Goal: Task Accomplishment & Management: Manage account settings

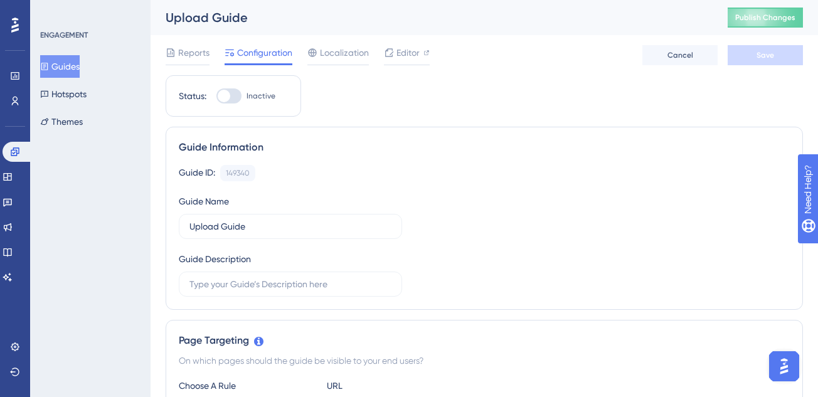
click at [66, 69] on button "Guides" at bounding box center [60, 66] width 40 height 23
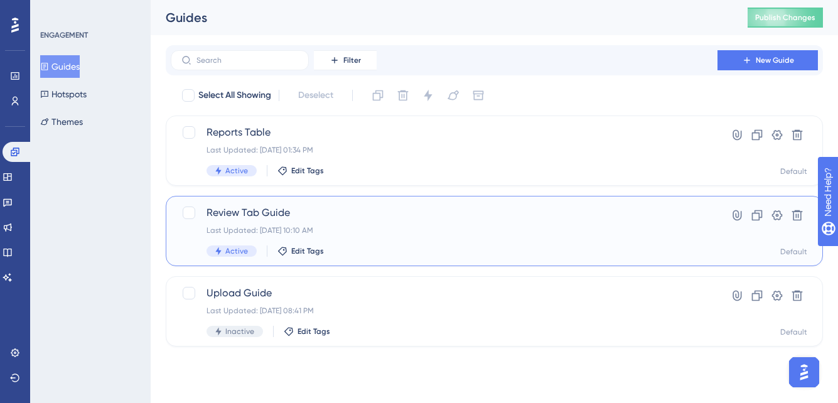
click at [373, 228] on div "Last Updated: Sep 19 2025, 10:10 AM" at bounding box center [443, 230] width 475 height 10
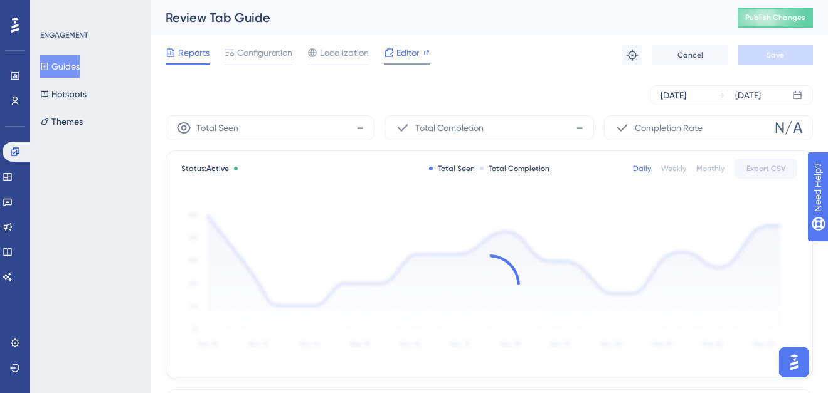
click at [404, 50] on span "Editor" at bounding box center [408, 52] width 23 height 15
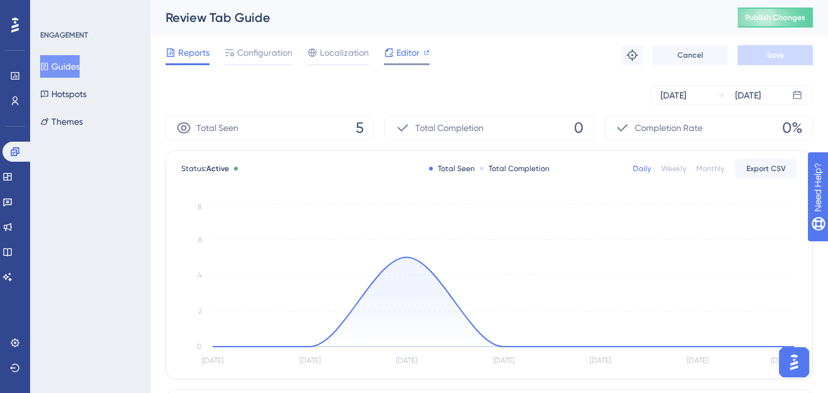
click at [408, 56] on span "Editor" at bounding box center [408, 52] width 23 height 15
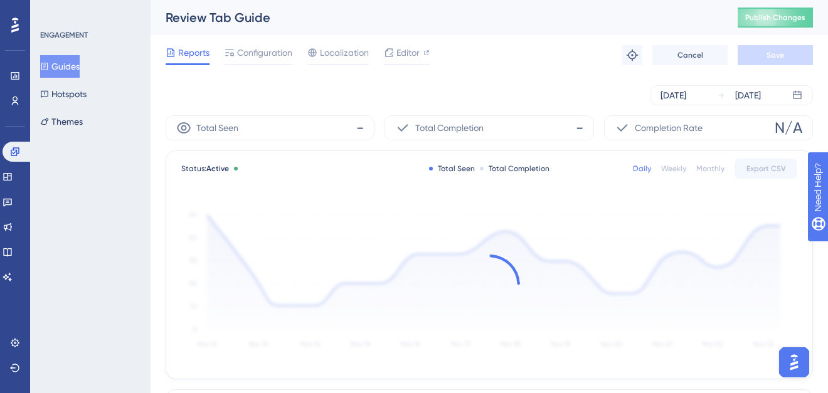
click at [58, 60] on button "Guides" at bounding box center [60, 66] width 40 height 23
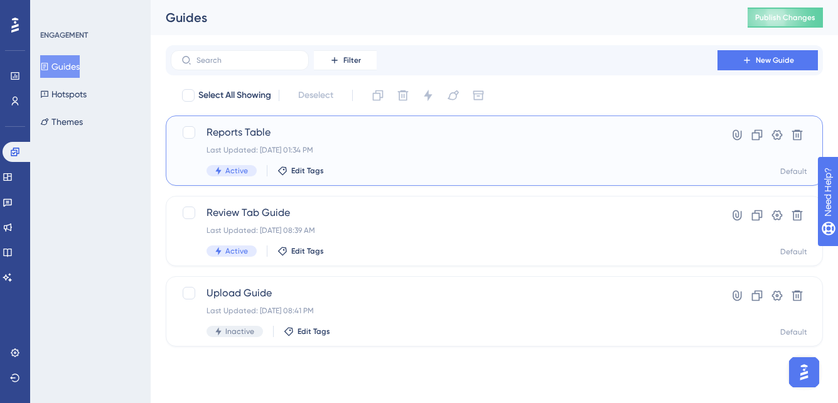
click at [269, 139] on span "Reports Table" at bounding box center [443, 132] width 475 height 15
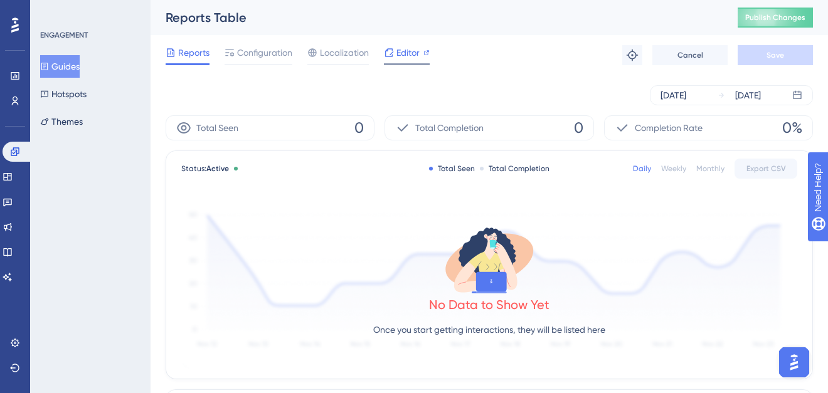
click at [395, 56] on div "Editor" at bounding box center [407, 52] width 46 height 15
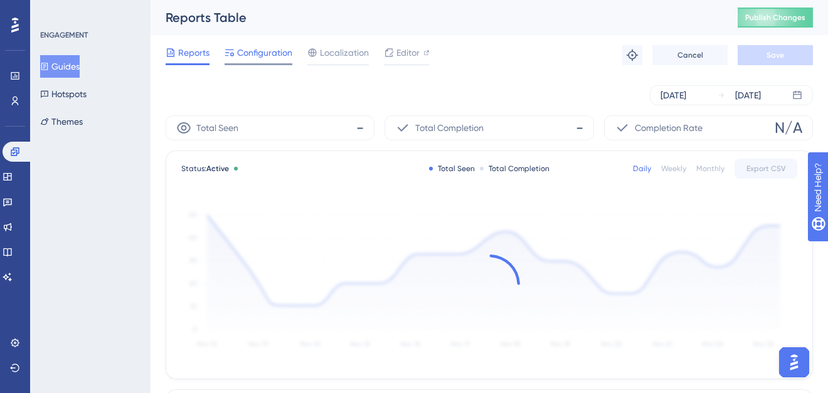
click at [264, 59] on span "Configuration" at bounding box center [264, 52] width 55 height 15
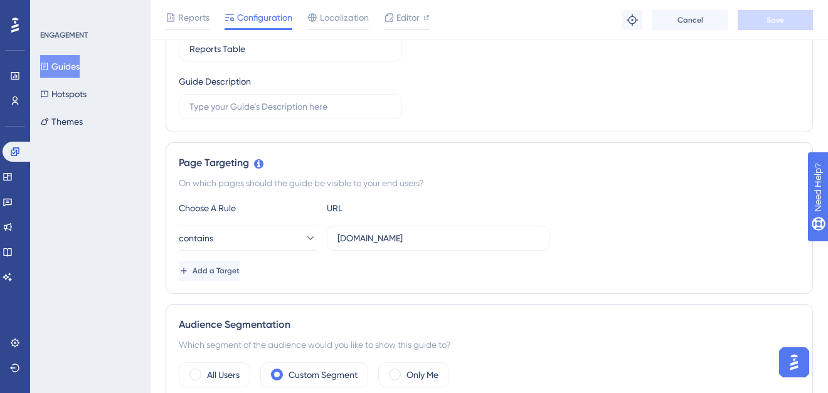
scroll to position [334, 0]
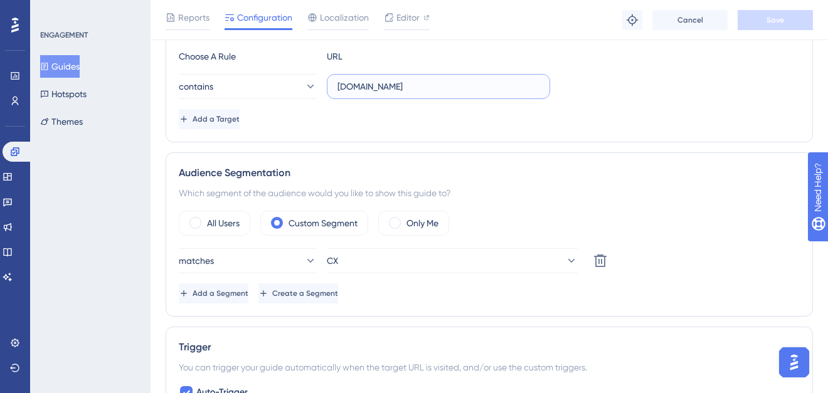
drag, startPoint x: 422, startPoint y: 83, endPoint x: 329, endPoint y: 75, distance: 93.2
click at [329, 75] on label "app.siftmed.ca" at bounding box center [438, 86] width 223 height 25
click at [227, 235] on div "All Users Custom Segment Only Me matches CX Delete Add a Segment Create a Segme…" at bounding box center [489, 257] width 621 height 93
click at [227, 228] on label "All Users" at bounding box center [223, 223] width 33 height 15
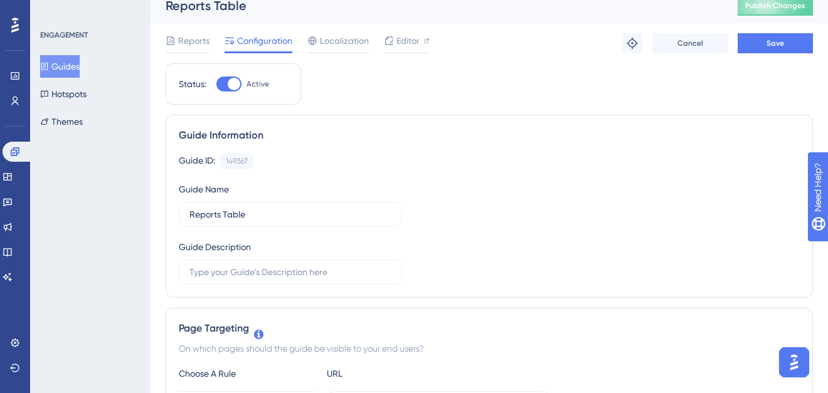
scroll to position [0, 0]
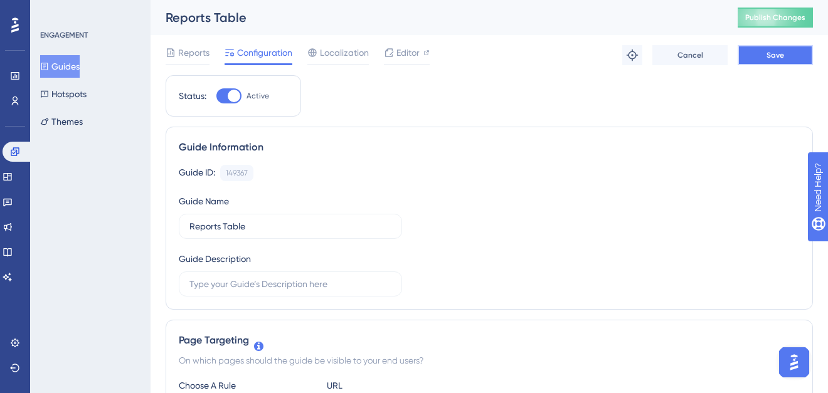
click at [759, 62] on button "Save" at bounding box center [775, 55] width 75 height 20
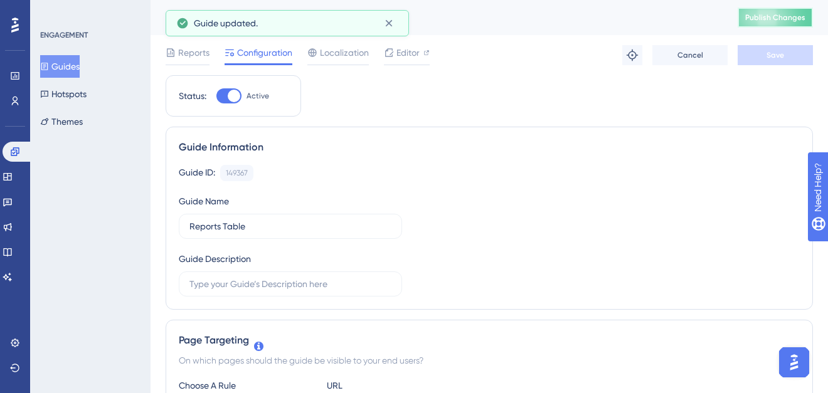
click at [774, 20] on span "Publish Changes" at bounding box center [775, 18] width 60 height 10
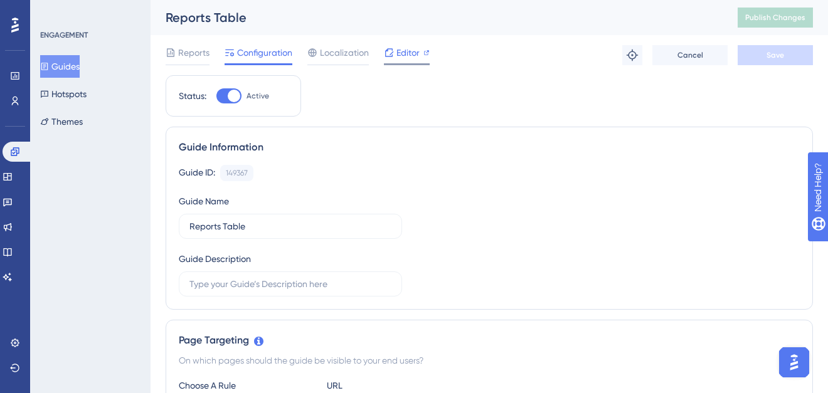
click at [412, 65] on div at bounding box center [407, 64] width 46 height 2
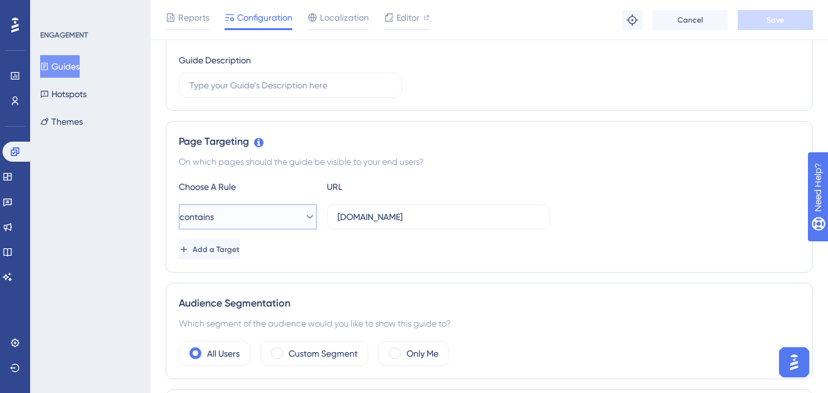
click at [304, 219] on icon at bounding box center [310, 217] width 13 height 13
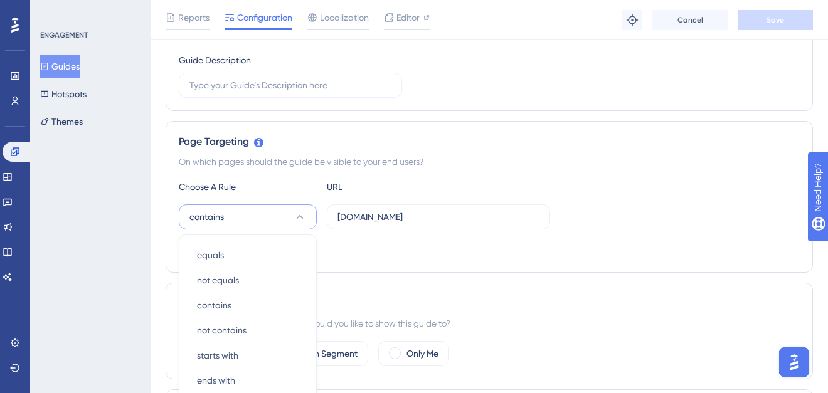
scroll to position [338, 0]
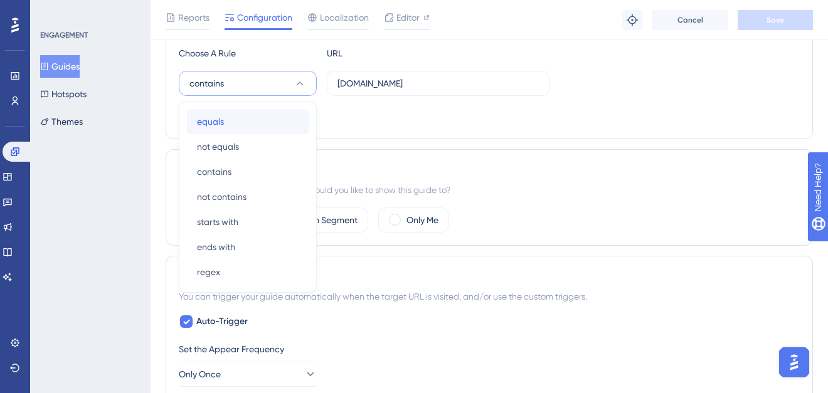
click at [230, 129] on div "equals equals" at bounding box center [248, 121] width 102 height 25
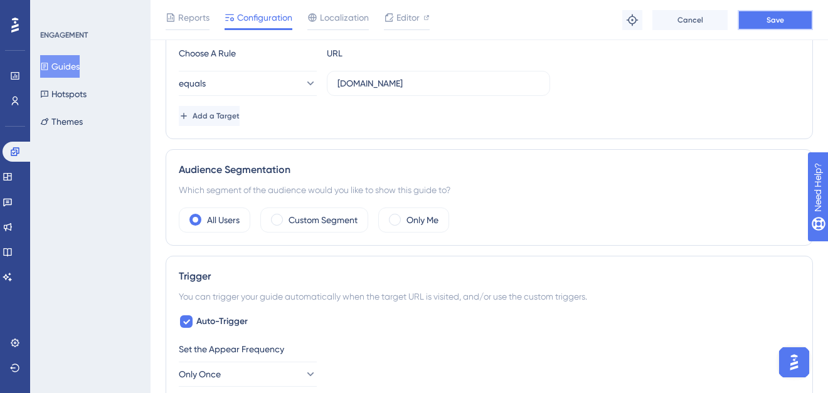
click at [771, 15] on span "Save" at bounding box center [776, 20] width 18 height 10
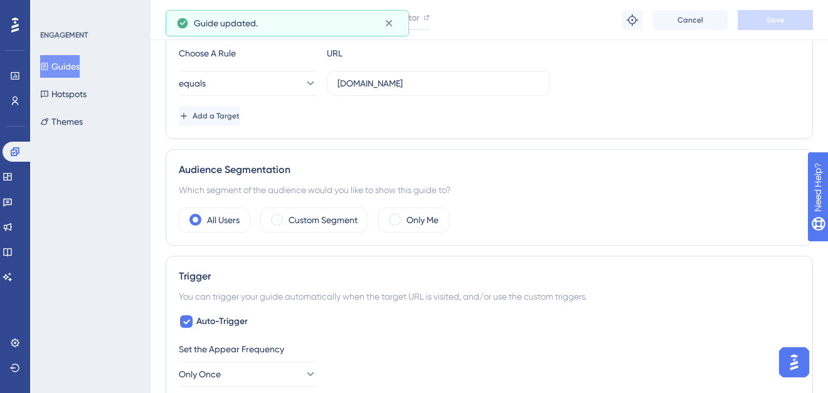
scroll to position [0, 0]
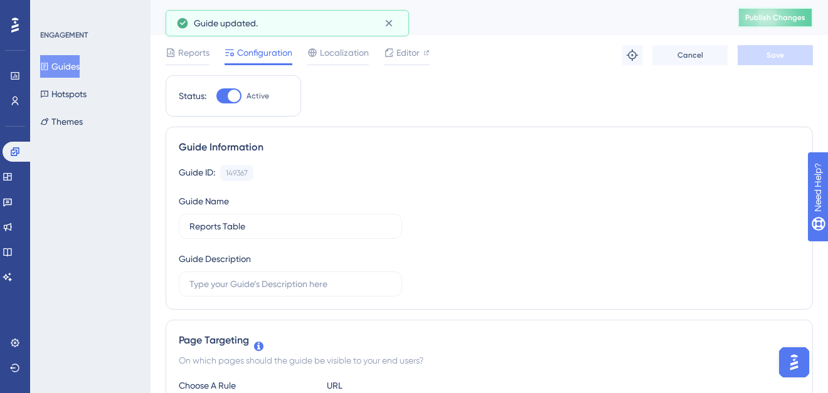
click at [776, 19] on span "Publish Changes" at bounding box center [775, 18] width 60 height 10
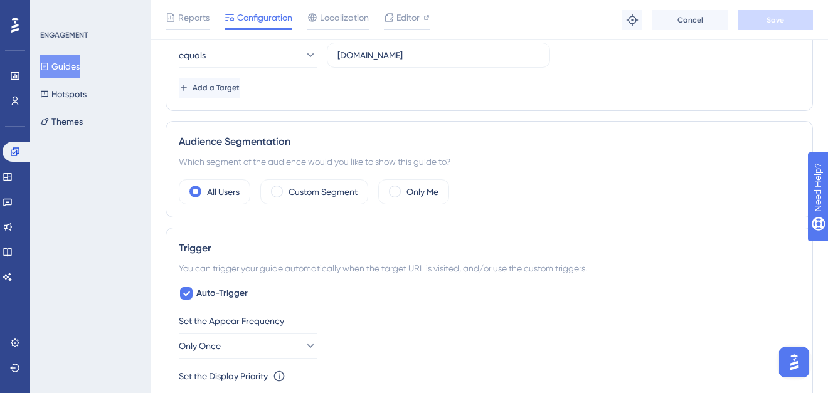
scroll to position [167, 0]
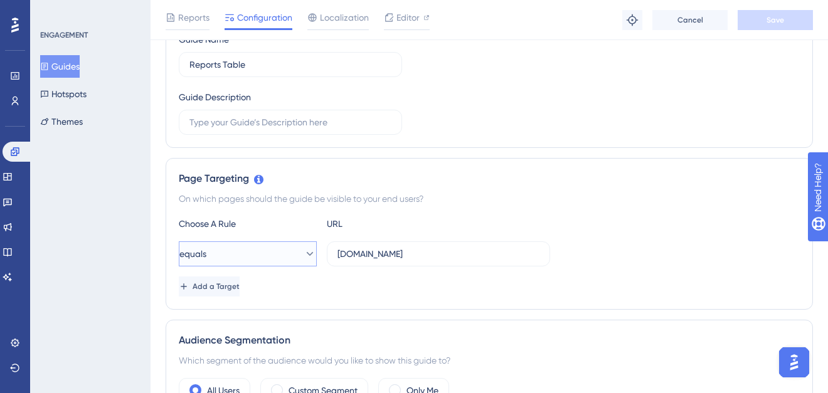
click at [250, 253] on button "equals" at bounding box center [248, 254] width 138 height 25
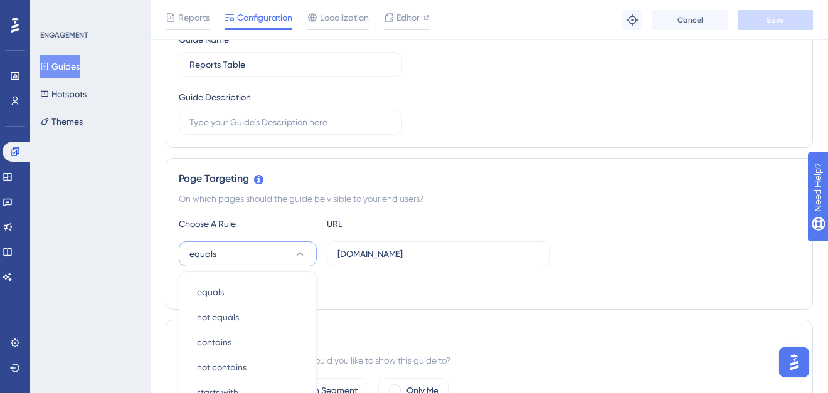
scroll to position [338, 0]
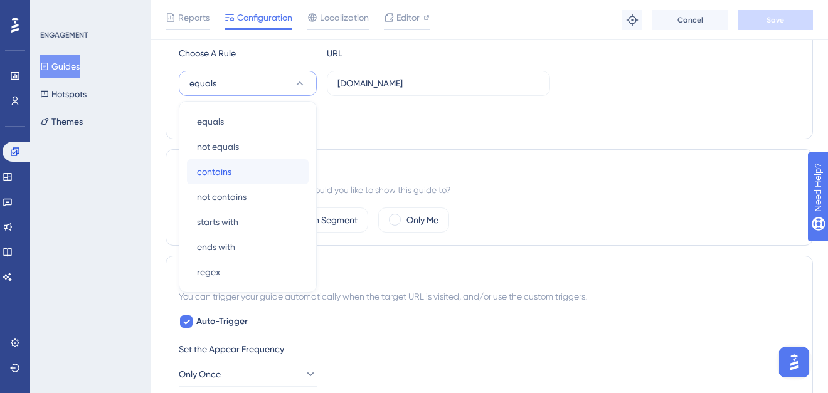
click at [235, 166] on div "contains contains" at bounding box center [248, 171] width 102 height 25
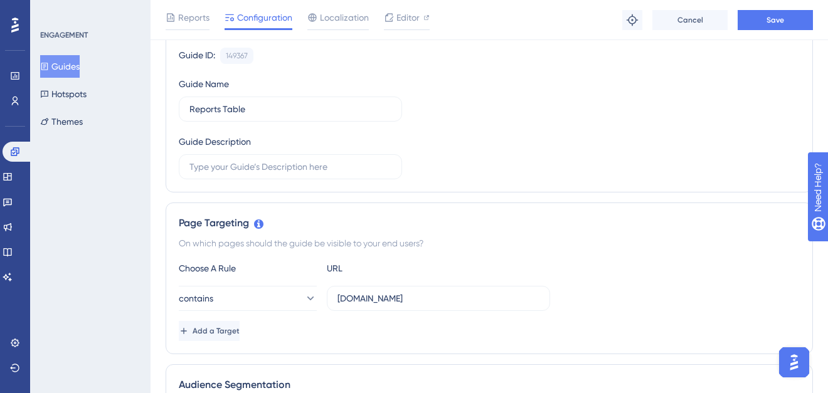
scroll to position [112, 0]
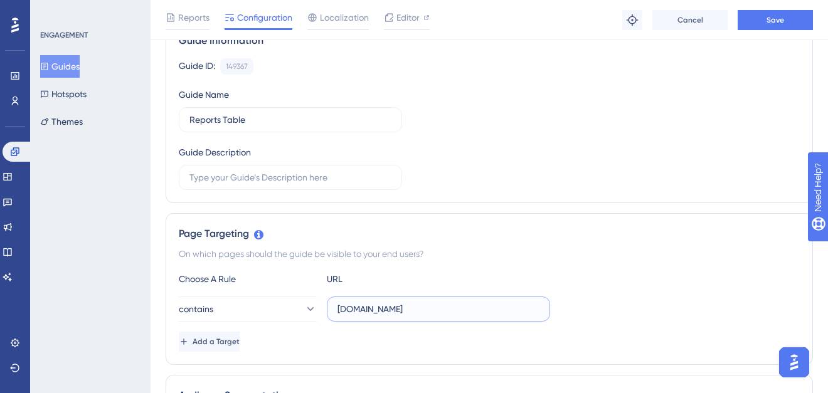
click at [438, 304] on input "staging.siftmed.ca" at bounding box center [439, 309] width 202 height 14
type input "staging.siftmed.ca/cases"
click at [792, 19] on button "Save" at bounding box center [775, 20] width 75 height 20
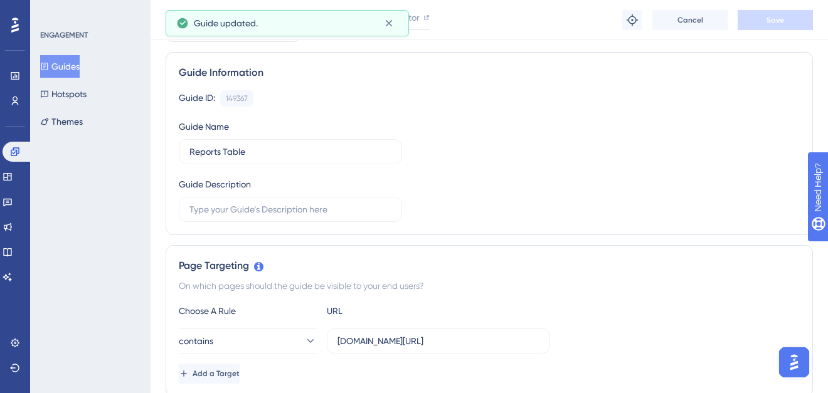
scroll to position [0, 0]
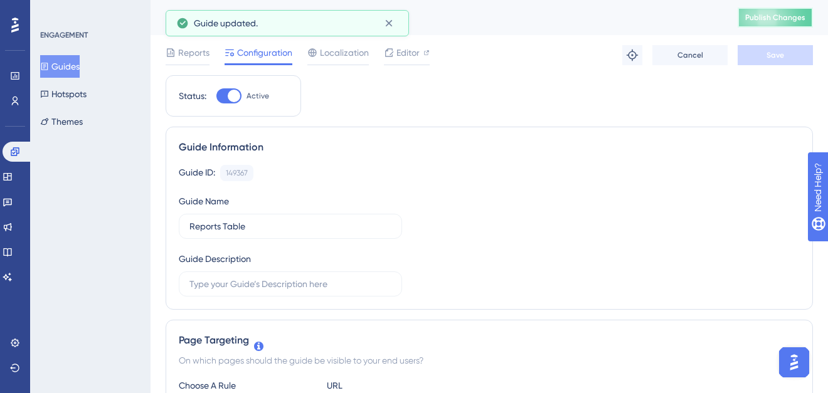
click at [777, 23] on button "Publish Changes" at bounding box center [775, 18] width 75 height 20
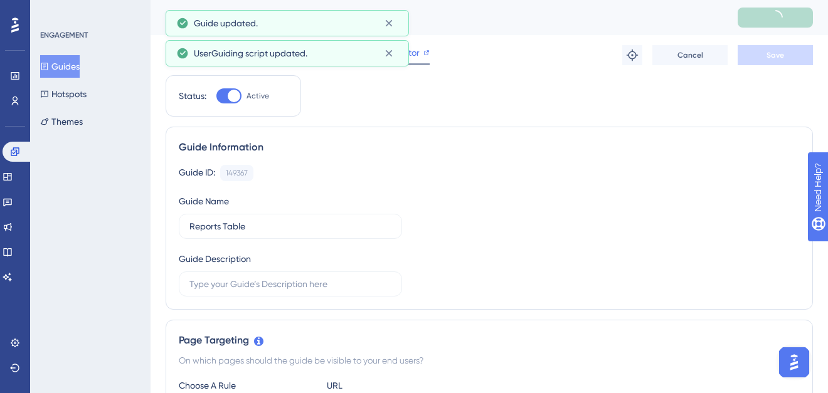
click at [423, 60] on div "Editor" at bounding box center [407, 55] width 46 height 20
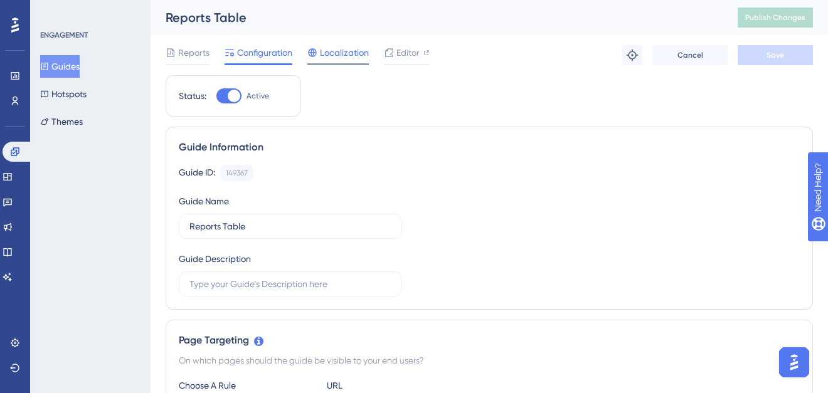
click at [333, 53] on span "Localization" at bounding box center [344, 52] width 49 height 15
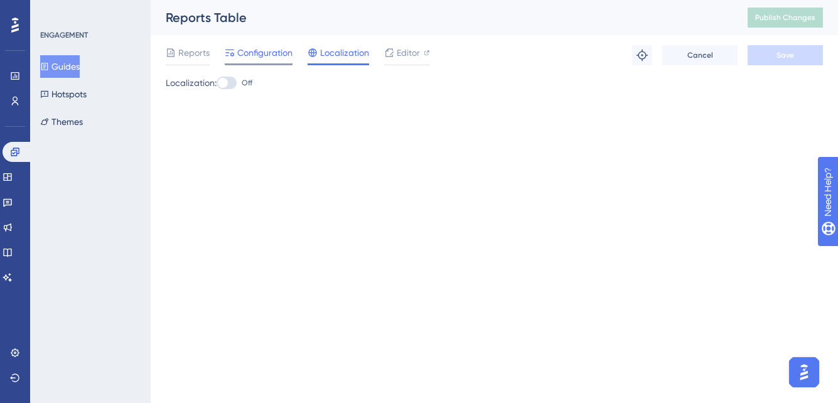
click at [265, 49] on span "Configuration" at bounding box center [264, 52] width 55 height 15
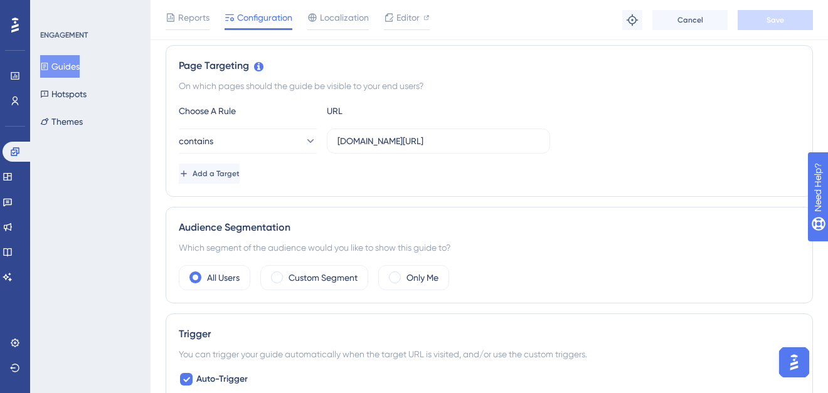
scroll to position [231, 0]
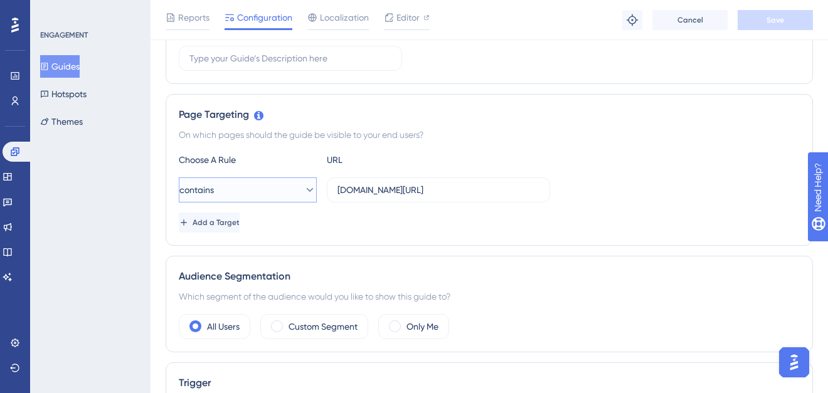
click at [260, 187] on button "contains" at bounding box center [248, 190] width 138 height 25
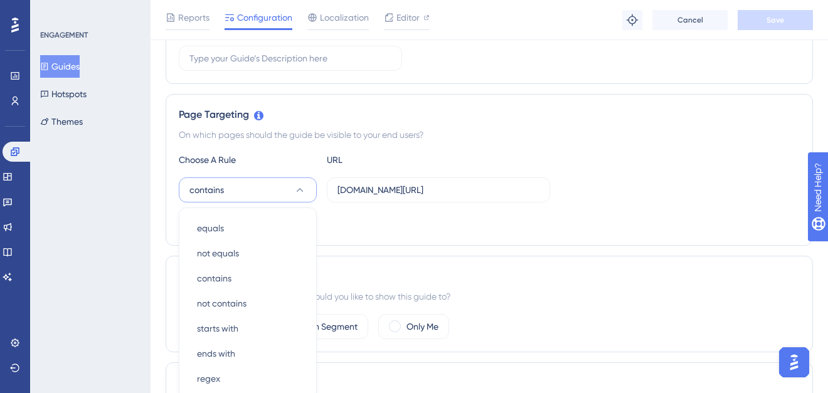
scroll to position [338, 0]
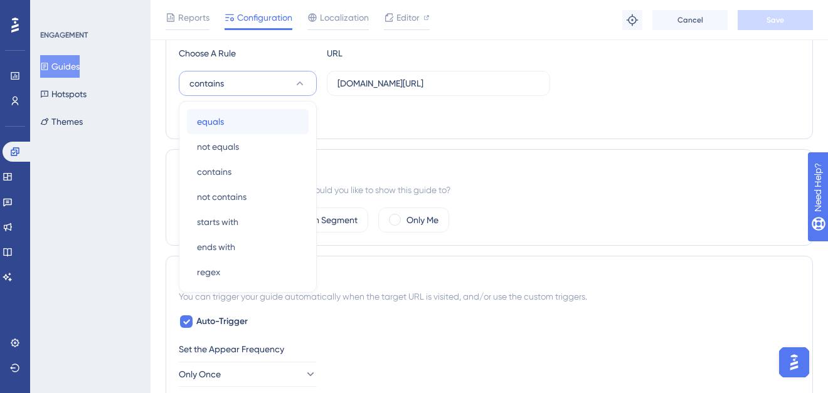
click at [224, 131] on div "equals equals" at bounding box center [248, 121] width 102 height 25
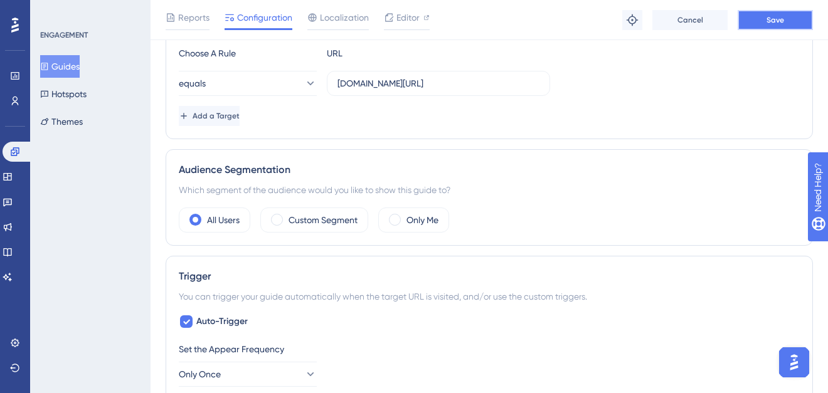
click at [754, 19] on button "Save" at bounding box center [775, 20] width 75 height 20
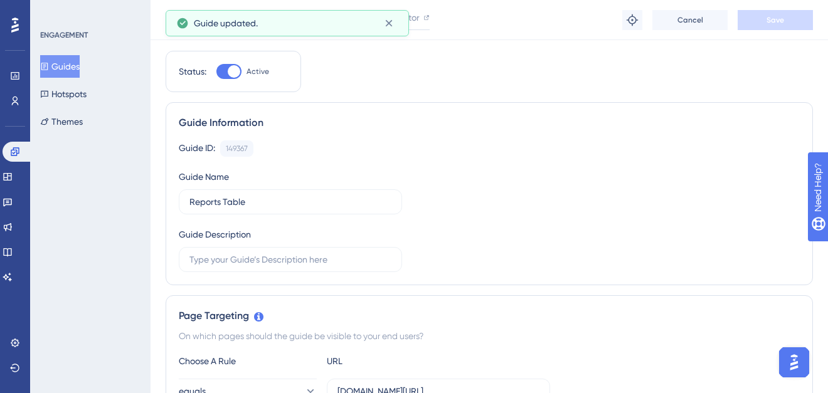
scroll to position [0, 0]
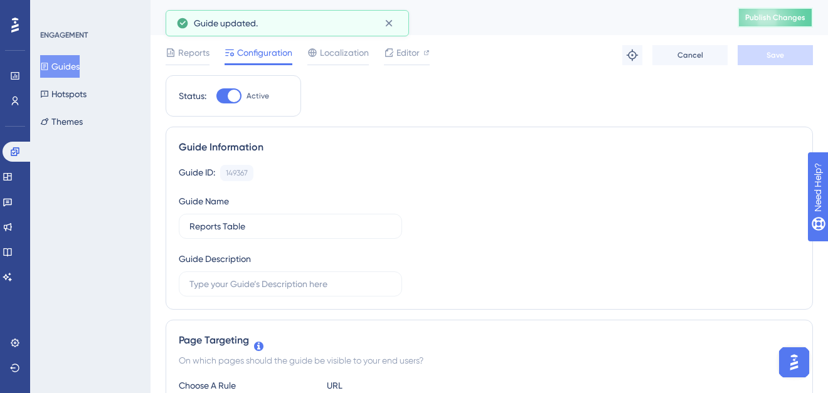
click at [764, 15] on span "Publish Changes" at bounding box center [775, 18] width 60 height 10
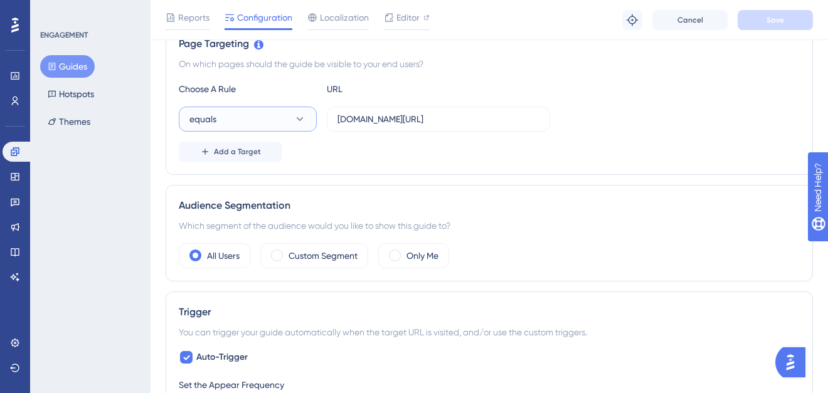
click at [248, 119] on button "equals" at bounding box center [248, 119] width 138 height 25
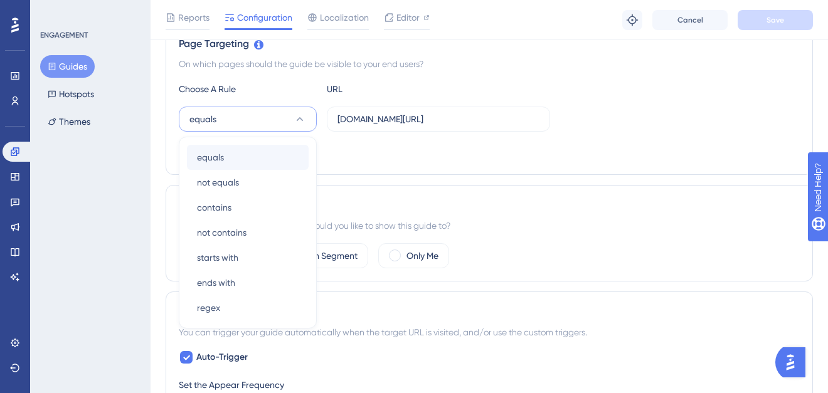
scroll to position [338, 0]
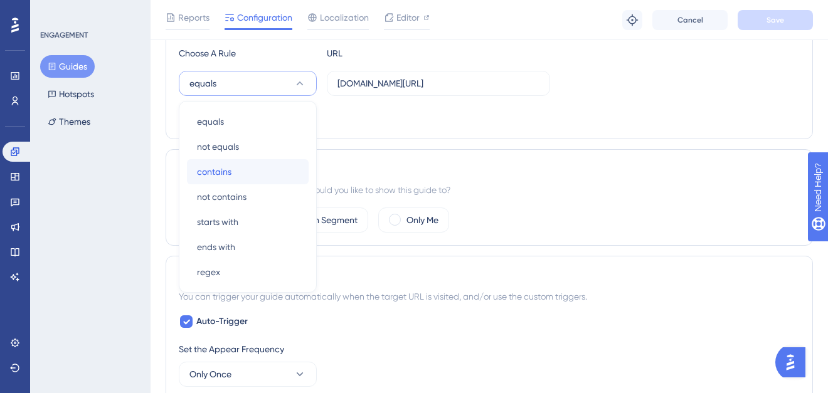
click at [230, 166] on span "contains" at bounding box center [214, 171] width 35 height 15
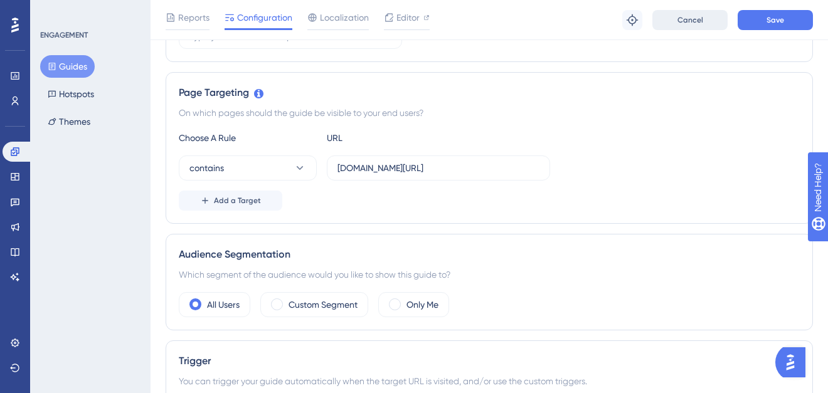
scroll to position [0, 0]
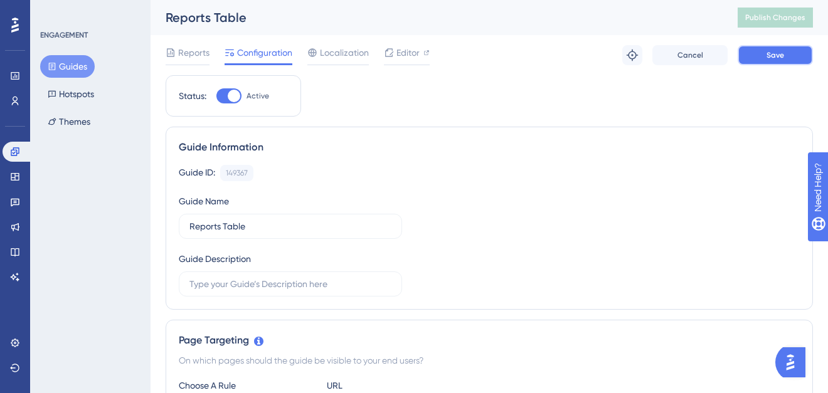
click at [760, 50] on button "Save" at bounding box center [775, 55] width 75 height 20
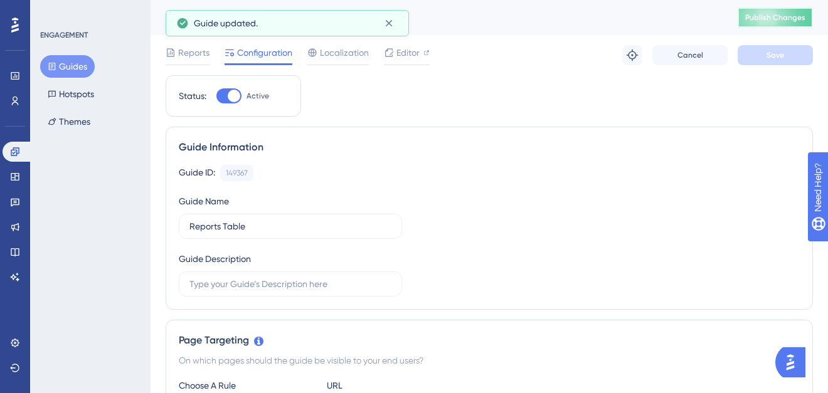
click at [778, 14] on span "Publish Changes" at bounding box center [775, 18] width 60 height 10
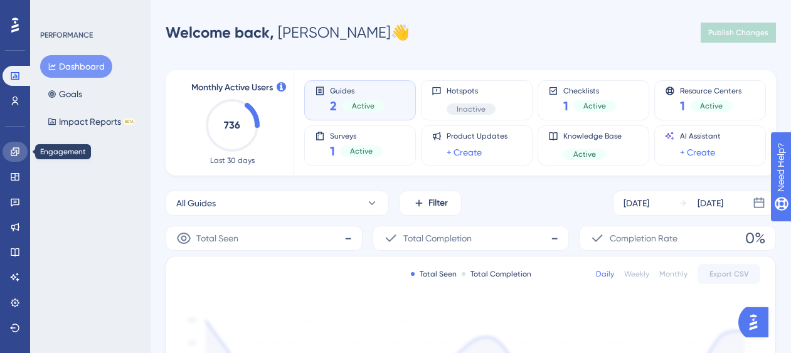
click at [20, 156] on link at bounding box center [15, 152] width 25 height 20
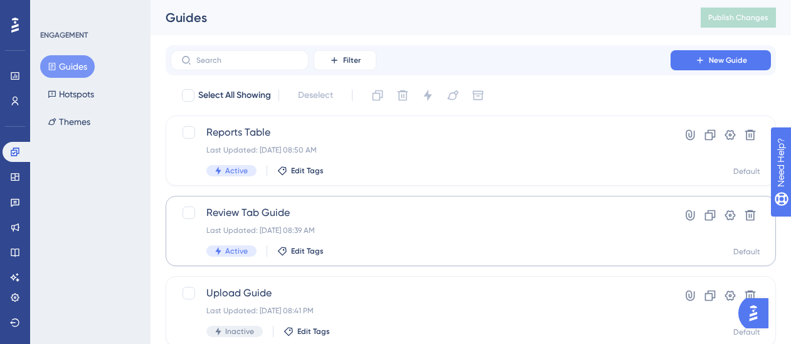
scroll to position [43, 0]
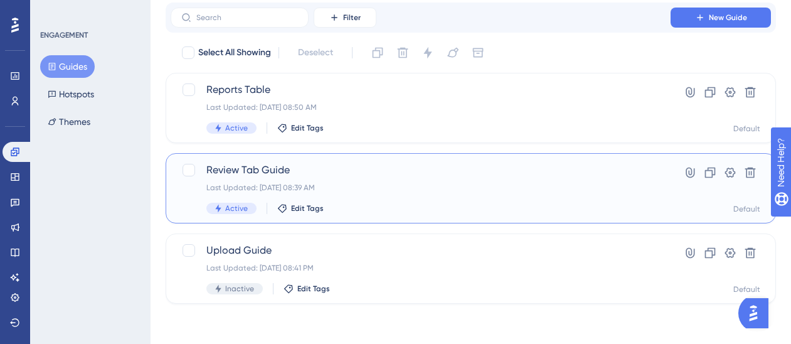
click at [331, 188] on div "Last Updated: Sep 23 2025, 08:39 AM" at bounding box center [420, 188] width 429 height 10
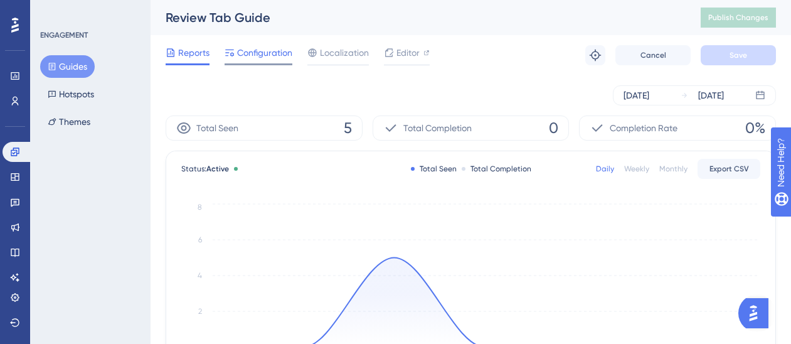
click at [274, 47] on span "Configuration" at bounding box center [264, 52] width 55 height 15
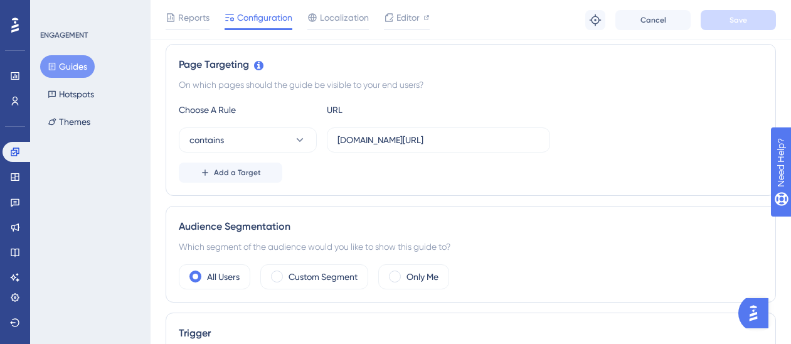
scroll to position [279, 0]
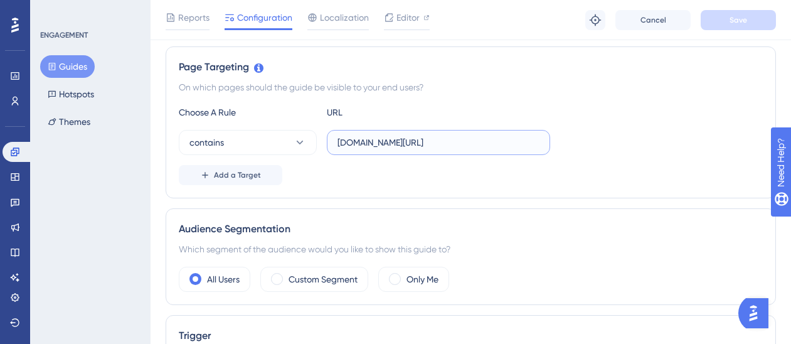
drag, startPoint x: 496, startPoint y: 144, endPoint x: 325, endPoint y: 130, distance: 171.9
click at [325, 130] on div "contains drassassociates.siftmed.ca/cases" at bounding box center [364, 142] width 371 height 25
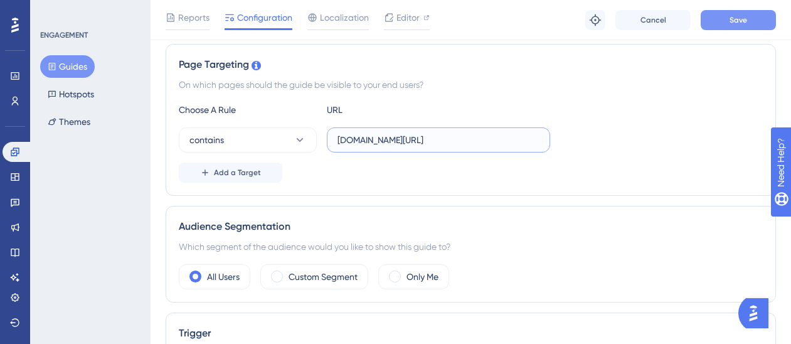
type input "staging.siftmed.ca/cases"
click at [740, 22] on span "Save" at bounding box center [739, 20] width 18 height 10
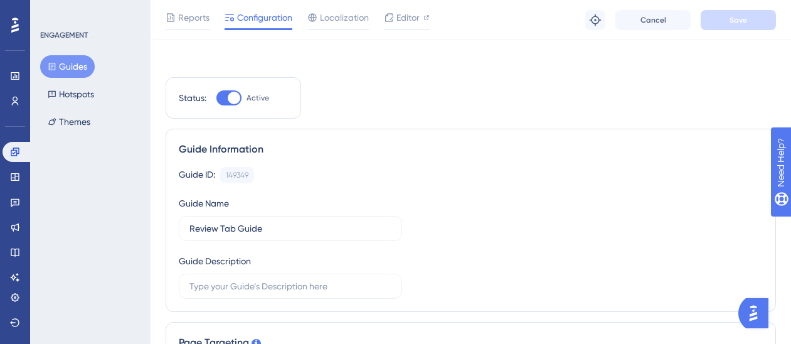
scroll to position [0, 3]
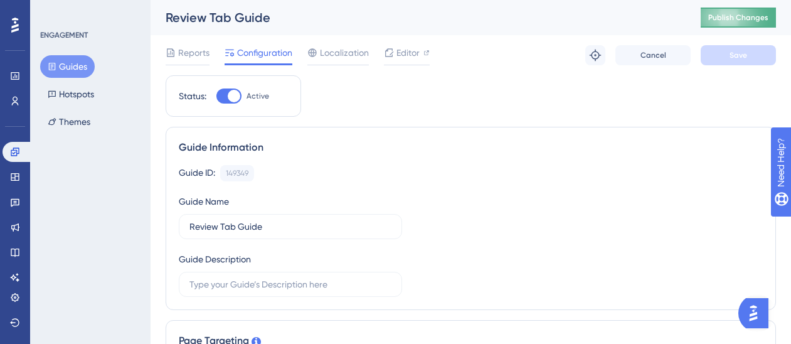
click at [712, 19] on button "Publish Changes" at bounding box center [738, 18] width 75 height 20
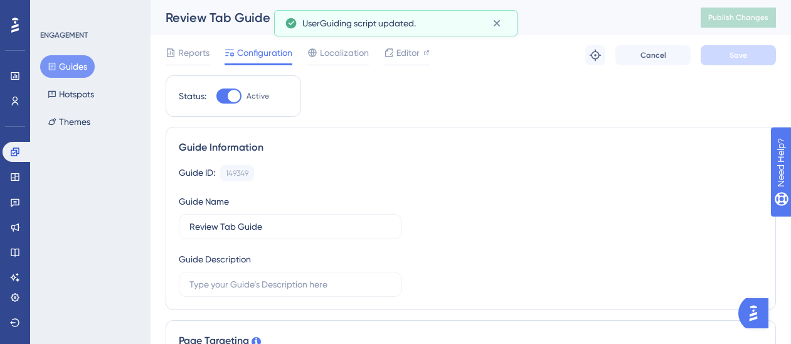
click at [80, 66] on button "Guides" at bounding box center [67, 66] width 55 height 23
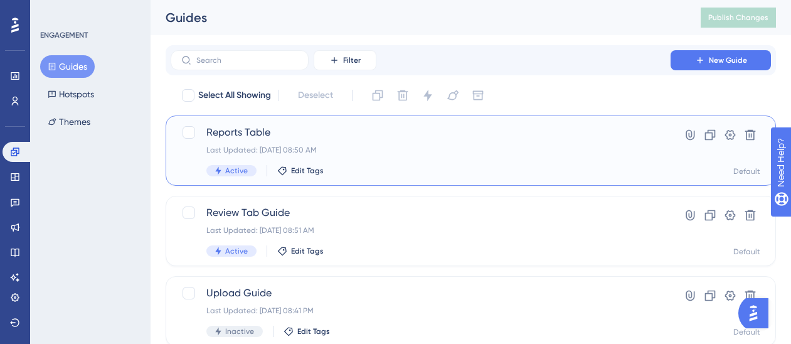
click at [373, 173] on div "Active Edit Tags" at bounding box center [420, 170] width 429 height 11
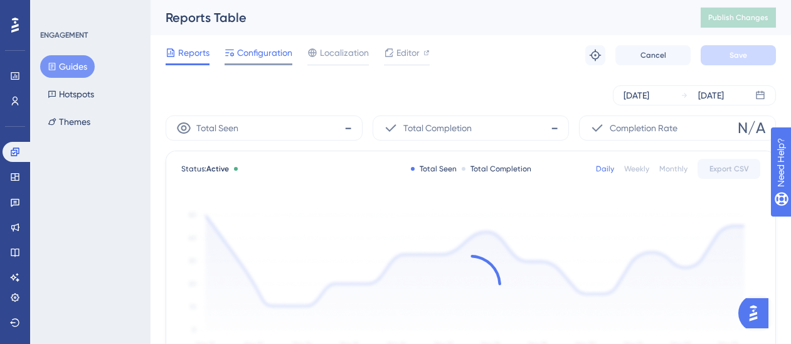
click at [257, 60] on div "Configuration" at bounding box center [259, 55] width 68 height 20
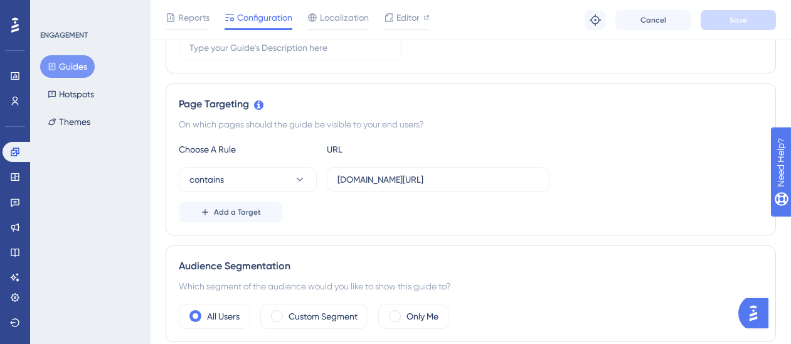
scroll to position [456, 0]
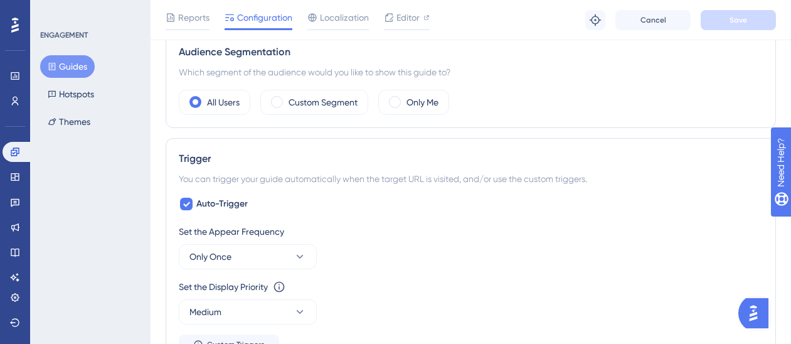
click at [62, 63] on button "Guides" at bounding box center [67, 66] width 55 height 23
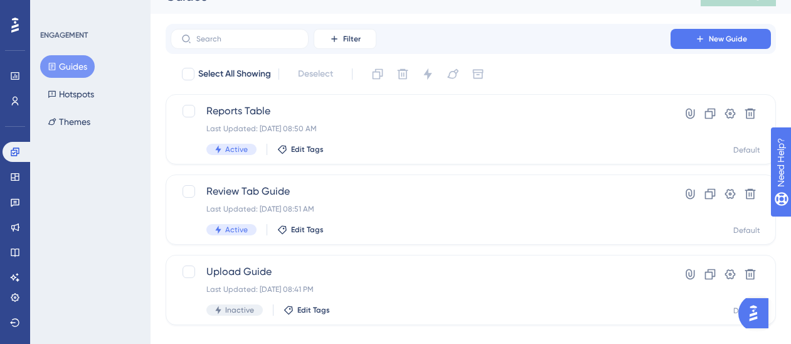
scroll to position [43, 0]
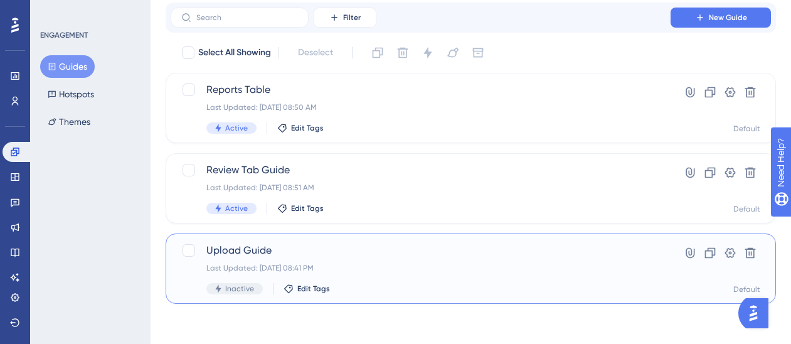
click at [399, 245] on span "Upload Guide" at bounding box center [420, 250] width 429 height 15
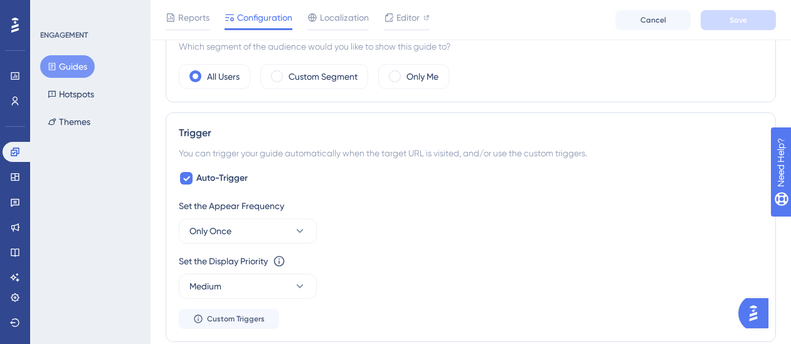
scroll to position [100, 0]
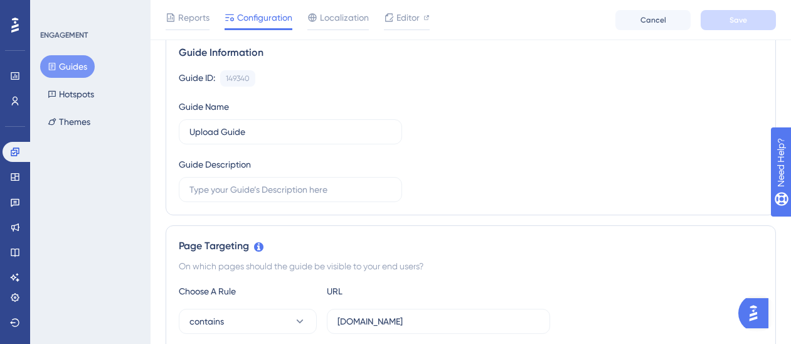
click at [75, 55] on div "ENGAGEMENT Guides Hotspots Themes" at bounding box center [91, 81] width 102 height 103
click at [74, 58] on button "Guides" at bounding box center [67, 66] width 55 height 23
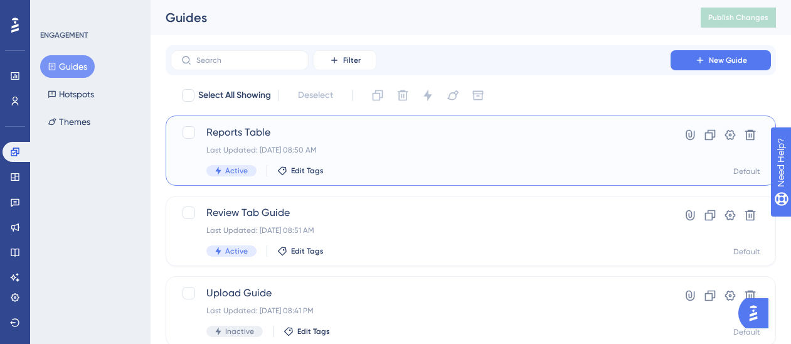
click at [368, 139] on span "Reports Table" at bounding box center [420, 132] width 429 height 15
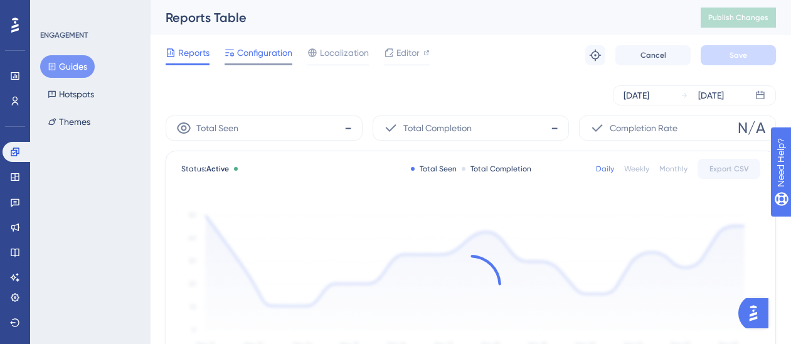
click at [272, 56] on span "Configuration" at bounding box center [264, 52] width 55 height 15
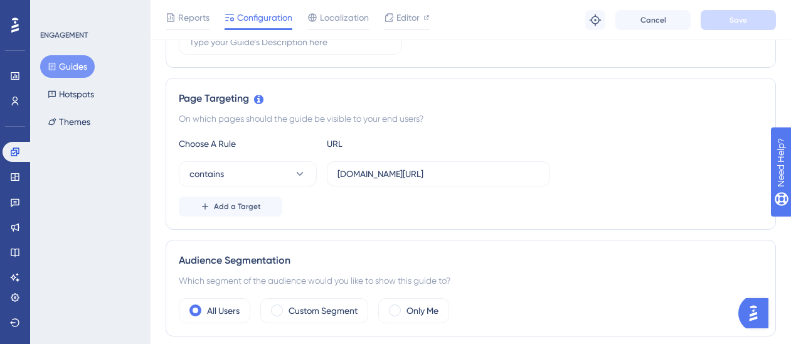
scroll to position [353, 0]
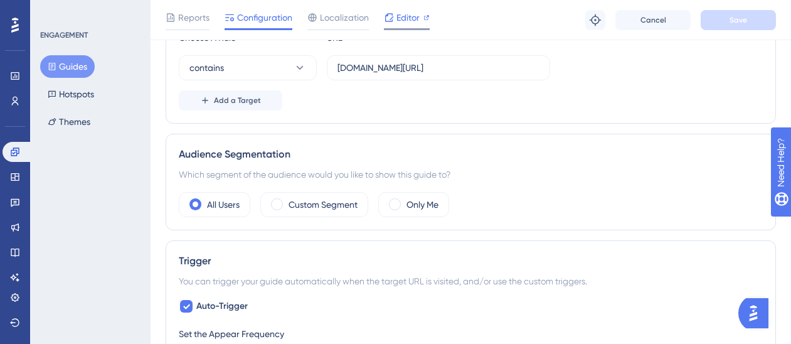
click at [390, 20] on icon at bounding box center [389, 18] width 10 height 10
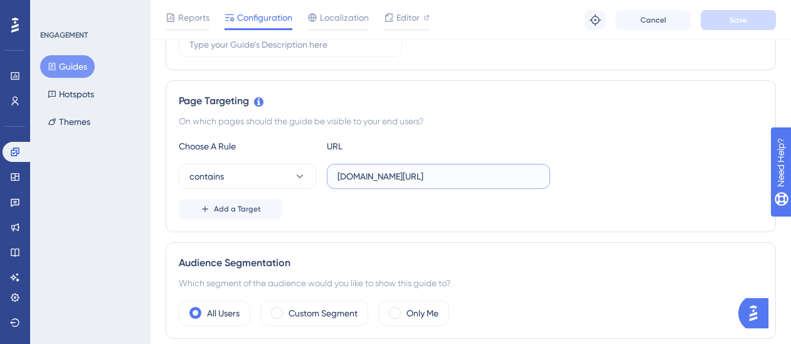
click at [476, 178] on input "staging.siftmed.ca/cases" at bounding box center [439, 176] width 202 height 14
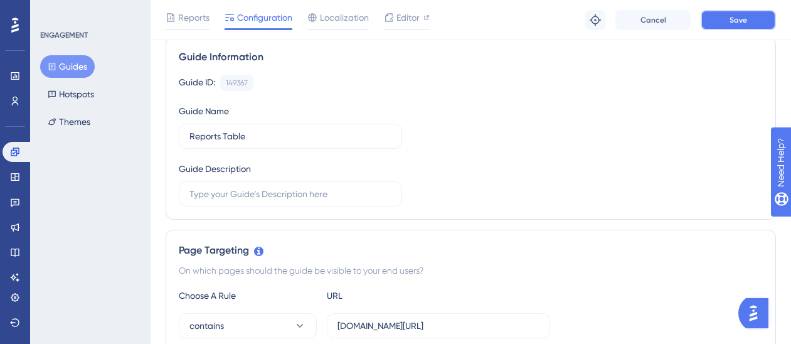
click at [742, 16] on span "Save" at bounding box center [739, 20] width 18 height 10
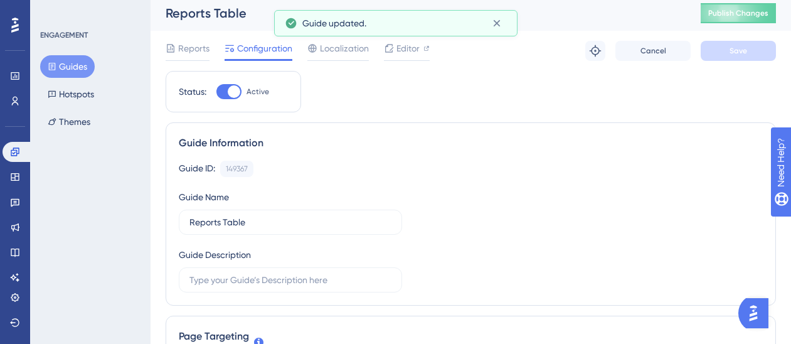
scroll to position [0, 0]
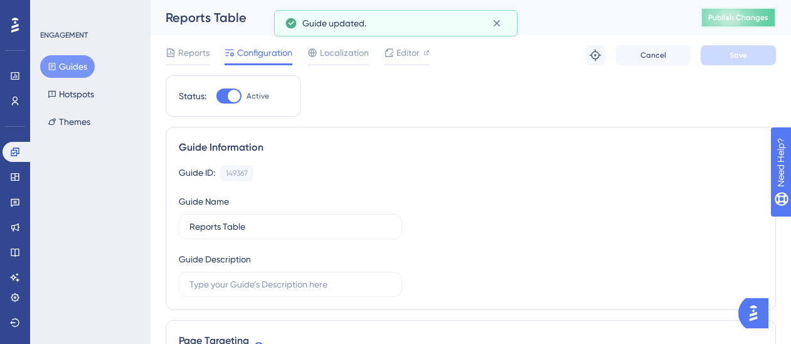
click at [748, 21] on span "Publish Changes" at bounding box center [738, 18] width 60 height 10
click at [410, 57] on span "Editor" at bounding box center [408, 52] width 23 height 15
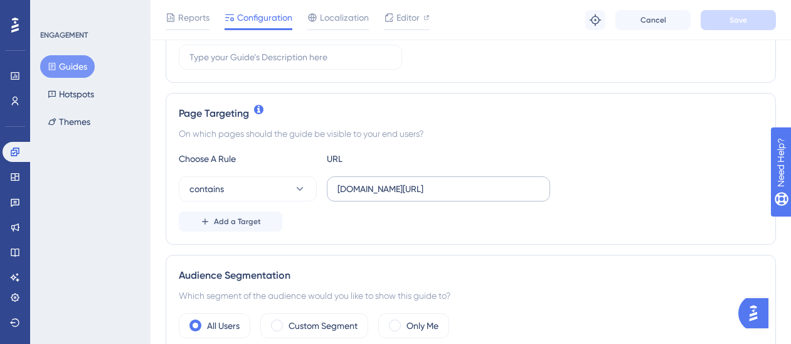
scroll to position [233, 0]
click at [334, 186] on label "staging.siftmed.ca/case" at bounding box center [438, 188] width 223 height 25
click at [338, 186] on input "staging.siftmed.ca/case" at bounding box center [439, 188] width 202 height 14
click at [344, 188] on input "staging.siftmed.ca/case" at bounding box center [439, 188] width 202 height 14
click at [339, 188] on input "staging.siftmed.ca/case" at bounding box center [439, 188] width 202 height 14
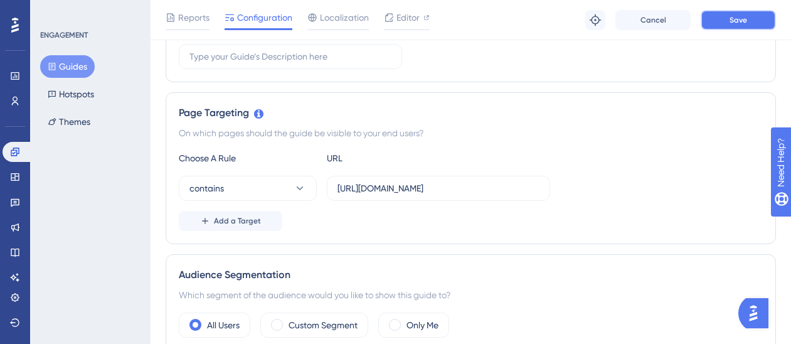
click at [730, 19] on span "Save" at bounding box center [739, 20] width 18 height 10
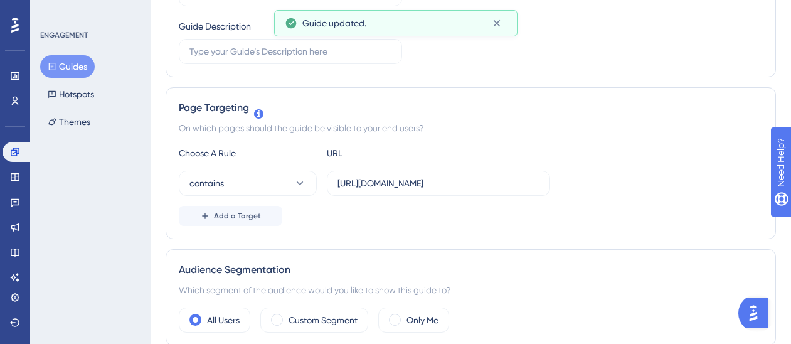
scroll to position [0, 0]
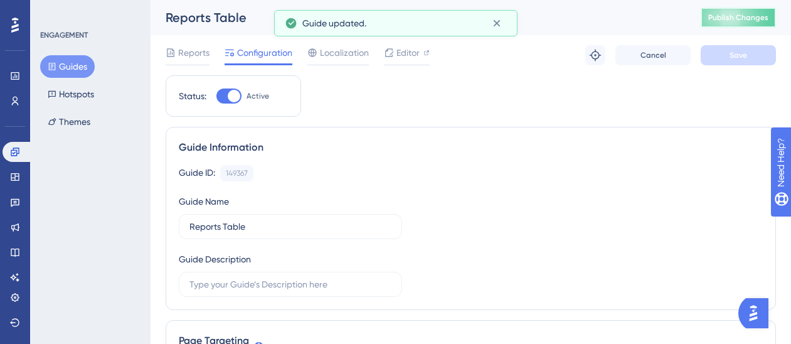
click at [753, 18] on span "Publish Changes" at bounding box center [738, 18] width 60 height 10
click at [408, 54] on span "Editor" at bounding box center [408, 52] width 23 height 15
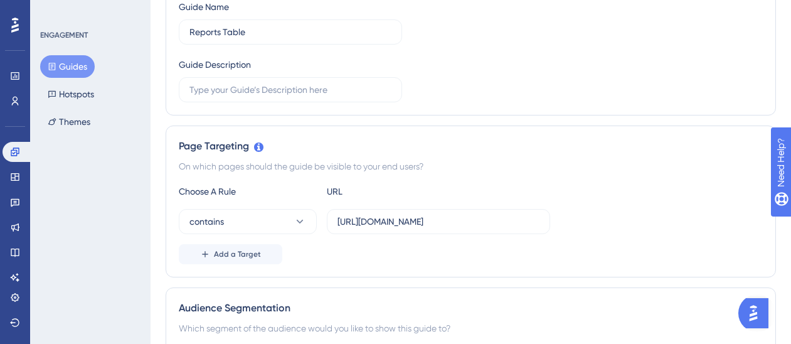
scroll to position [253, 0]
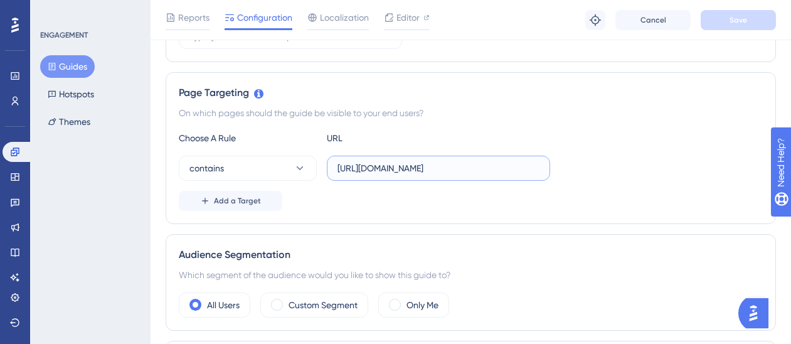
click at [506, 169] on input "https://staging.siftmed.ca/case" at bounding box center [439, 168] width 202 height 14
click at [741, 20] on span "Save" at bounding box center [739, 20] width 18 height 10
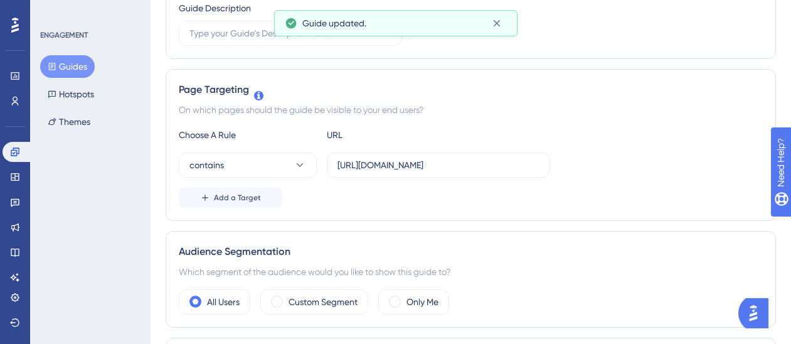
scroll to position [0, 0]
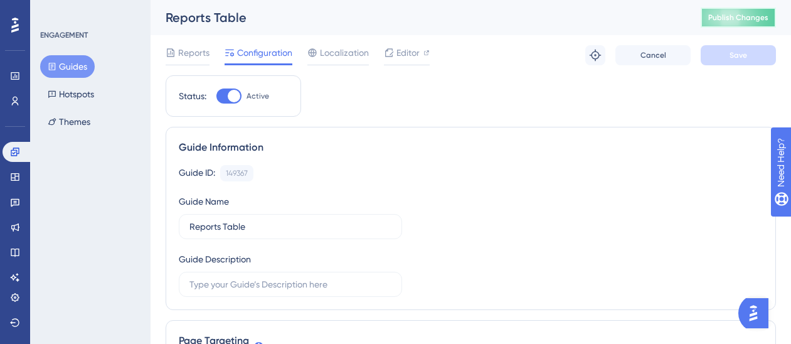
click at [727, 26] on button "Publish Changes" at bounding box center [738, 18] width 75 height 20
click at [445, 64] on div "Reports Configuration Localization Editor Troubleshoot Cancel Save" at bounding box center [471, 55] width 611 height 40
click at [415, 58] on span "Editor" at bounding box center [408, 52] width 23 height 15
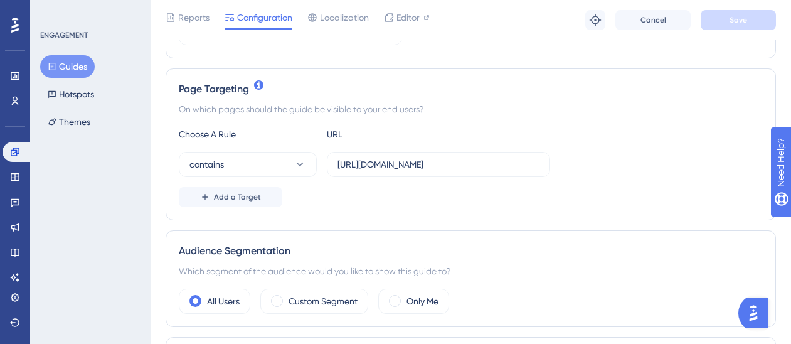
scroll to position [265, 0]
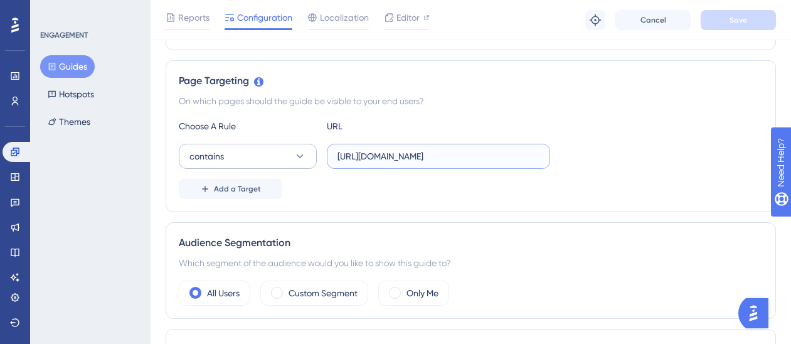
drag, startPoint x: 371, startPoint y: 156, endPoint x: 297, endPoint y: 146, distance: 75.3
click at [297, 146] on div "contains https://staging.siftmed.ca/cases*" at bounding box center [364, 156] width 371 height 25
click at [486, 161] on input "staging.siftmed.ca/cases*" at bounding box center [439, 156] width 202 height 14
type input "staging.siftmed.ca/cases"
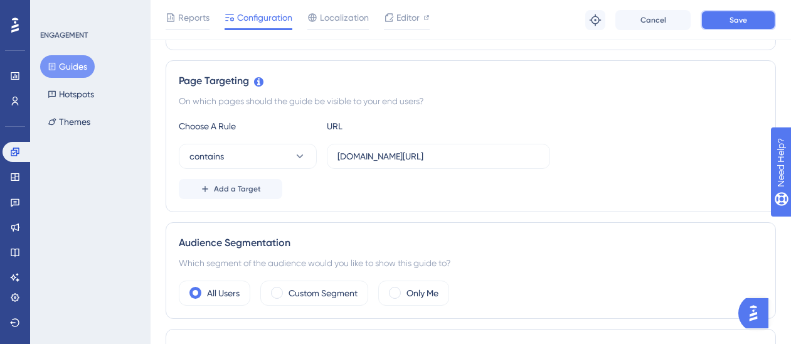
click at [735, 23] on span "Save" at bounding box center [739, 20] width 18 height 10
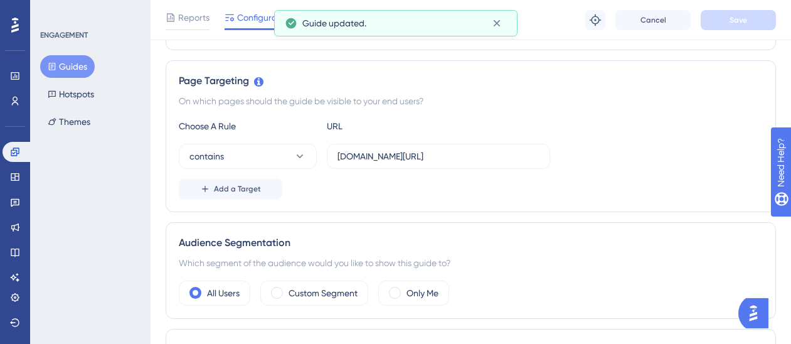
scroll to position [0, 0]
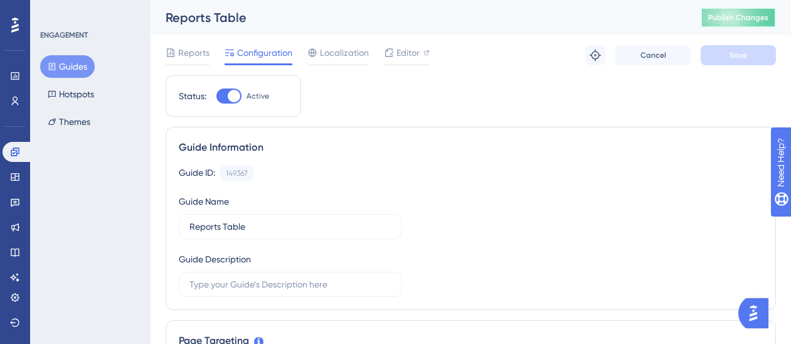
click at [747, 16] on span "Publish Changes" at bounding box center [738, 18] width 60 height 10
click at [418, 46] on span "Editor" at bounding box center [408, 52] width 23 height 15
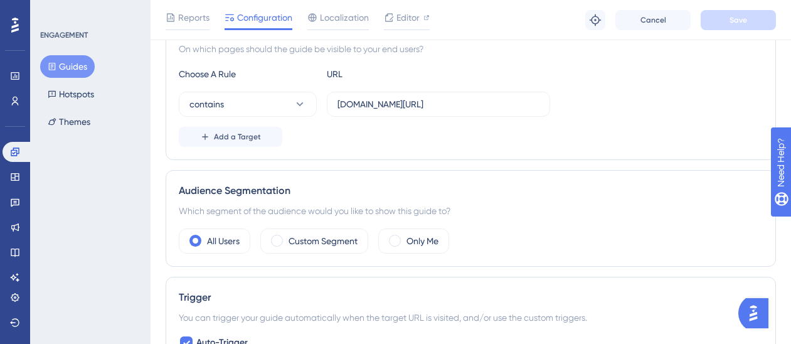
scroll to position [311, 0]
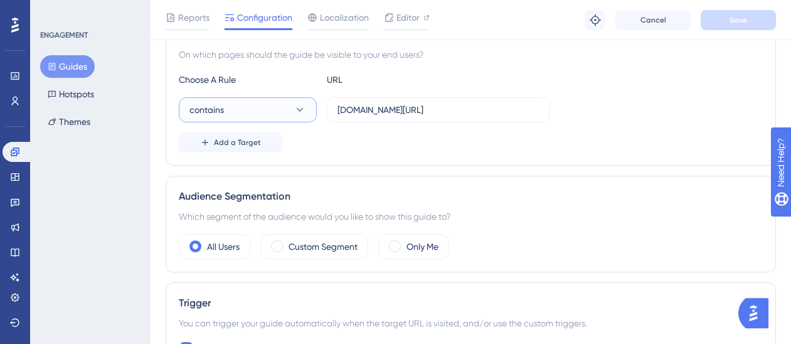
click at [275, 110] on button "contains" at bounding box center [248, 109] width 138 height 25
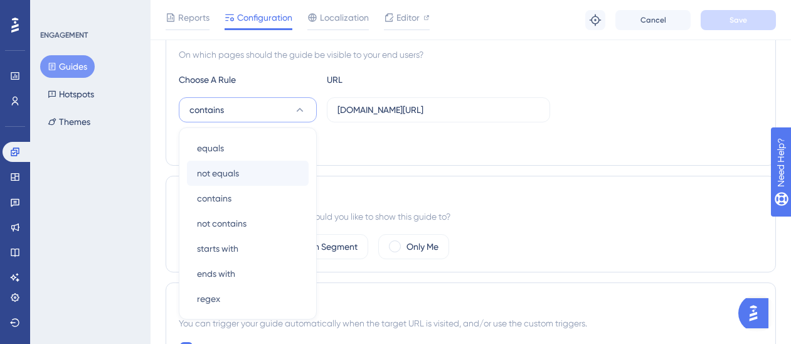
scroll to position [363, 0]
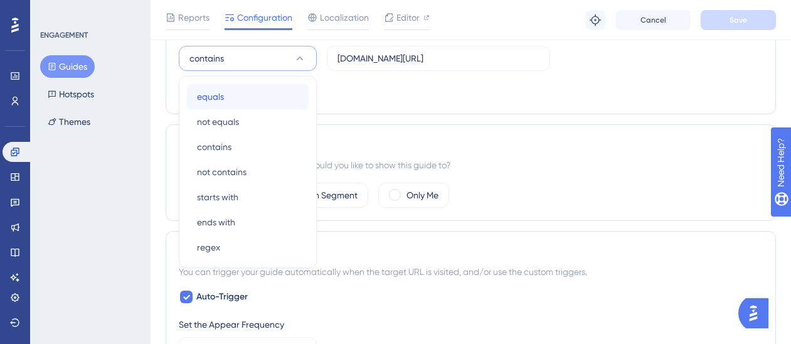
click at [235, 93] on div "equals equals" at bounding box center [248, 96] width 102 height 25
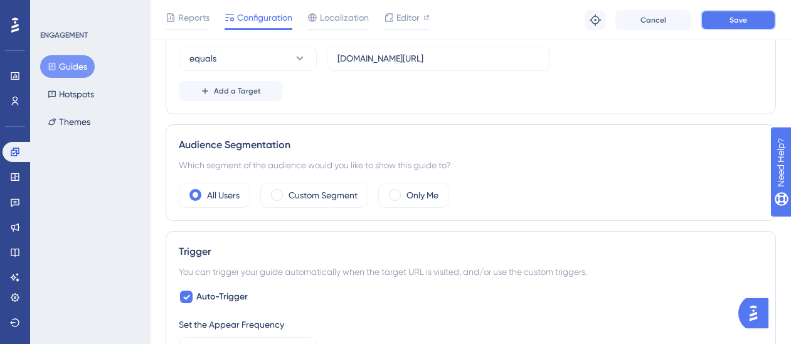
click at [732, 18] on span "Save" at bounding box center [739, 20] width 18 height 10
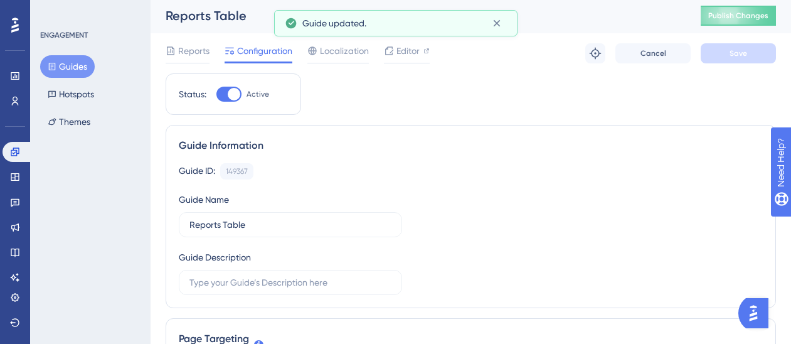
scroll to position [0, 0]
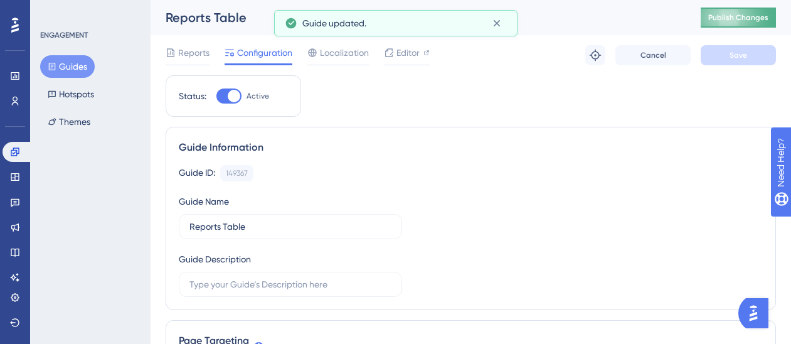
click at [733, 18] on span "Publish Changes" at bounding box center [738, 18] width 60 height 10
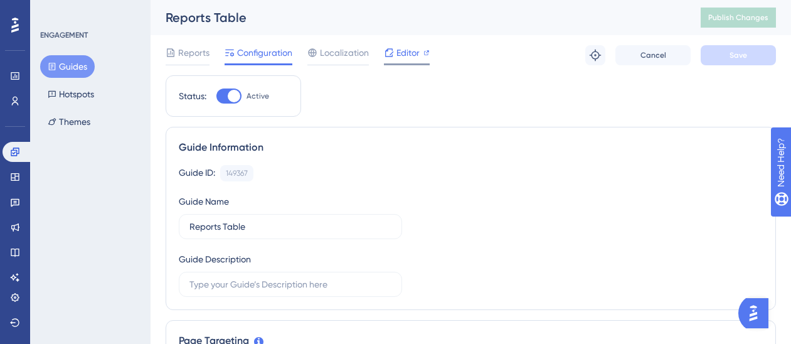
click at [407, 58] on span "Editor" at bounding box center [408, 52] width 23 height 15
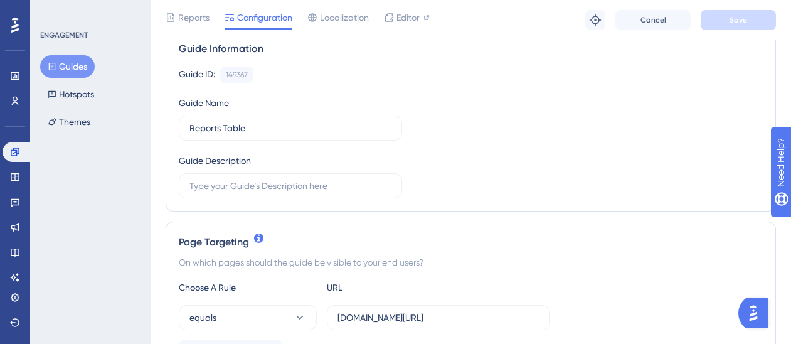
scroll to position [214, 0]
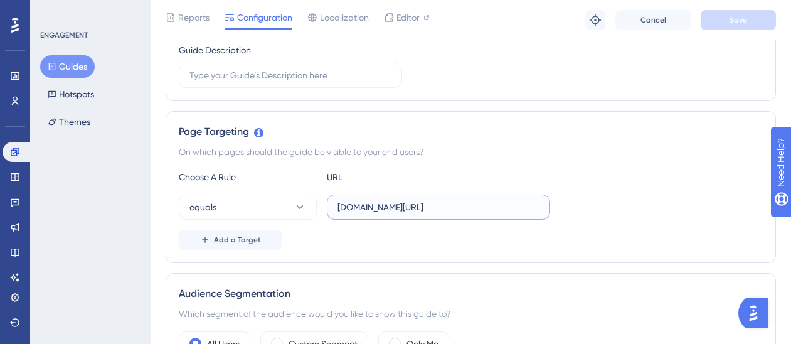
click at [494, 209] on input "staging.siftmed.ca/cases" at bounding box center [439, 207] width 202 height 14
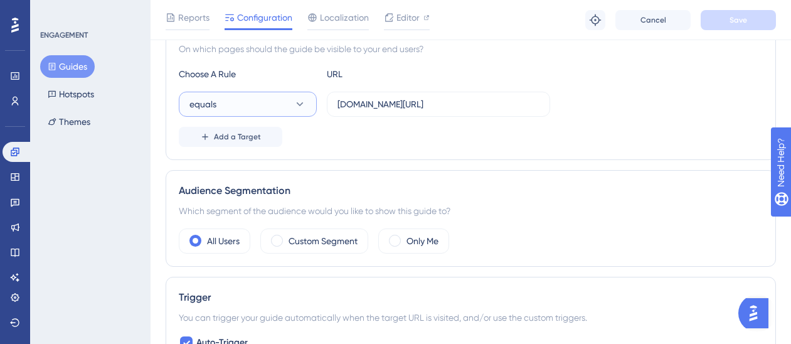
click at [275, 107] on button "equals" at bounding box center [248, 104] width 138 height 25
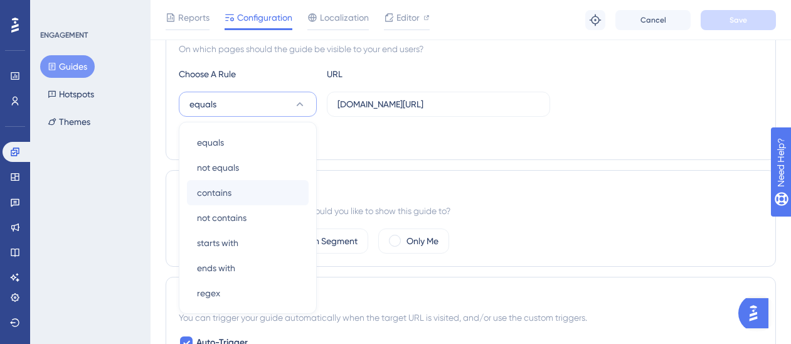
scroll to position [363, 0]
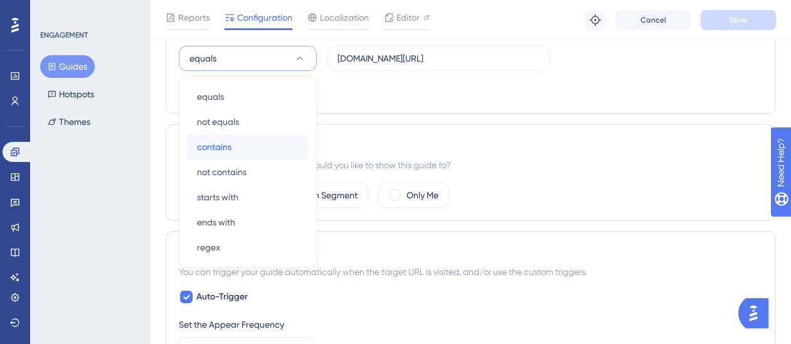
click at [238, 147] on div "contains contains" at bounding box center [248, 146] width 102 height 25
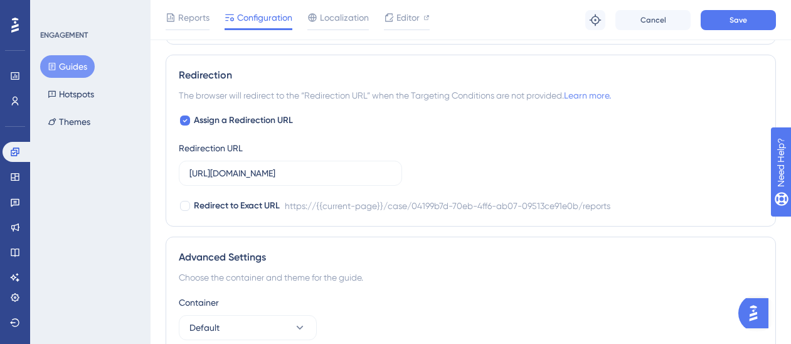
scroll to position [879, 0]
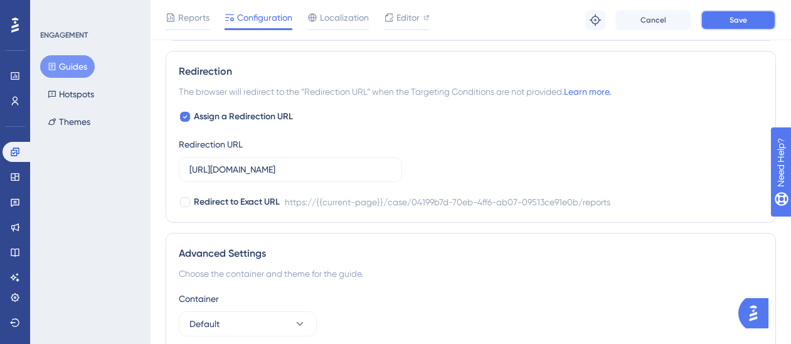
click at [713, 18] on button "Save" at bounding box center [738, 20] width 75 height 20
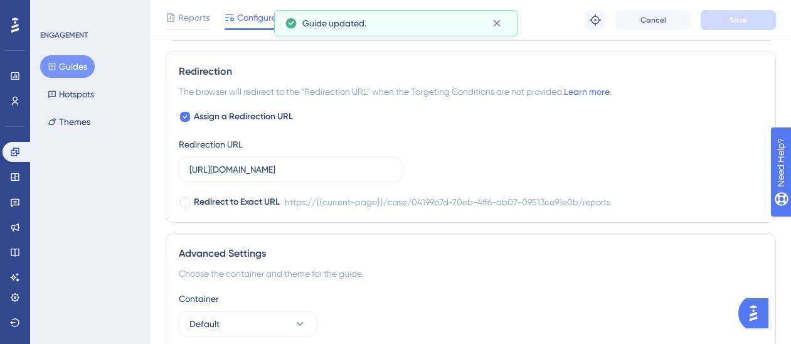
click at [71, 73] on button "Guides" at bounding box center [67, 66] width 55 height 23
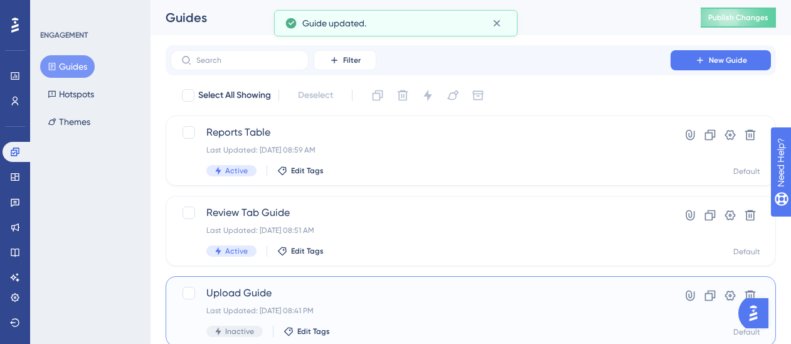
click at [395, 298] on span "Upload Guide" at bounding box center [420, 292] width 429 height 15
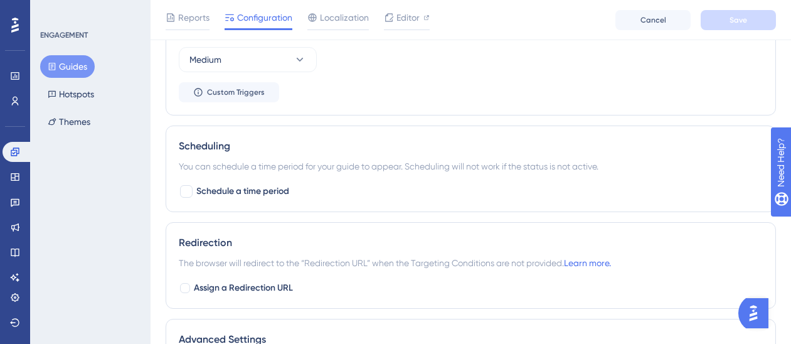
scroll to position [691, 0]
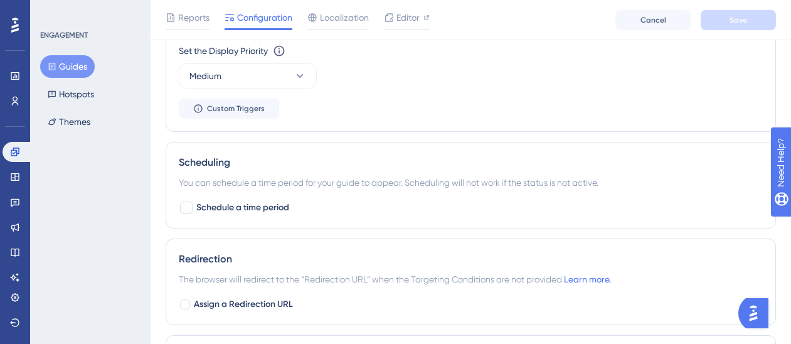
click at [70, 72] on button "Guides" at bounding box center [67, 66] width 55 height 23
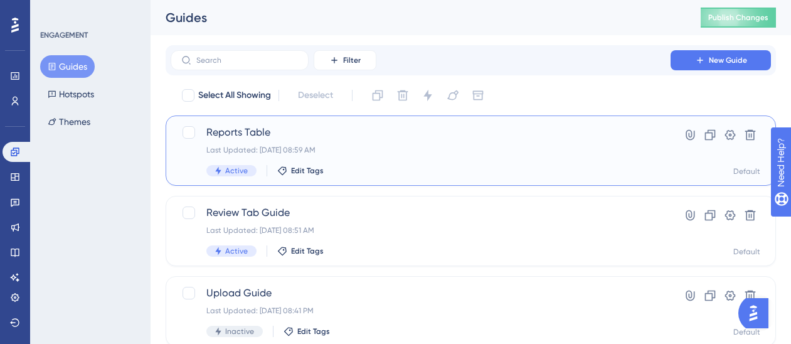
click at [403, 159] on div "Reports Table Last Updated: Sep 23 2025, 08:59 AM Active Edit Tags" at bounding box center [420, 150] width 429 height 51
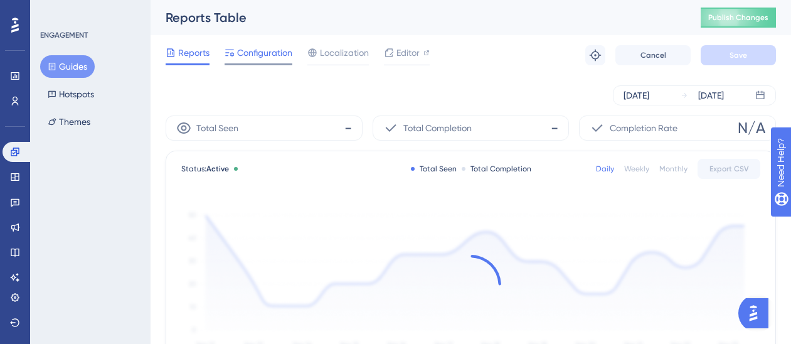
click at [266, 45] on span "Configuration" at bounding box center [264, 52] width 55 height 15
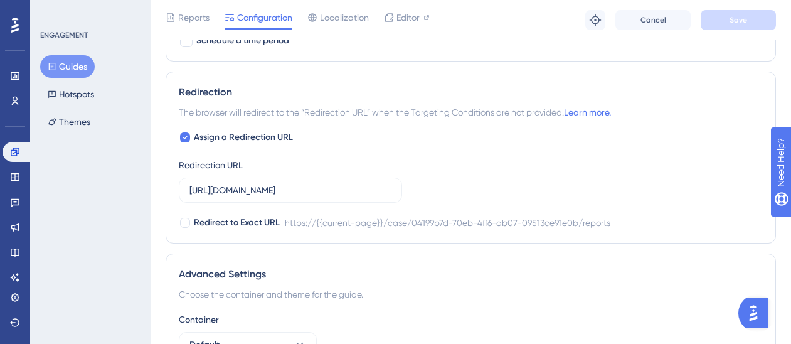
scroll to position [866, 0]
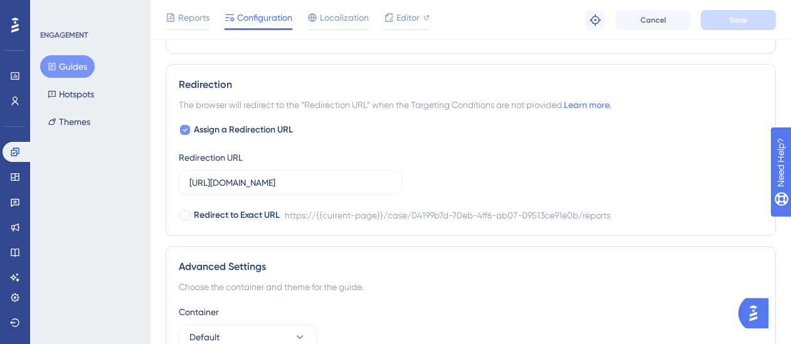
click at [186, 130] on icon at bounding box center [185, 130] width 5 height 10
checkbox input "false"
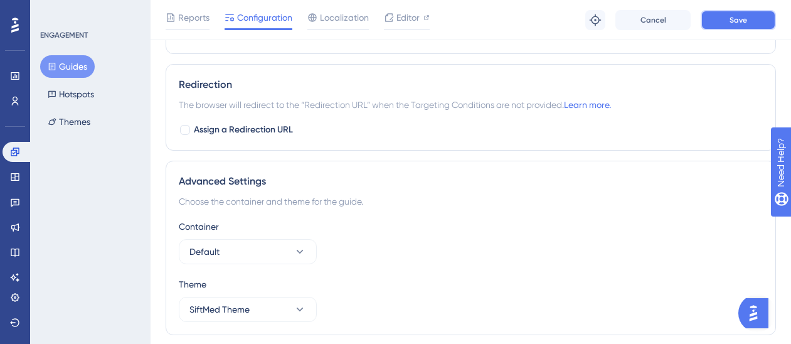
click at [738, 27] on button "Save" at bounding box center [738, 20] width 75 height 20
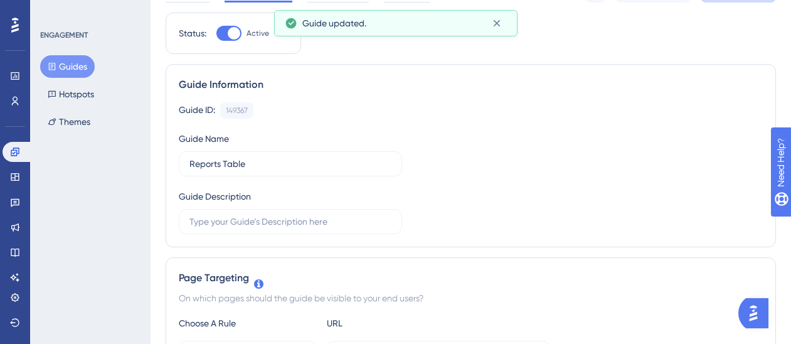
scroll to position [0, 0]
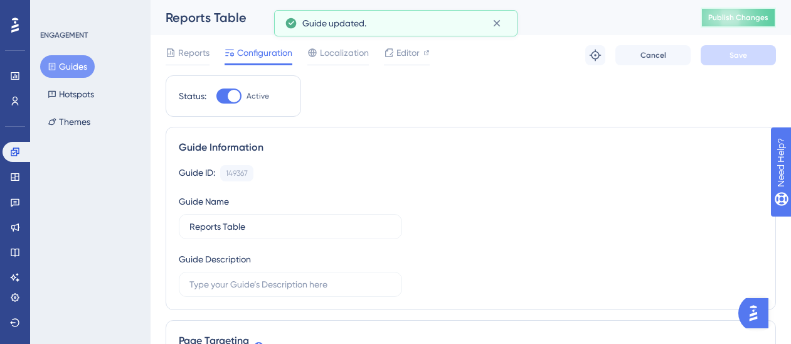
click at [736, 10] on button "Publish Changes" at bounding box center [738, 18] width 75 height 20
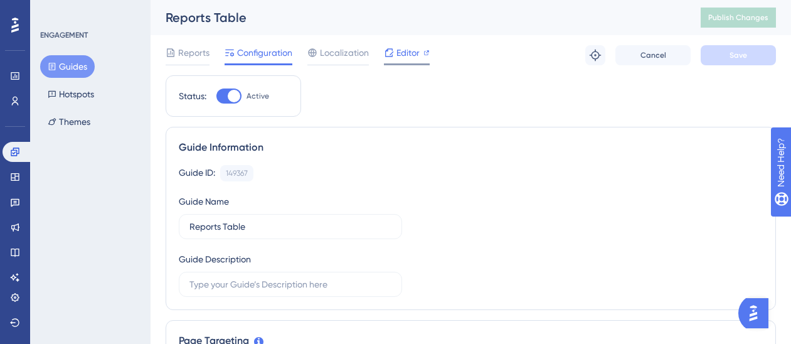
click at [402, 63] on div "Editor" at bounding box center [407, 55] width 46 height 20
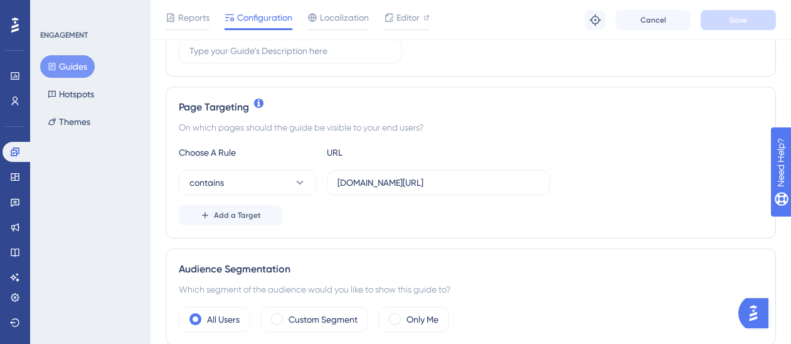
scroll to position [256, 0]
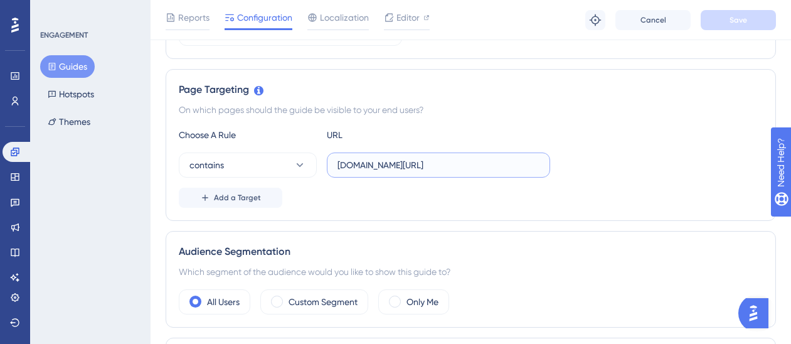
drag, startPoint x: 415, startPoint y: 165, endPoint x: 526, endPoint y: 165, distance: 110.4
click at [526, 165] on input "staging.siftmed.ca/cases" at bounding box center [439, 165] width 202 height 14
type input "staging.siftmed.ca"
click at [728, 12] on button "Save" at bounding box center [738, 20] width 75 height 20
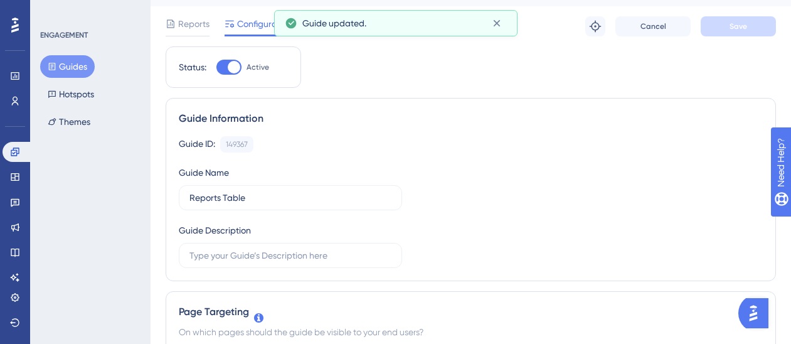
scroll to position [0, 0]
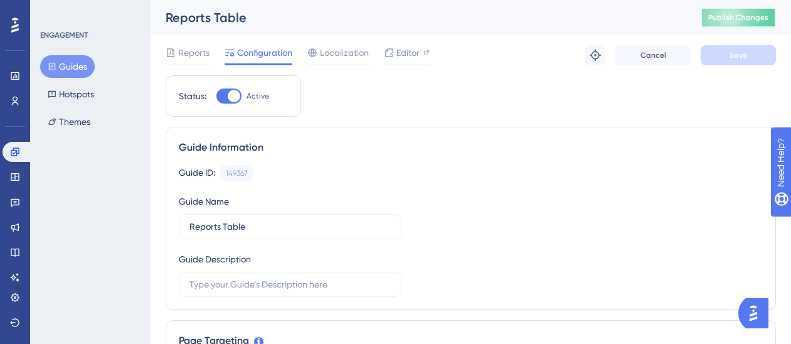
click at [729, 15] on span "Publish Changes" at bounding box center [738, 18] width 60 height 10
click at [406, 53] on span "Editor" at bounding box center [408, 52] width 23 height 15
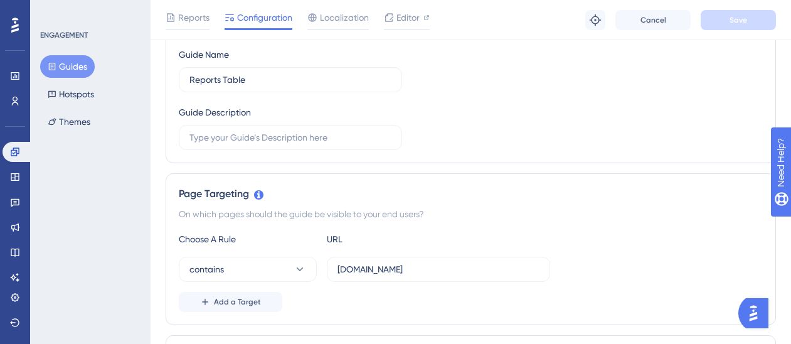
scroll to position [156, 0]
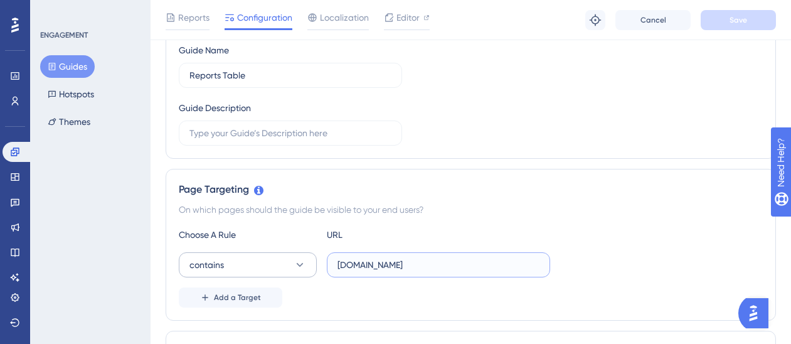
drag, startPoint x: 429, startPoint y: 269, endPoint x: 314, endPoint y: 264, distance: 114.9
click at [314, 264] on div "contains staging.siftmed.ca" at bounding box center [364, 264] width 371 height 25
click at [336, 285] on div "Choose A Rule URL contains staging.siftmed.ca Add a Target" at bounding box center [471, 267] width 584 height 80
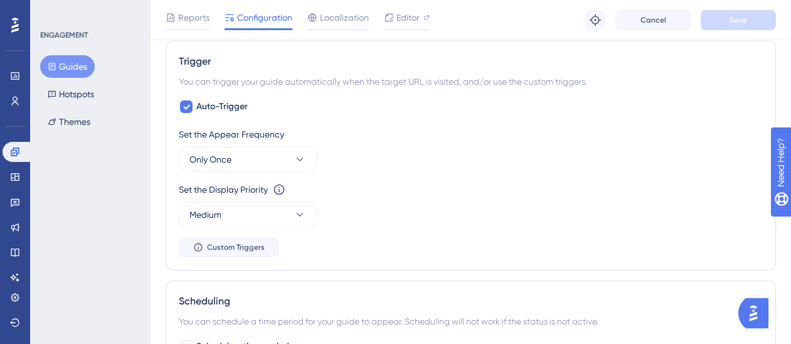
scroll to position [555, 0]
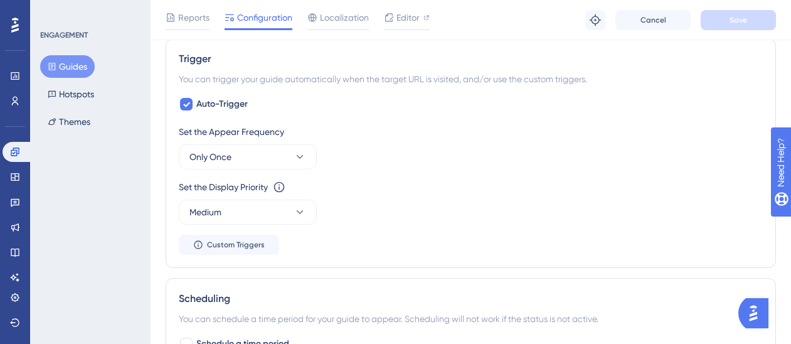
click at [753, 311] on img "Open AI Assistant Launcher" at bounding box center [753, 313] width 23 height 23
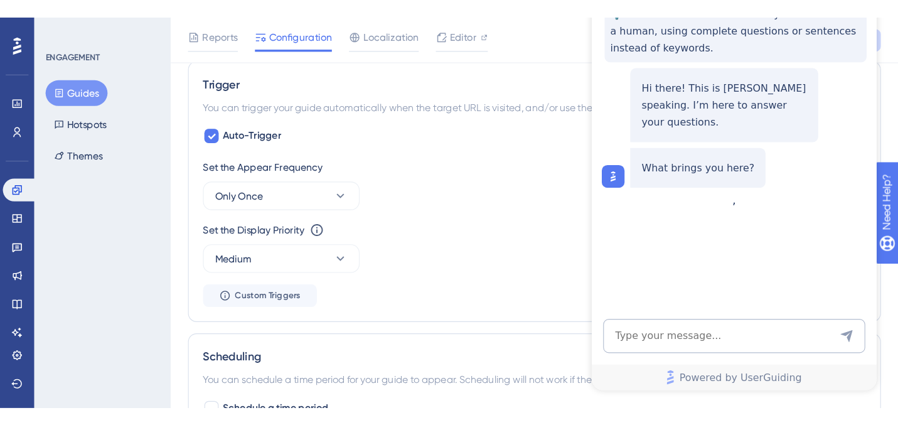
scroll to position [0, 0]
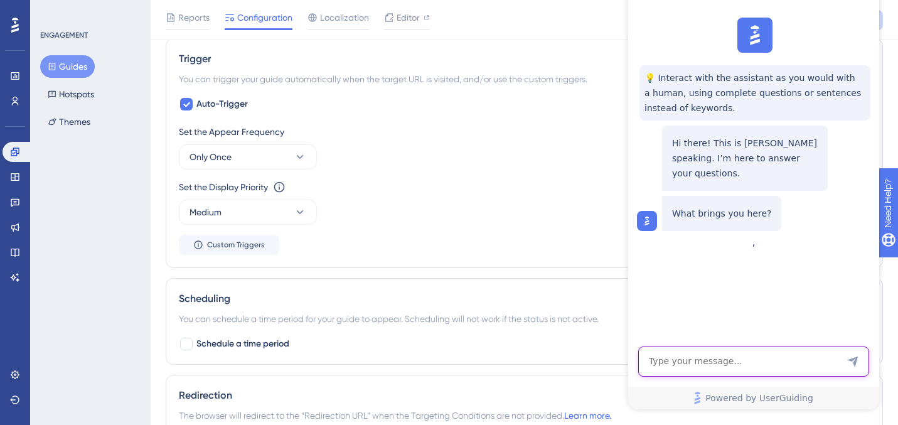
click at [673, 353] on textarea "AI Assistant Text Input" at bounding box center [753, 361] width 231 height 30
paste textarea "Targeting not matched"
type textarea "continuing to get "Targeting not matched" error"
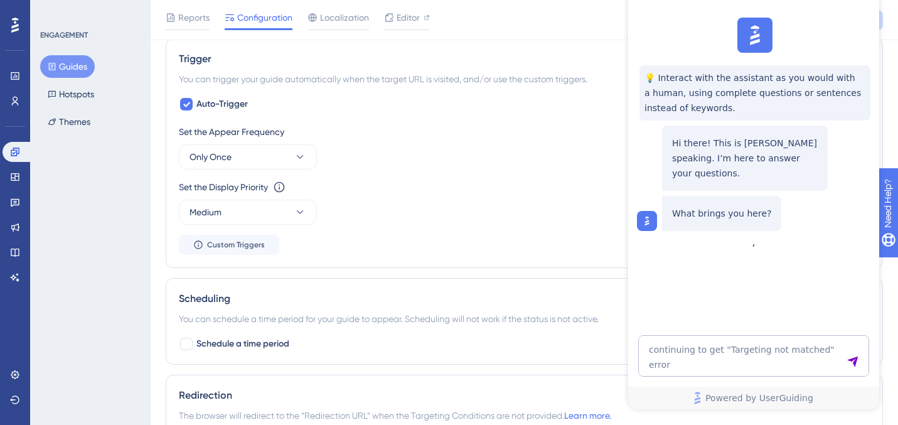
click at [71, 72] on button "Guides" at bounding box center [67, 66] width 55 height 23
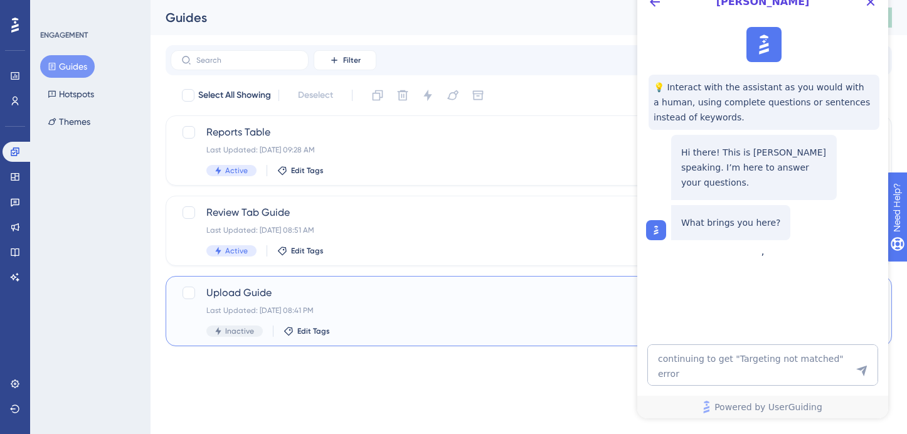
click at [383, 326] on div "Inactive Edit Tags" at bounding box center [478, 331] width 545 height 11
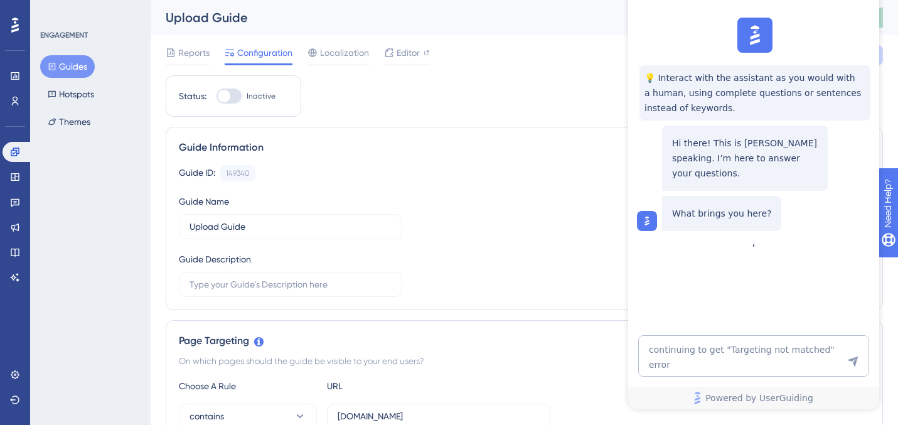
click at [398, 42] on div "Reports Configuration Localization Editor Cancel Save" at bounding box center [524, 55] width 717 height 40
click at [397, 49] on span "Editor" at bounding box center [408, 52] width 23 height 15
click at [65, 59] on button "Guides" at bounding box center [67, 66] width 55 height 23
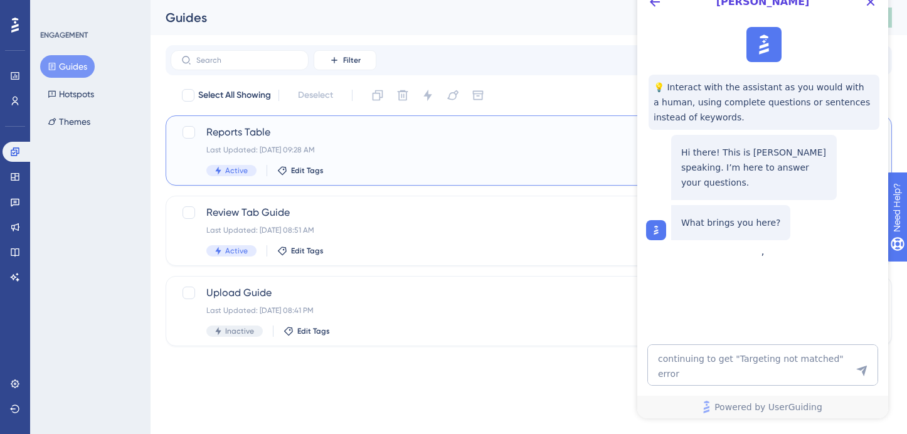
click at [349, 158] on div "Reports Table Last Updated: Sep 23 2025, 09:28 AM Active Edit Tags" at bounding box center [478, 150] width 545 height 51
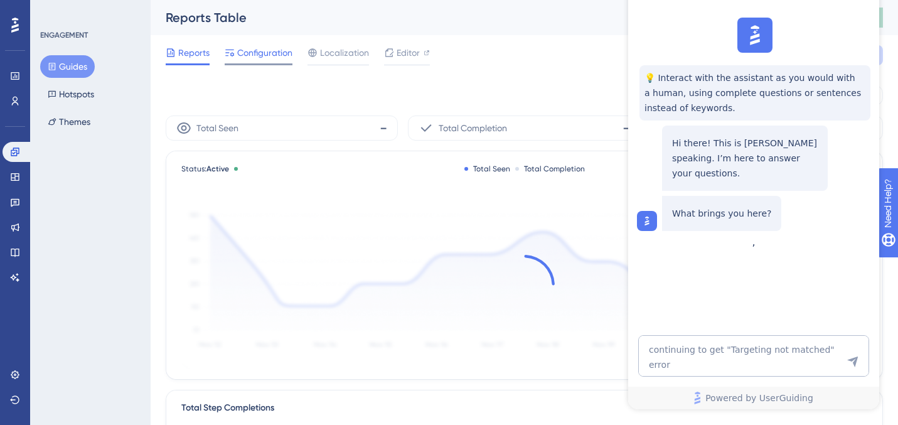
click at [264, 60] on div "Configuration" at bounding box center [259, 55] width 68 height 20
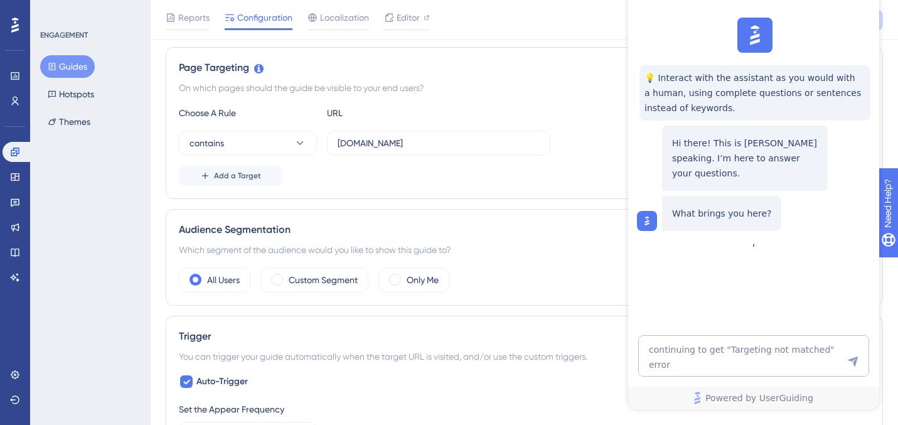
scroll to position [268, 0]
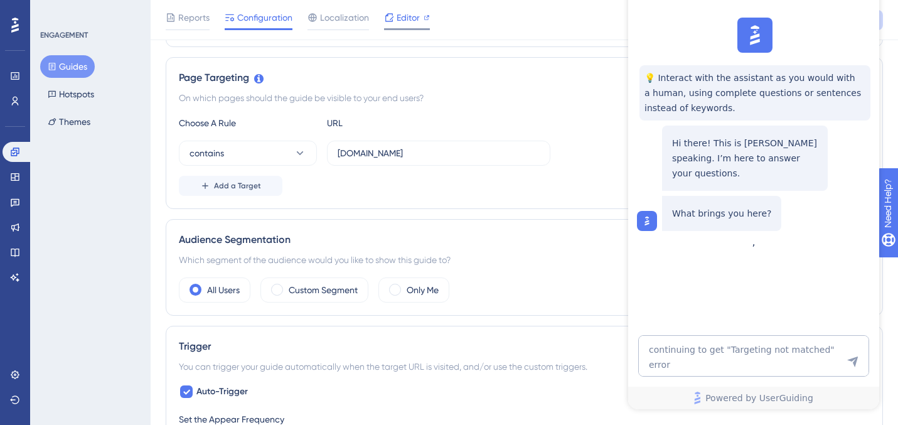
click at [410, 15] on span "Editor" at bounding box center [408, 17] width 23 height 15
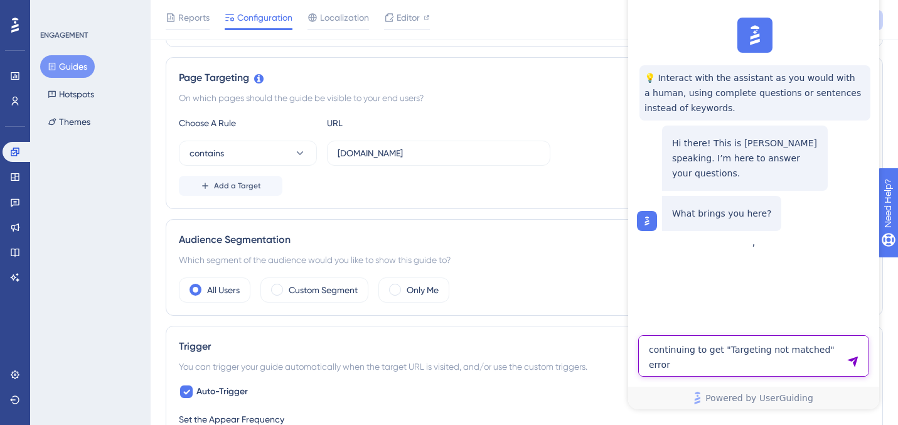
drag, startPoint x: 760, startPoint y: 364, endPoint x: 614, endPoint y: 311, distance: 156.0
click at [628, 311] on html "Dylan 💡 Interact with the assistant as you would with a human, using complete q…" at bounding box center [753, 190] width 251 height 437
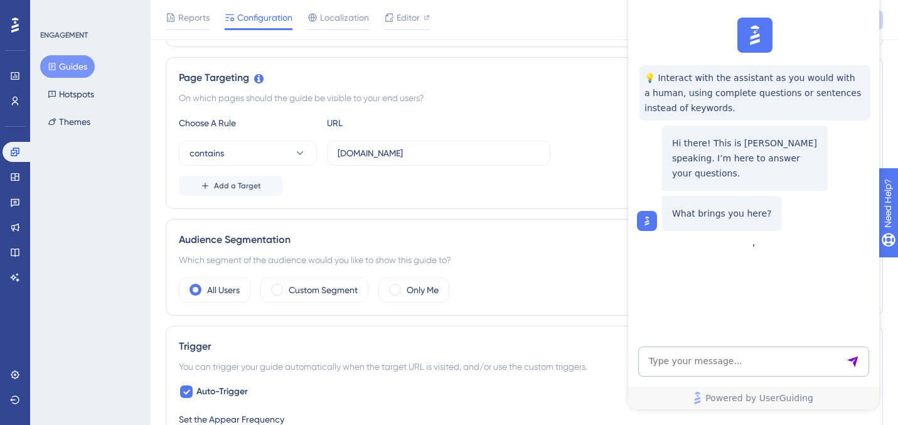
click at [757, 28] on img at bounding box center [755, 35] width 28 height 28
click at [641, 215] on div at bounding box center [647, 221] width 13 height 13
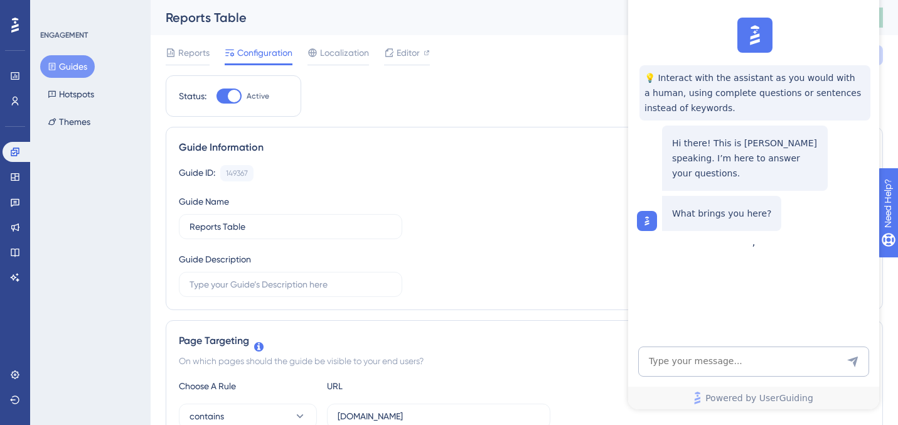
click at [800, 40] on div "💡 Interact with the assistant as you would with a human, using complete questio…" at bounding box center [752, 124] width 251 height 223
click at [644, 215] on img at bounding box center [647, 221] width 13 height 13
click at [757, 38] on img at bounding box center [755, 35] width 28 height 28
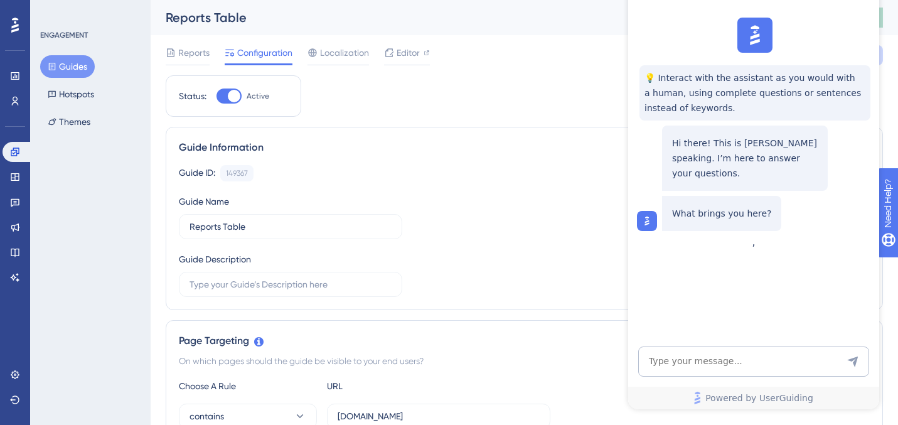
scroll to position [14, 0]
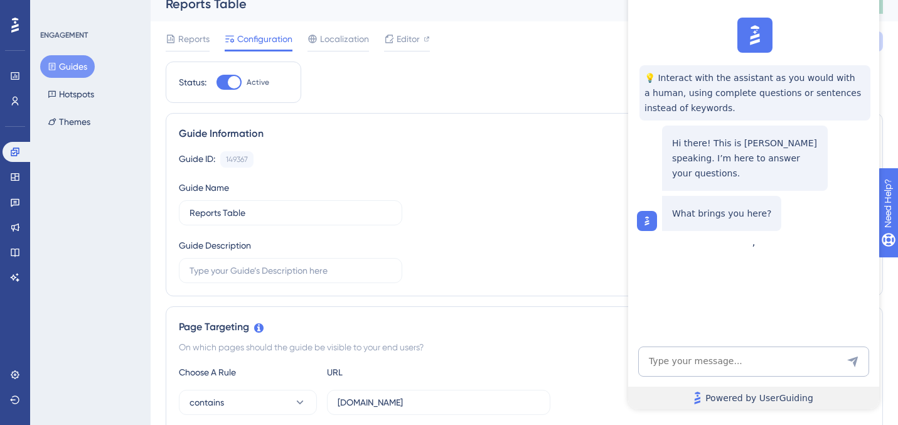
click at [747, 353] on span "Powered by UserGuiding" at bounding box center [759, 397] width 108 height 15
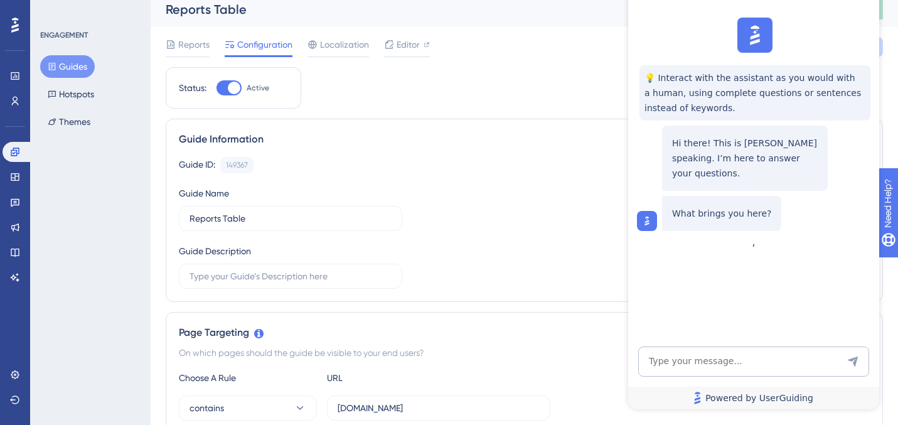
scroll to position [0, 0]
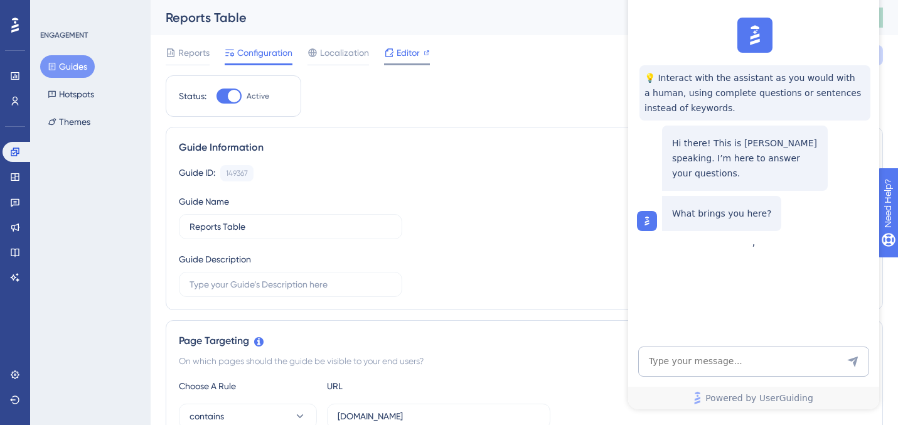
click at [402, 60] on div "Editor" at bounding box center [407, 55] width 46 height 20
click at [73, 68] on button "Guides" at bounding box center [67, 66] width 55 height 23
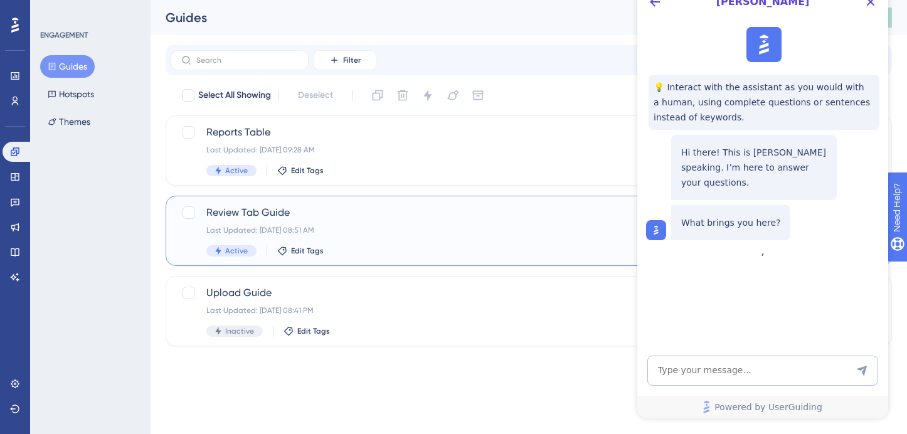
click at [367, 213] on span "Review Tab Guide" at bounding box center [478, 212] width 545 height 15
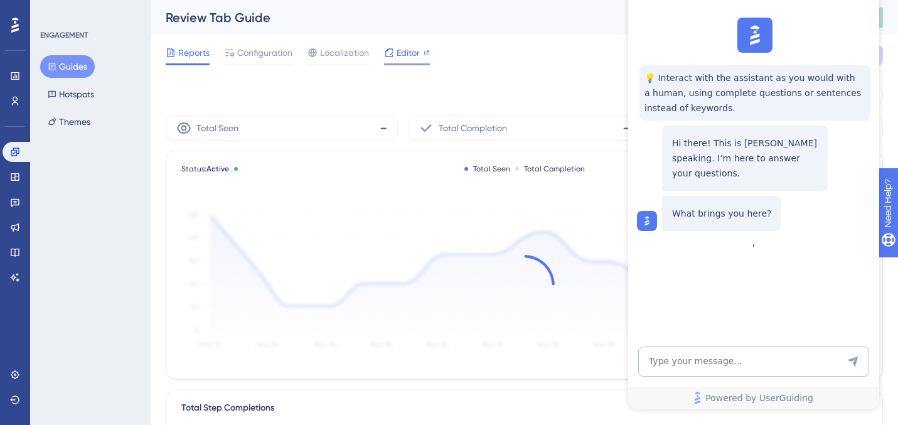
click at [405, 56] on span "Editor" at bounding box center [408, 52] width 23 height 15
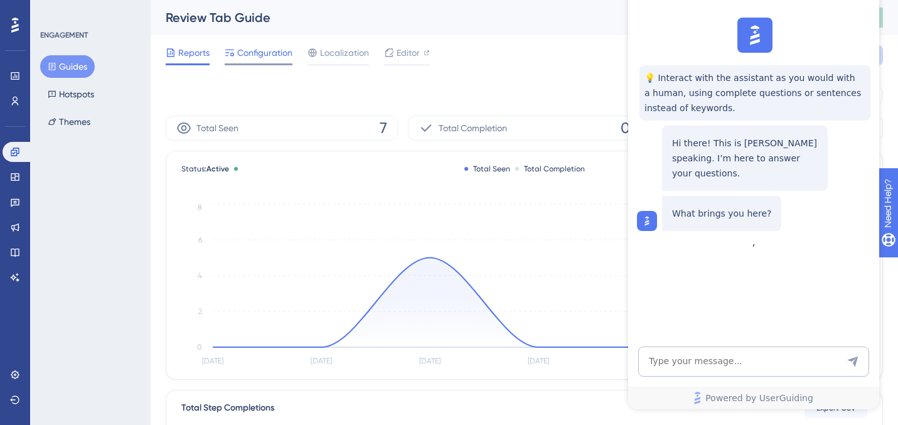
click at [259, 48] on span "Configuration" at bounding box center [264, 52] width 55 height 15
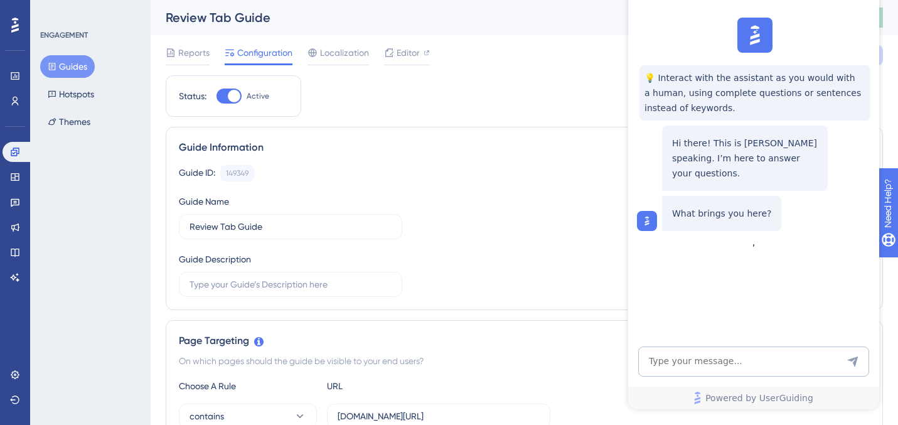
scroll to position [242, 0]
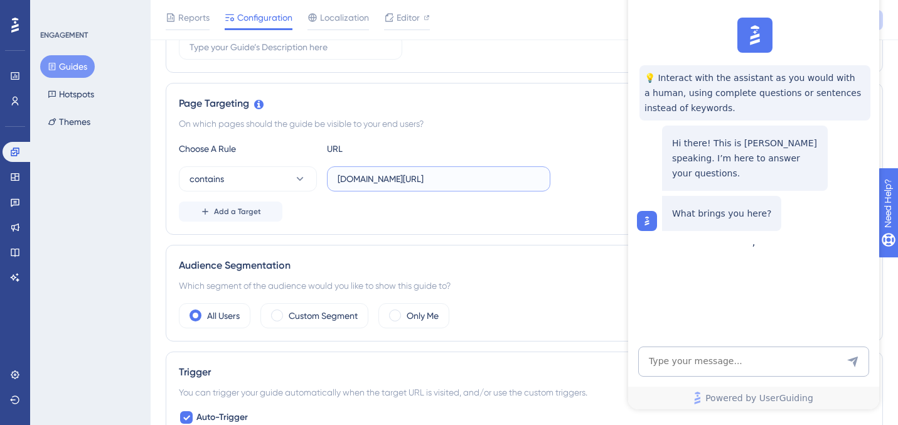
drag, startPoint x: 413, startPoint y: 179, endPoint x: 556, endPoint y: 179, distance: 142.4
click at [556, 179] on div "contains staging.siftmed.ca/cases" at bounding box center [524, 178] width 691 height 25
click at [429, 174] on input "staging.siftmed.ca/cases" at bounding box center [439, 179] width 202 height 14
drag, startPoint x: 416, startPoint y: 179, endPoint x: 467, endPoint y: 181, distance: 50.9
click at [467, 181] on input "staging.siftmed.ca/cases" at bounding box center [439, 179] width 202 height 14
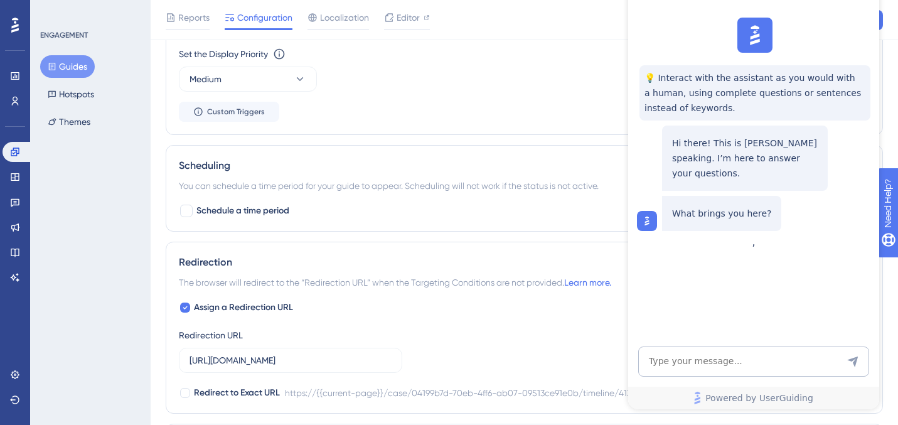
scroll to position [840, 0]
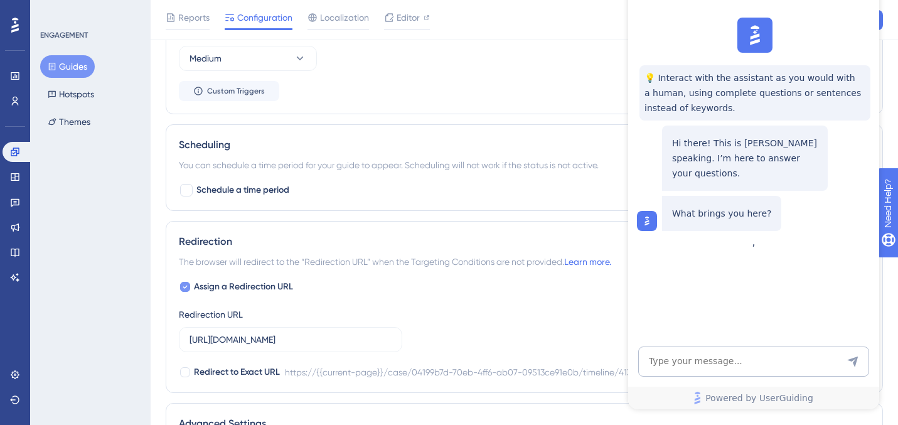
type input "staging.siftmed.ca"
click at [184, 289] on icon at bounding box center [185, 287] width 5 height 10
checkbox input "false"
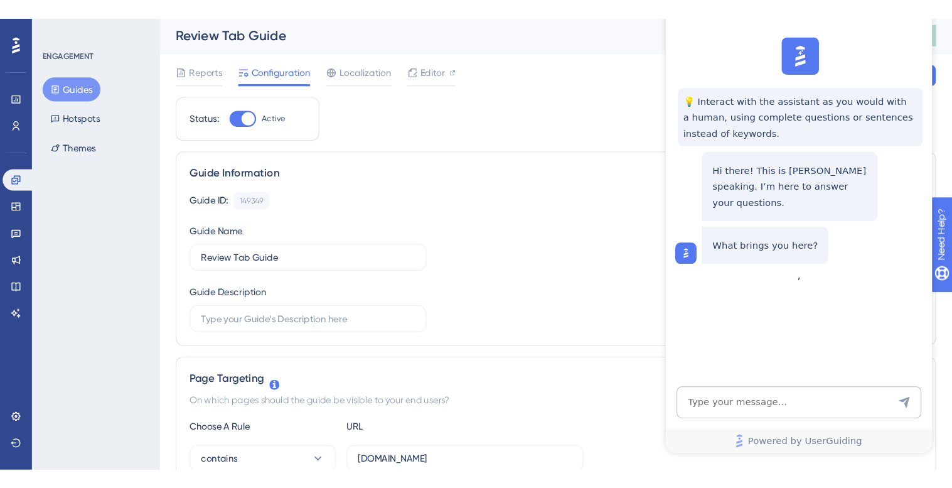
scroll to position [0, 0]
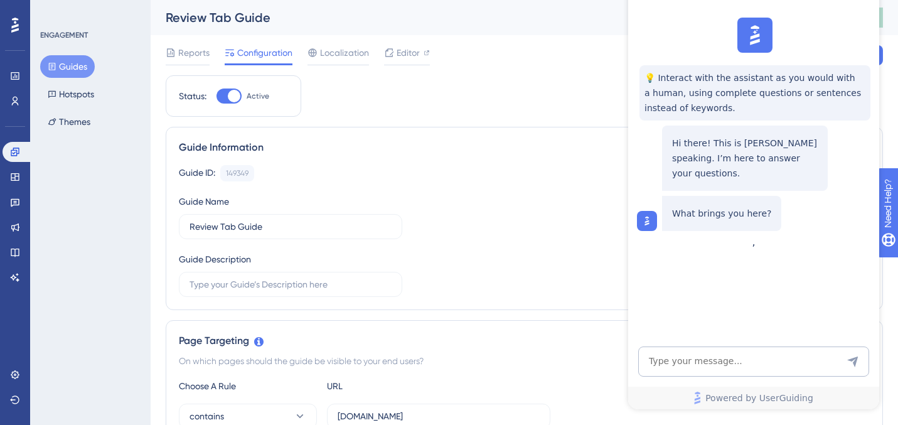
click at [800, 34] on div "💡 Interact with the assistant as you would with a human, using complete questio…" at bounding box center [752, 124] width 251 height 223
click at [800, 40] on div "💡 Interact with the assistant as you would with a human, using complete questio…" at bounding box center [752, 124] width 251 height 223
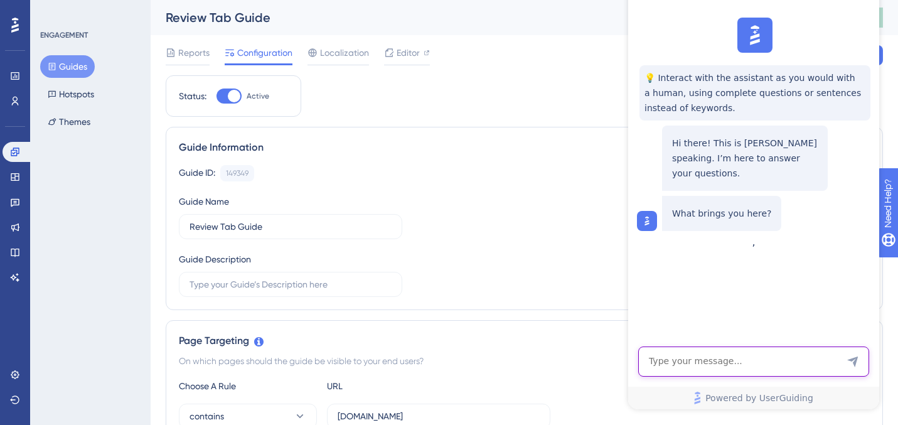
click at [686, 353] on textarea "AI Assistant Text Input" at bounding box center [753, 361] width 231 height 30
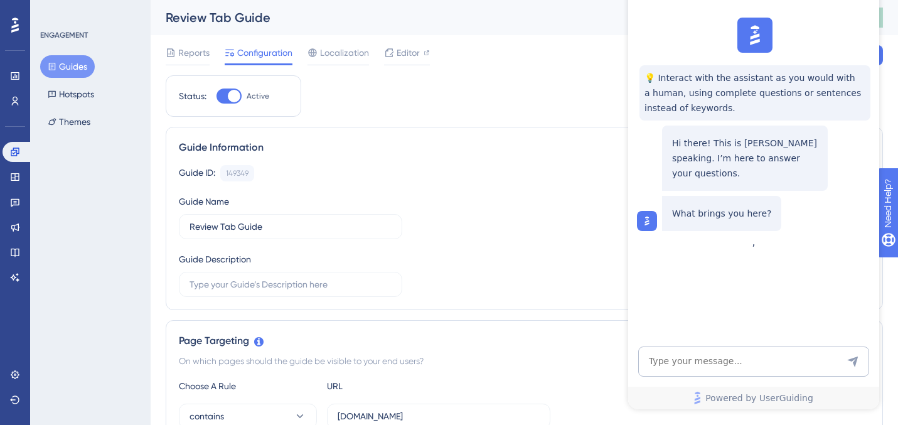
click at [687, 236] on div "💡 Interact with the assistant as you would with a human, using complete questio…" at bounding box center [752, 124] width 251 height 223
click at [757, 31] on img at bounding box center [755, 35] width 28 height 28
click at [646, 215] on img at bounding box center [647, 221] width 13 height 13
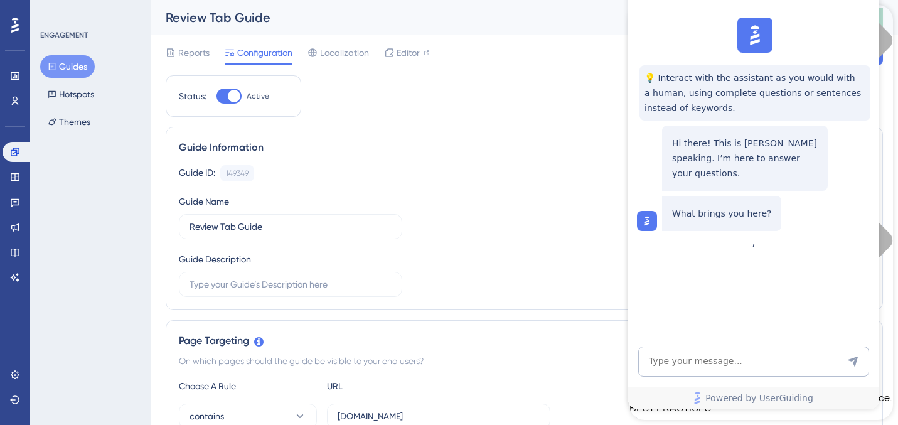
click at [800, 29] on div "💡 Interact with the assistant as you would with a human, using complete questio…" at bounding box center [752, 124] width 251 height 223
click at [772, 353] on span "Powered by UserGuiding" at bounding box center [759, 397] width 108 height 15
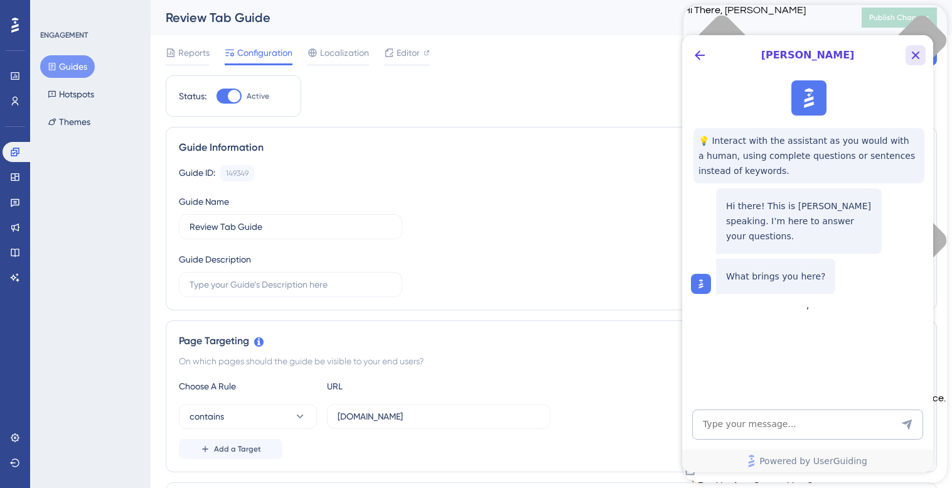
click at [800, 55] on icon "Close Button" at bounding box center [915, 55] width 15 height 15
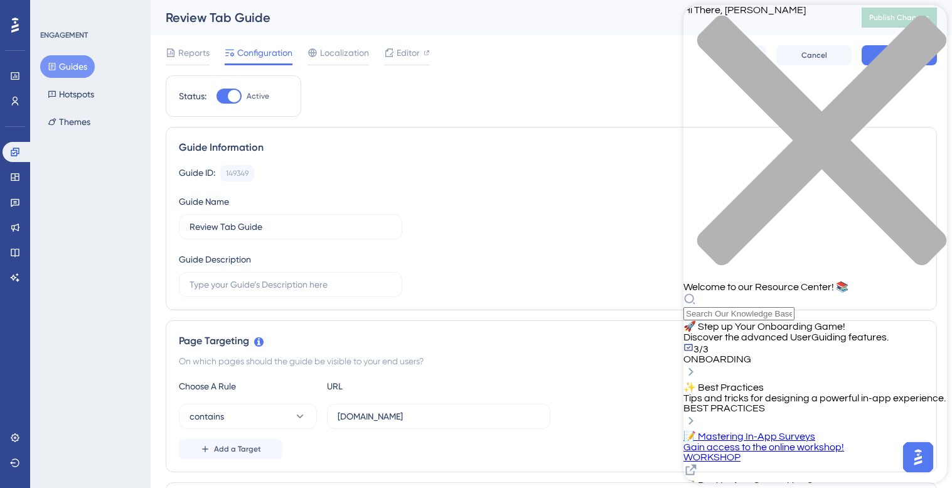
click at [800, 19] on div "close resource center" at bounding box center [815, 147] width 264 height 265
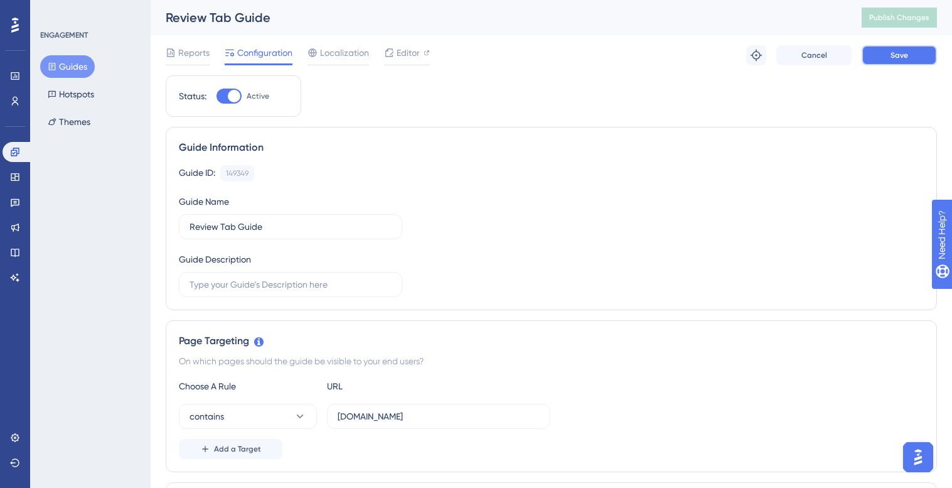
click at [800, 53] on span "Save" at bounding box center [899, 55] width 18 height 10
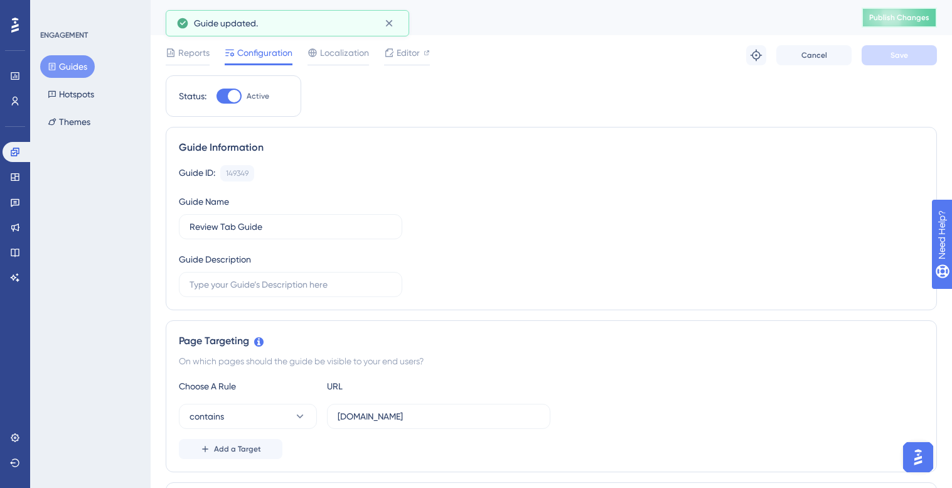
click at [800, 19] on span "Publish Changes" at bounding box center [899, 18] width 60 height 10
click at [397, 55] on span "Editor" at bounding box center [408, 52] width 23 height 15
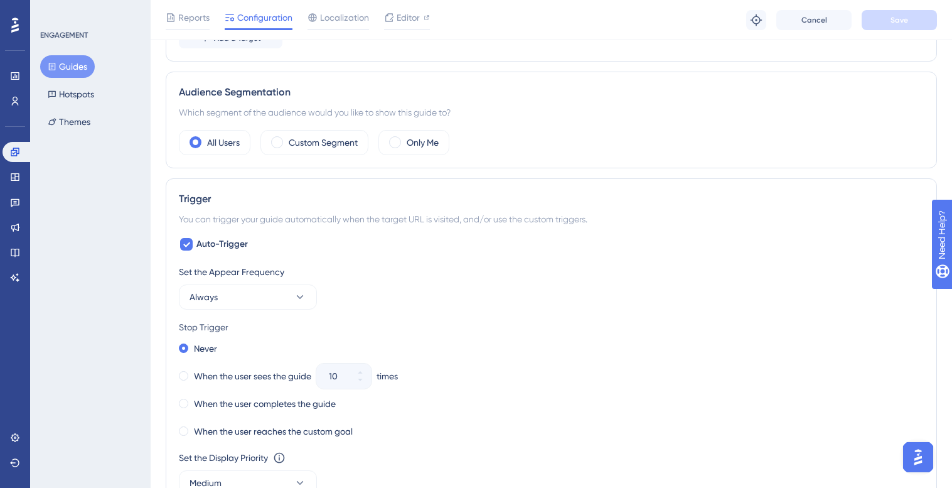
scroll to position [568, 0]
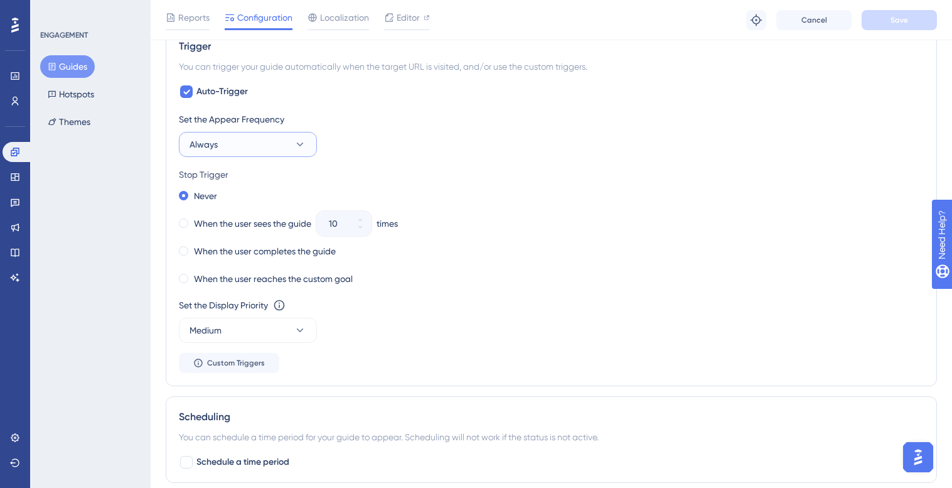
click at [253, 152] on button "Always" at bounding box center [248, 144] width 138 height 25
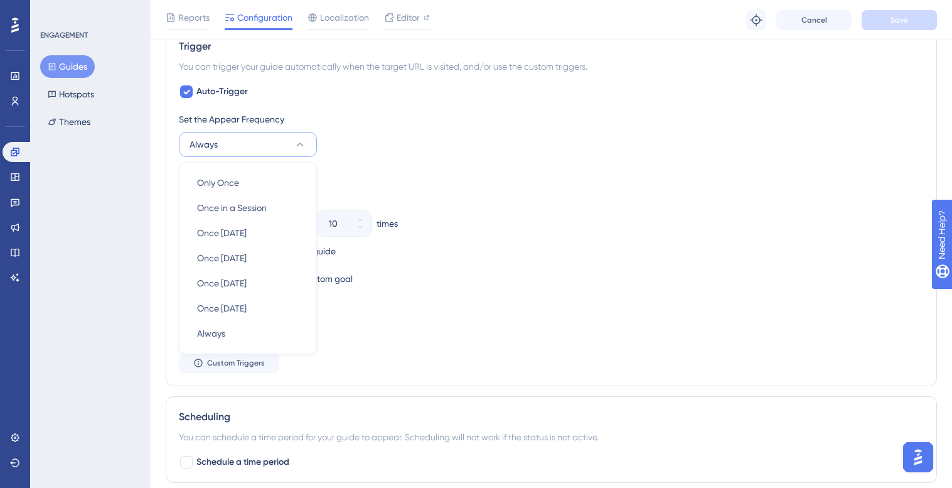
scroll to position [582, 0]
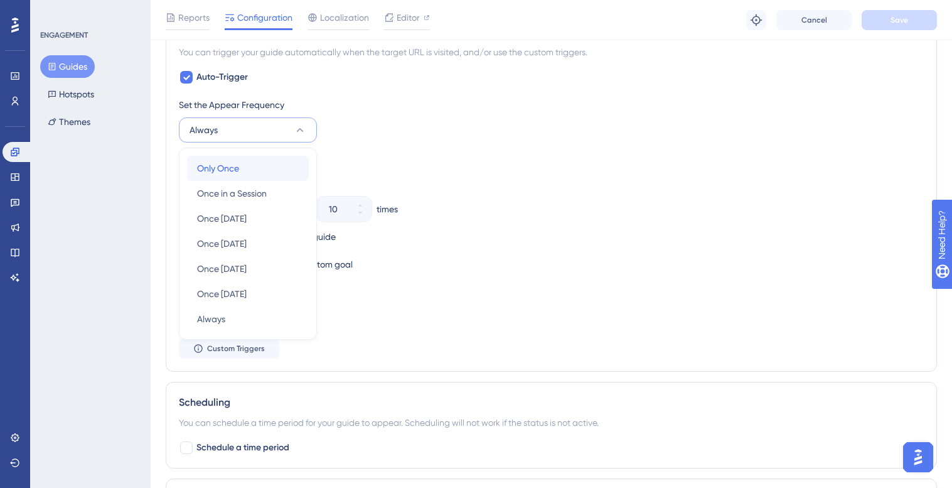
click at [243, 164] on div "Only Once Only Once" at bounding box center [248, 168] width 102 height 25
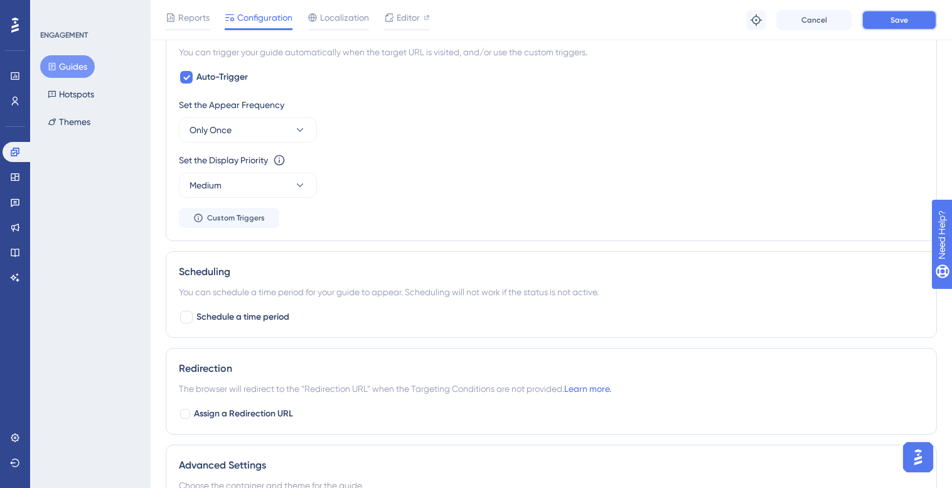
click at [800, 22] on span "Save" at bounding box center [899, 20] width 18 height 10
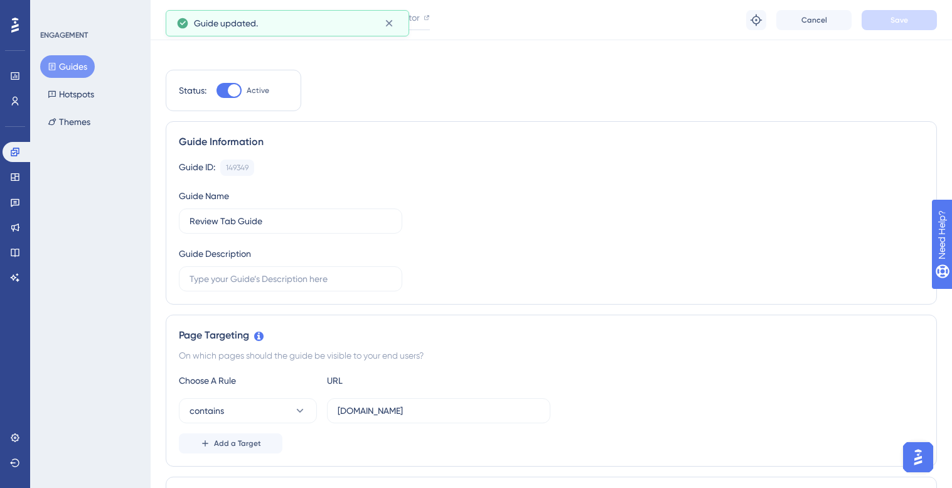
scroll to position [0, 0]
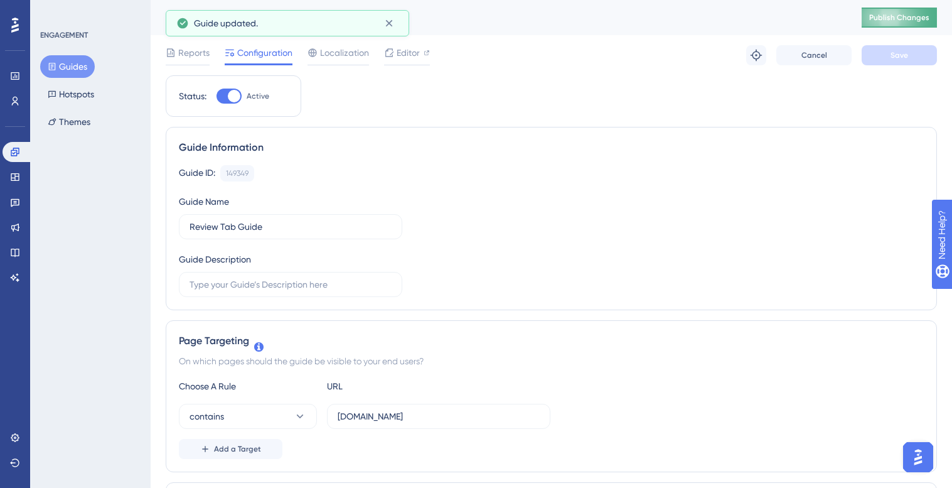
click at [800, 24] on button "Publish Changes" at bounding box center [898, 18] width 75 height 20
click at [395, 52] on div "Editor" at bounding box center [407, 52] width 46 height 15
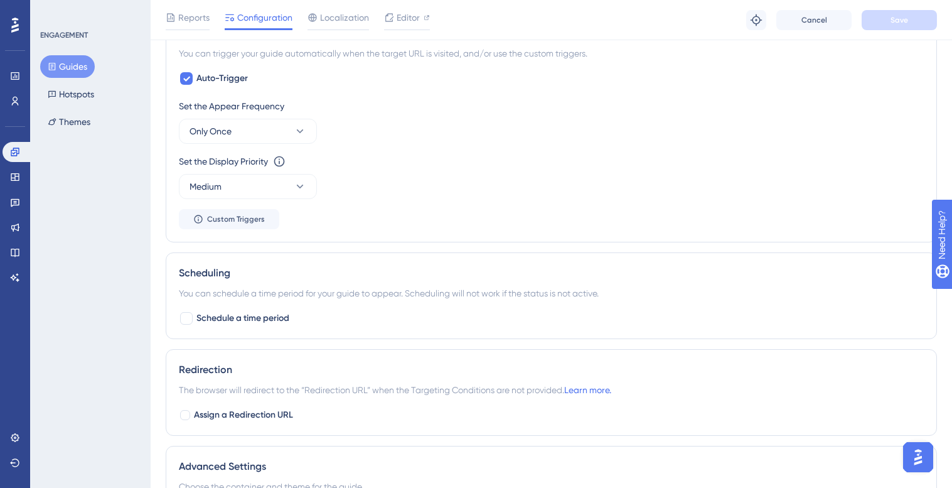
scroll to position [580, 0]
click at [70, 67] on button "Guides" at bounding box center [67, 66] width 55 height 23
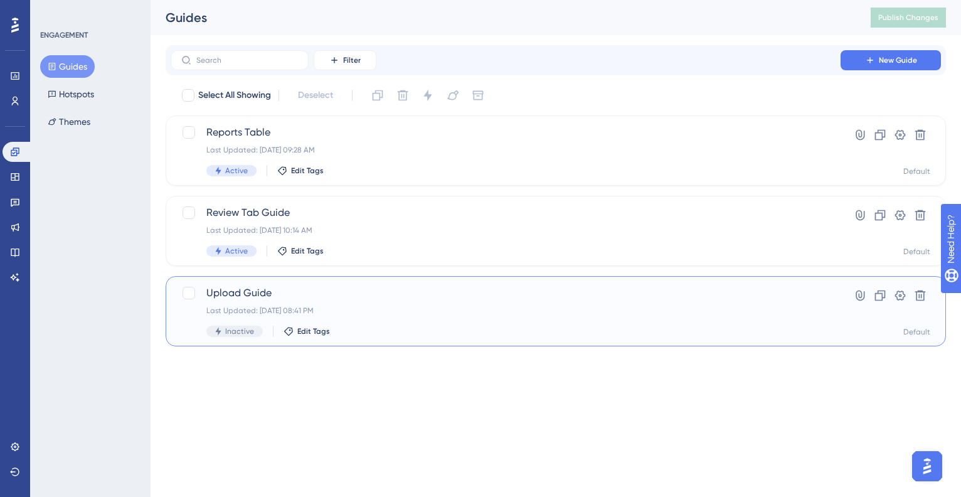
click at [366, 322] on div "Upload Guide Last Updated: Sep 19 2025, 08:41 PM Inactive Edit Tags" at bounding box center [505, 310] width 599 height 51
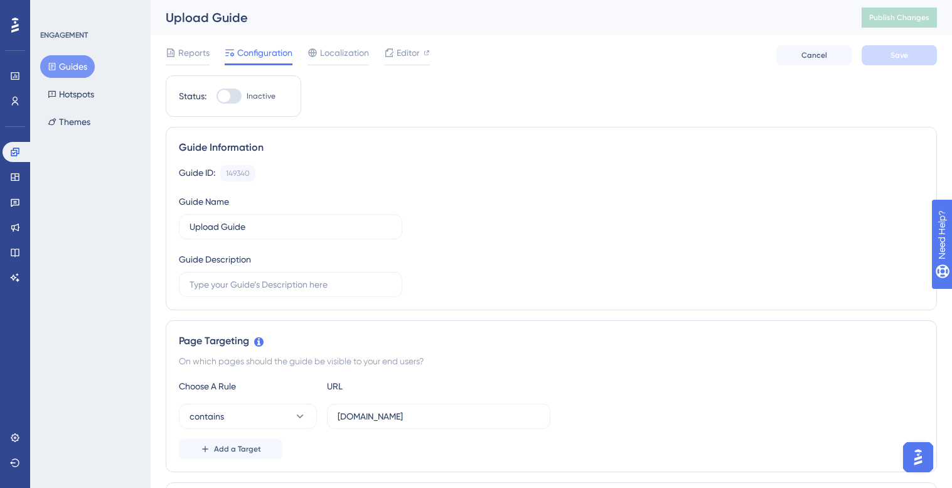
click at [238, 97] on div at bounding box center [228, 95] width 25 height 15
click at [216, 97] on input "Inactive" at bounding box center [216, 96] width 1 height 1
checkbox input "true"
click at [800, 58] on button "Save" at bounding box center [898, 55] width 75 height 20
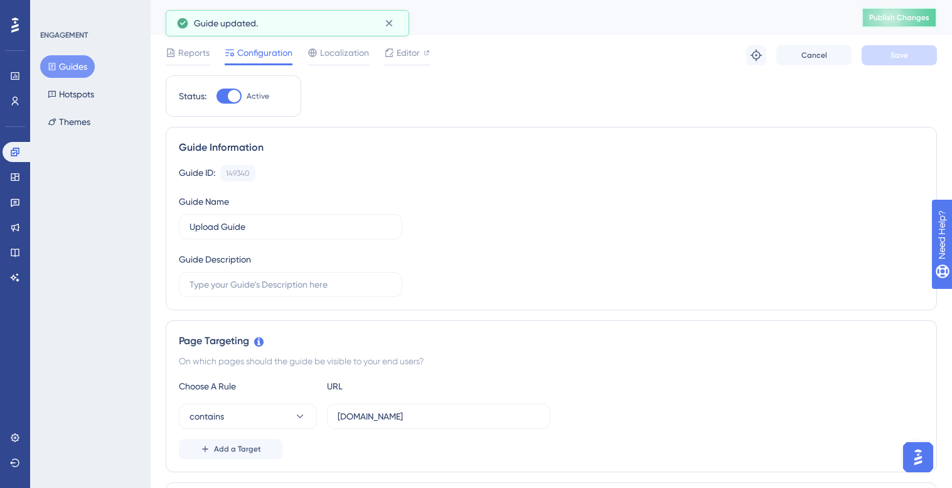
click at [800, 24] on button "Publish Changes" at bounding box center [898, 18] width 75 height 20
click at [77, 67] on button "Guides" at bounding box center [67, 66] width 55 height 23
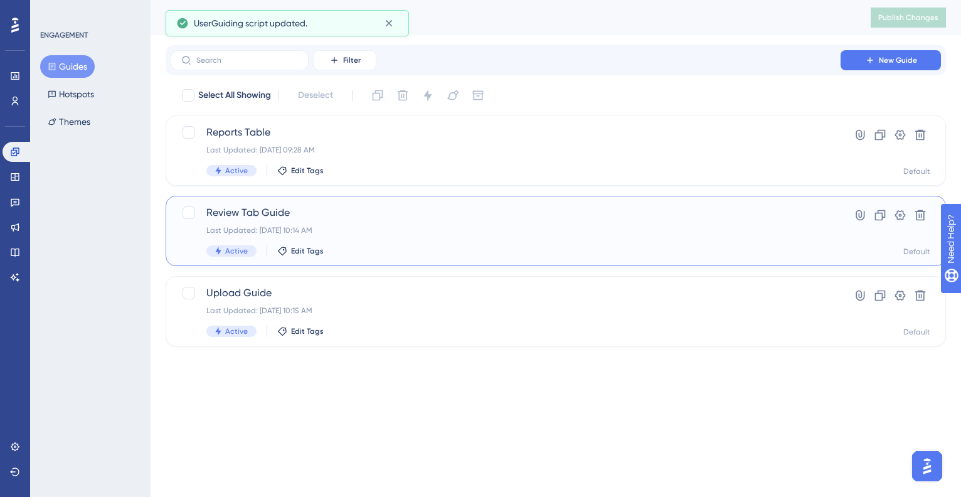
click at [381, 227] on div "Last Updated: Sep 23 2025, 10:14 AM" at bounding box center [505, 230] width 599 height 10
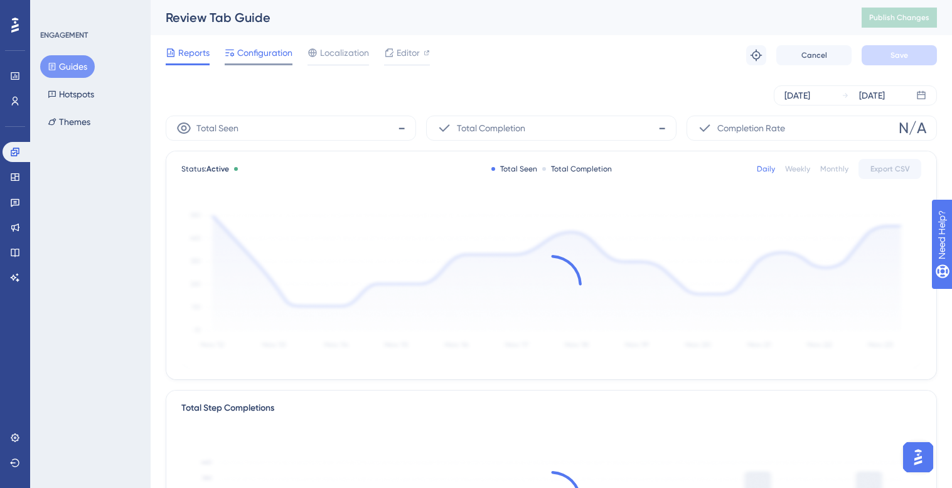
click at [265, 53] on span "Configuration" at bounding box center [264, 52] width 55 height 15
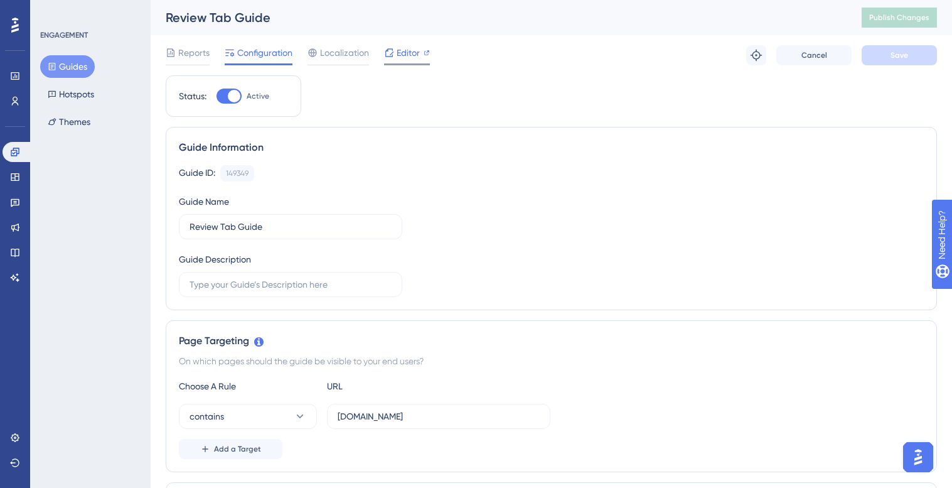
click at [406, 57] on span "Editor" at bounding box center [408, 52] width 23 height 15
click at [401, 56] on span "Editor" at bounding box center [408, 52] width 23 height 15
click at [407, 49] on span "Editor" at bounding box center [408, 52] width 23 height 15
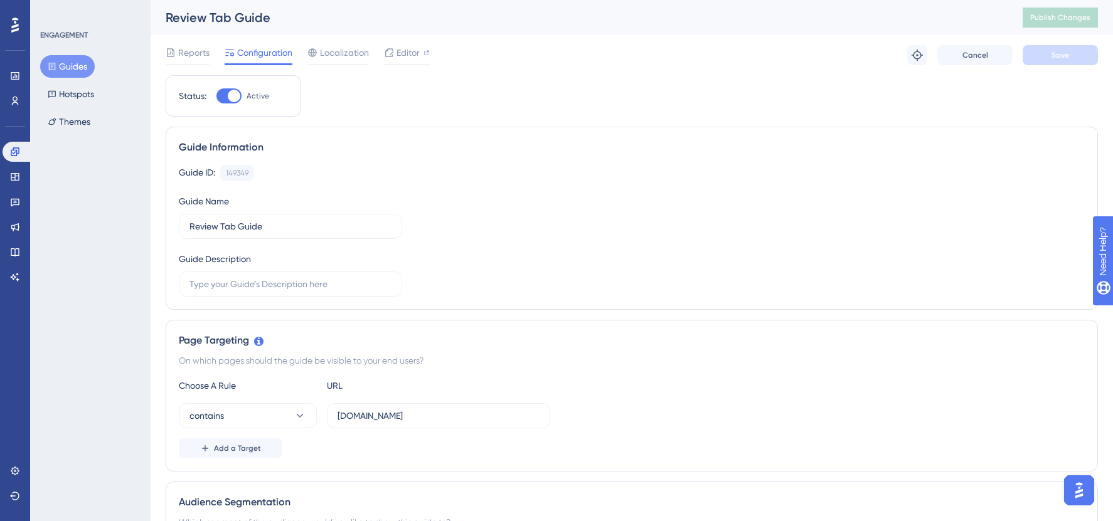
click at [800, 353] on button "Open AI Assistant Launcher" at bounding box center [1079, 491] width 30 height 30
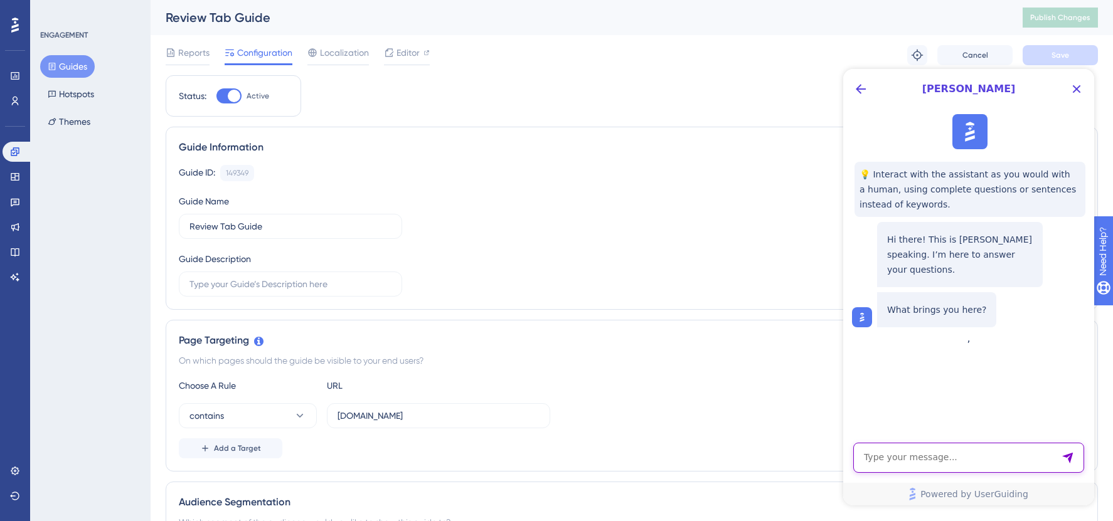
paste textarea "Targeting not matched"
click at [800, 353] on textarea ""Targeting not matched"" at bounding box center [968, 458] width 231 height 30
type textarea ""Targeting not matched" error but everything seems to be set up properly"
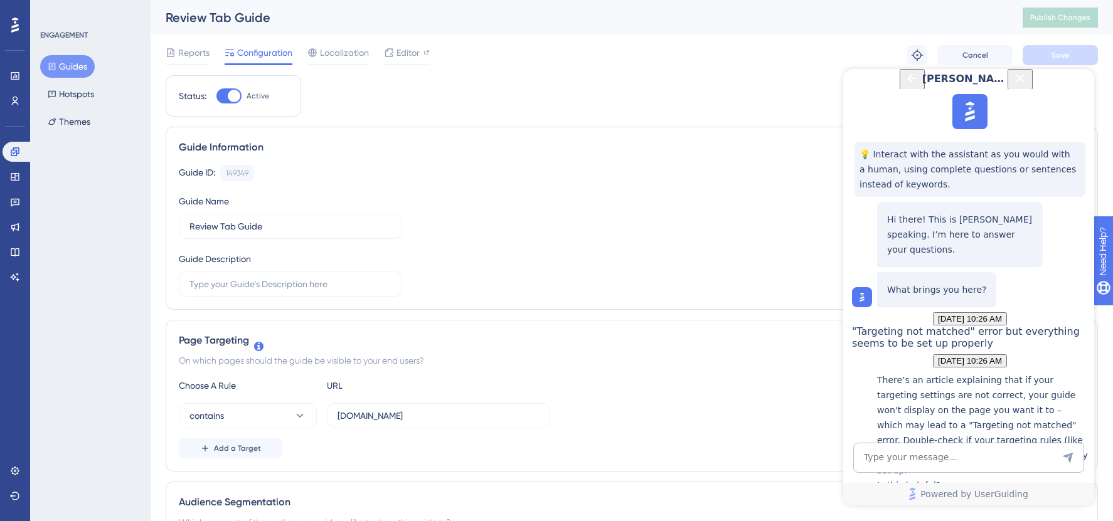
scroll to position [3, 0]
click at [447, 353] on input "staging.siftmed.ca" at bounding box center [439, 414] width 202 height 14
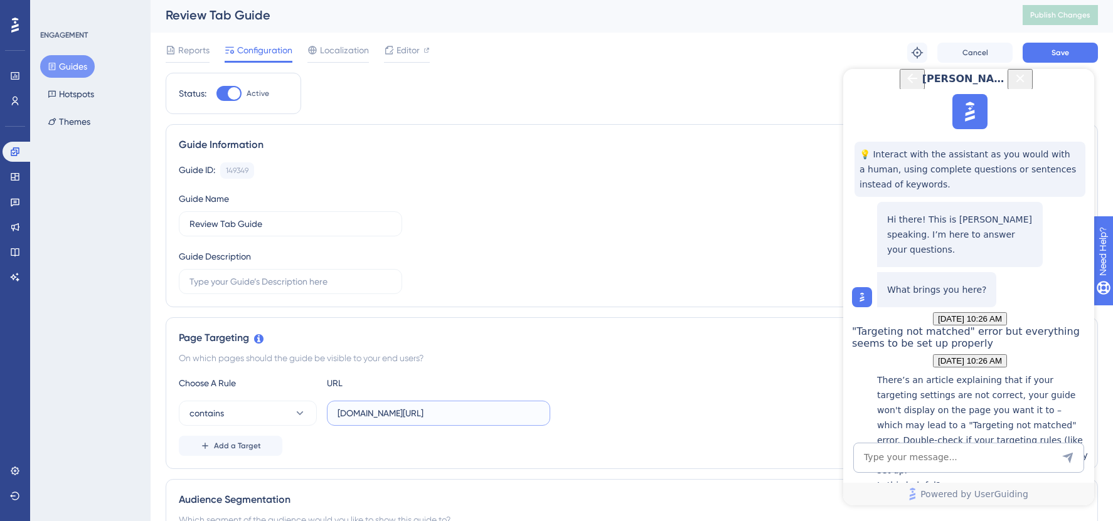
type input "staging.siftmed.ca/cases"
click at [800, 86] on icon "Close Button" at bounding box center [1020, 78] width 15 height 15
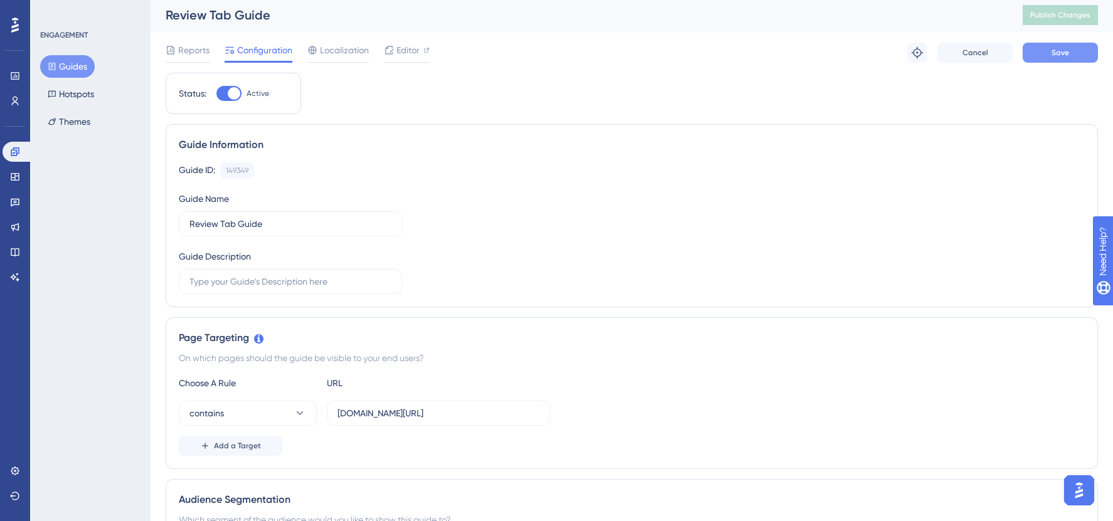
click at [800, 54] on span "Save" at bounding box center [1061, 53] width 18 height 10
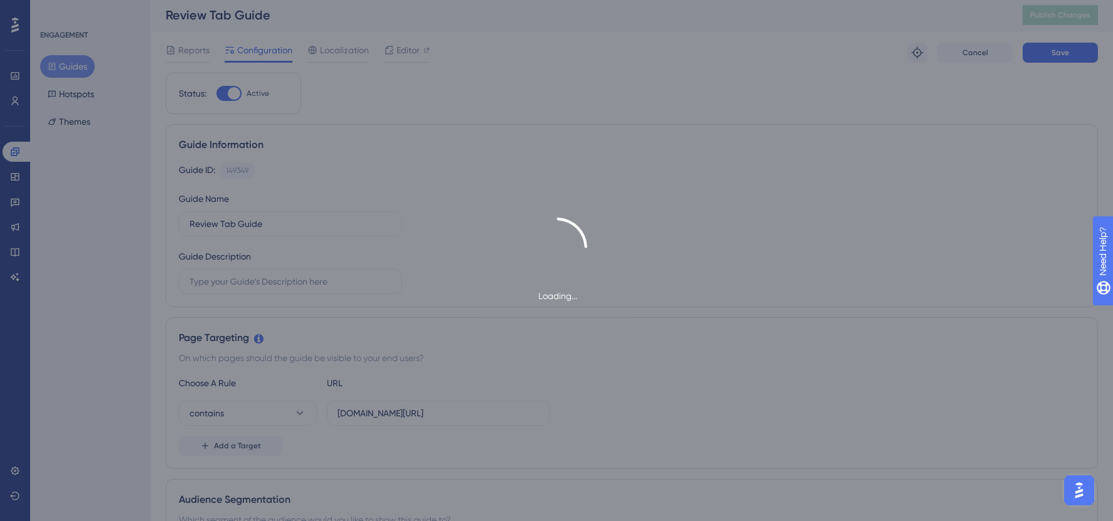
scroll to position [0, 0]
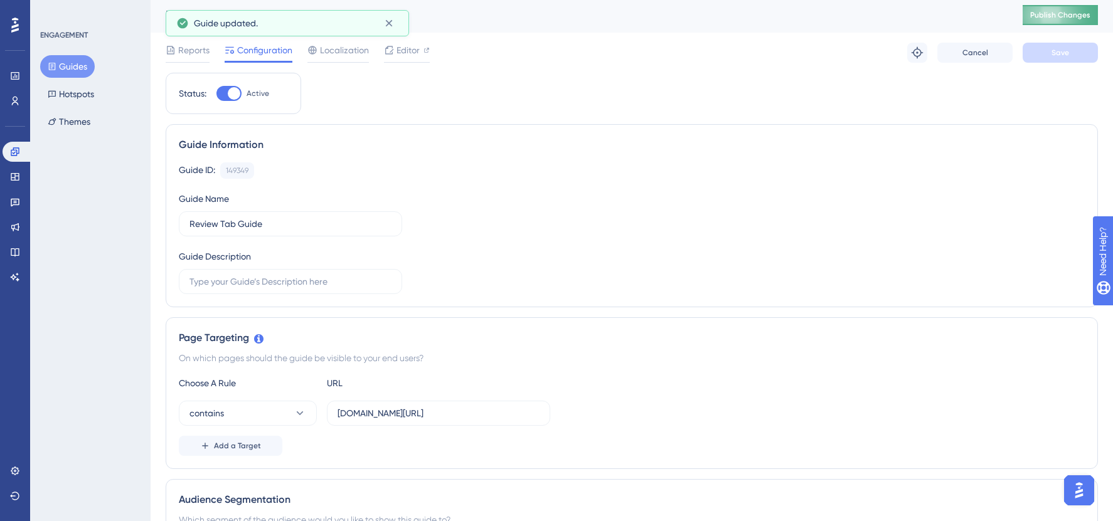
click at [800, 16] on span "Publish Changes" at bounding box center [1060, 15] width 60 height 10
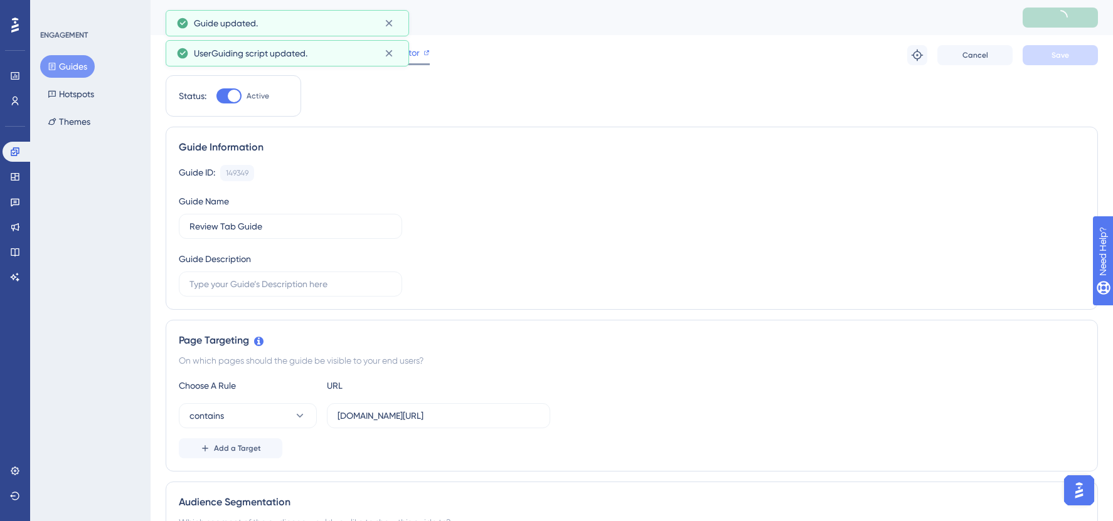
click at [415, 50] on span "Editor" at bounding box center [408, 52] width 23 height 15
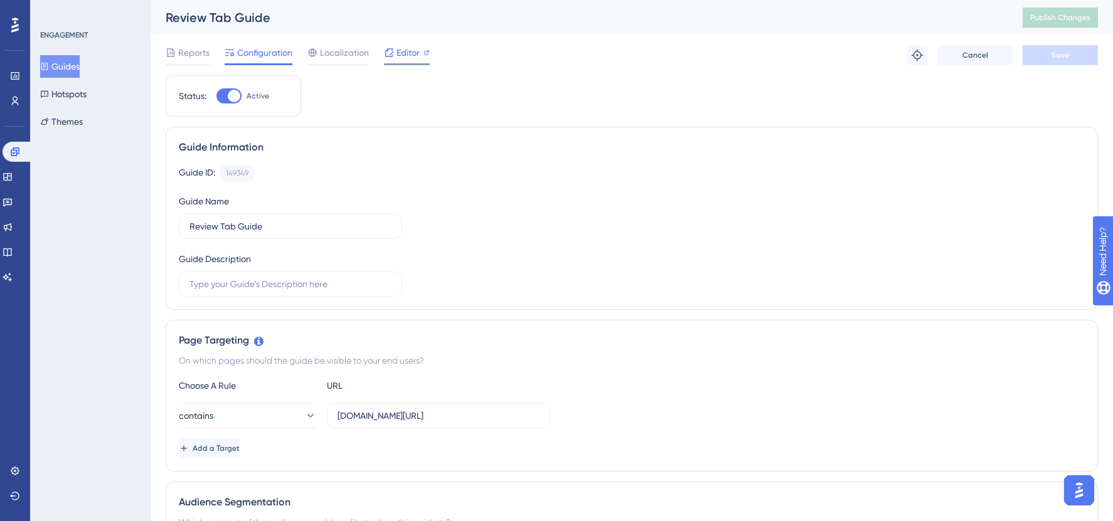
click at [408, 55] on span "Editor" at bounding box center [408, 52] width 23 height 15
click at [67, 72] on button "Guides" at bounding box center [60, 66] width 40 height 23
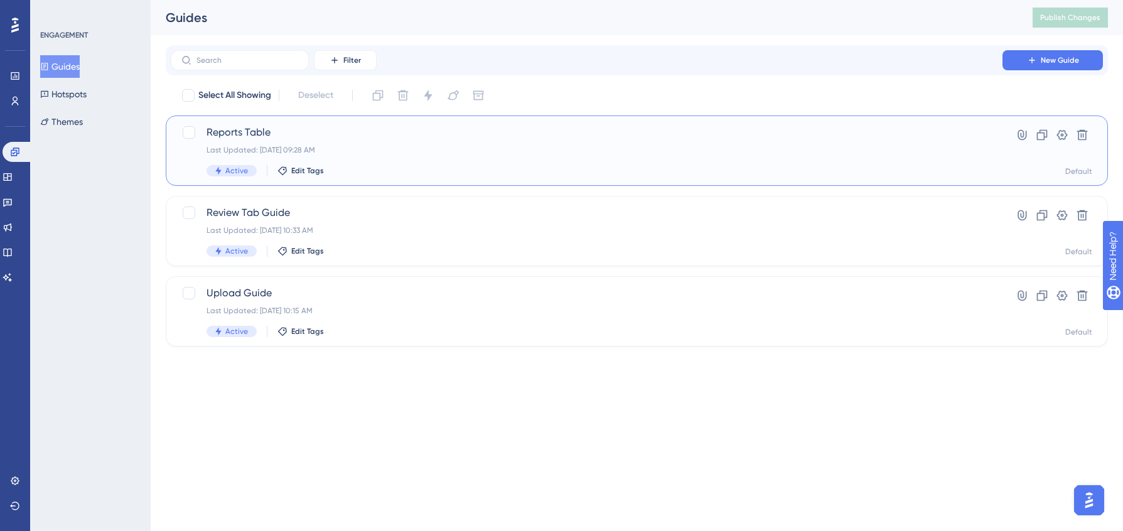
click at [353, 146] on div "Last Updated: Sep 23 2025, 09:28 AM" at bounding box center [586, 150] width 760 height 10
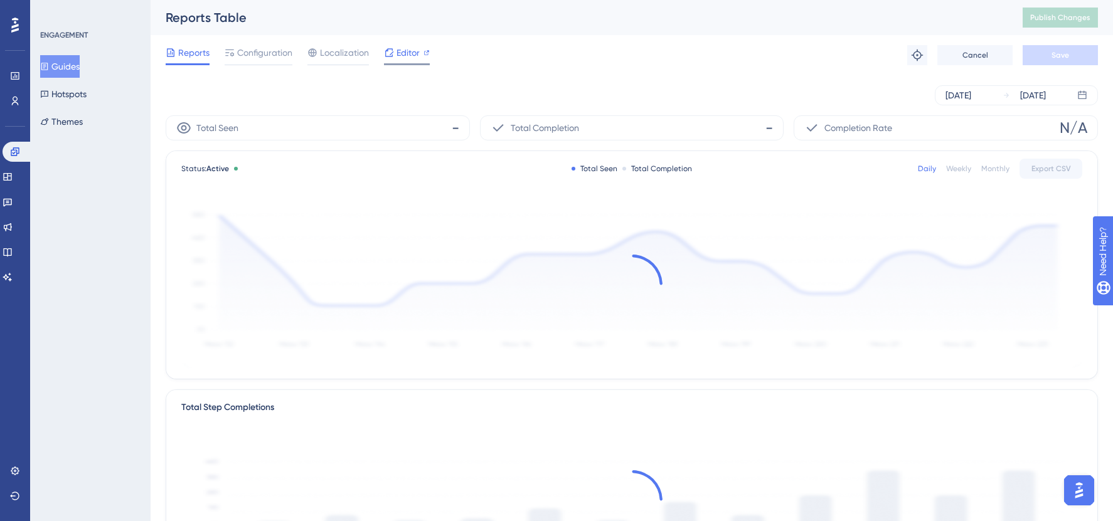
click at [404, 54] on span "Editor" at bounding box center [408, 52] width 23 height 15
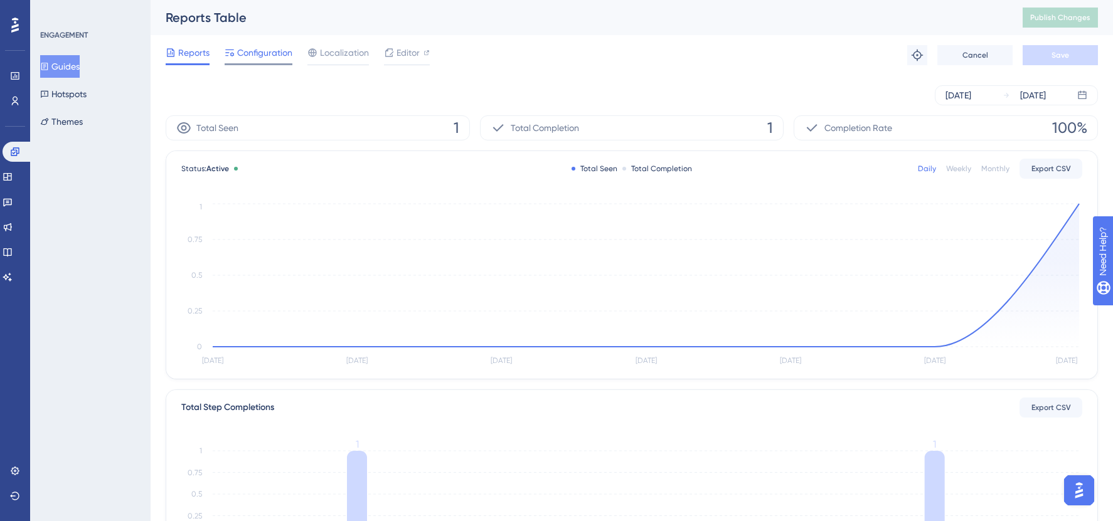
click at [255, 46] on span "Configuration" at bounding box center [264, 52] width 55 height 15
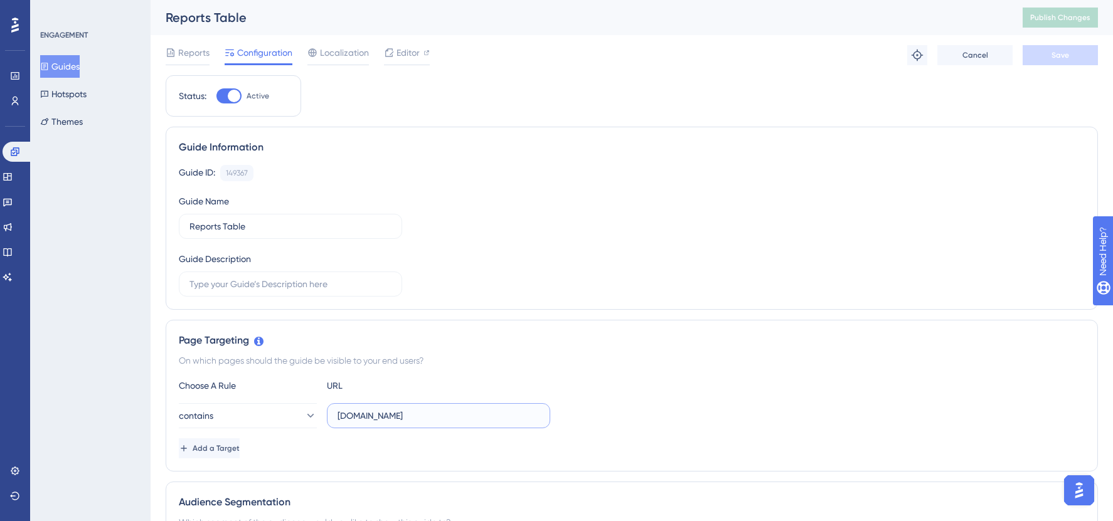
click at [410, 417] on input "staging.siftmed.ca" at bounding box center [439, 416] width 202 height 14
drag, startPoint x: 454, startPoint y: 417, endPoint x: 297, endPoint y: 405, distance: 157.3
click at [297, 405] on div "contains staging.siftmed.ca" at bounding box center [364, 415] width 371 height 25
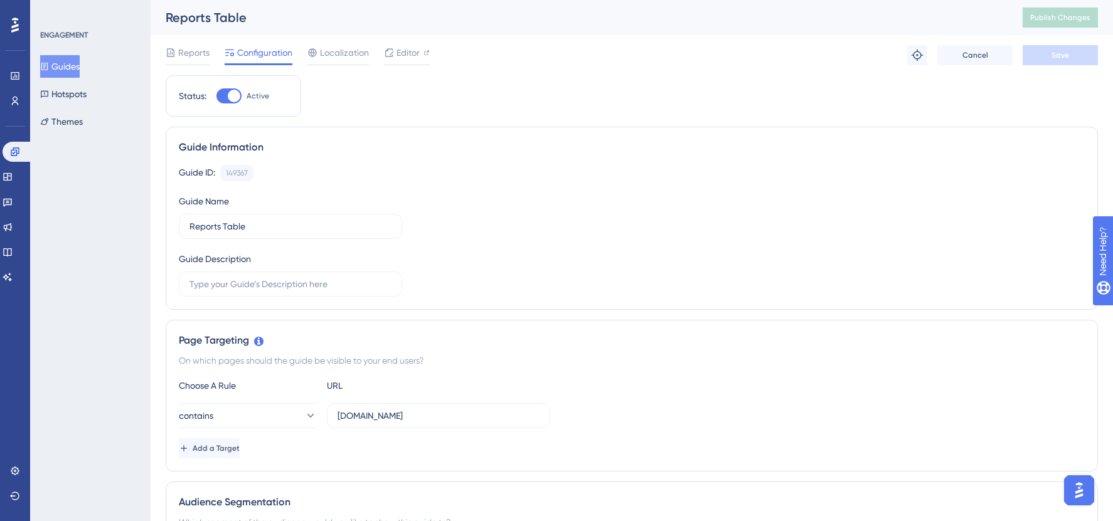
click at [71, 68] on button "Guides" at bounding box center [60, 66] width 40 height 23
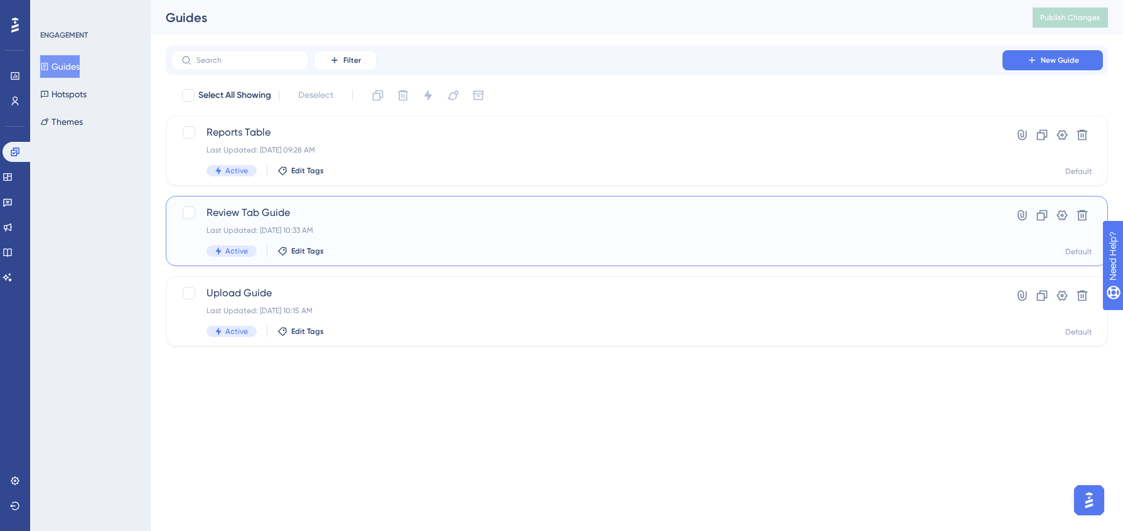
click at [393, 223] on div "Review Tab Guide Last Updated: Sep 23 2025, 10:33 AM Active Edit Tags" at bounding box center [586, 230] width 760 height 51
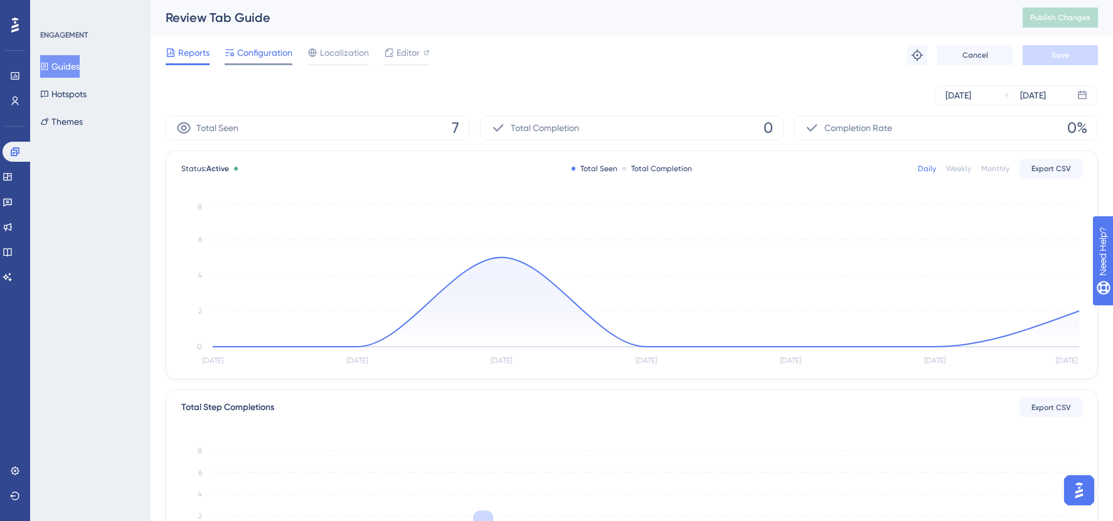
click at [266, 50] on span "Configuration" at bounding box center [264, 52] width 55 height 15
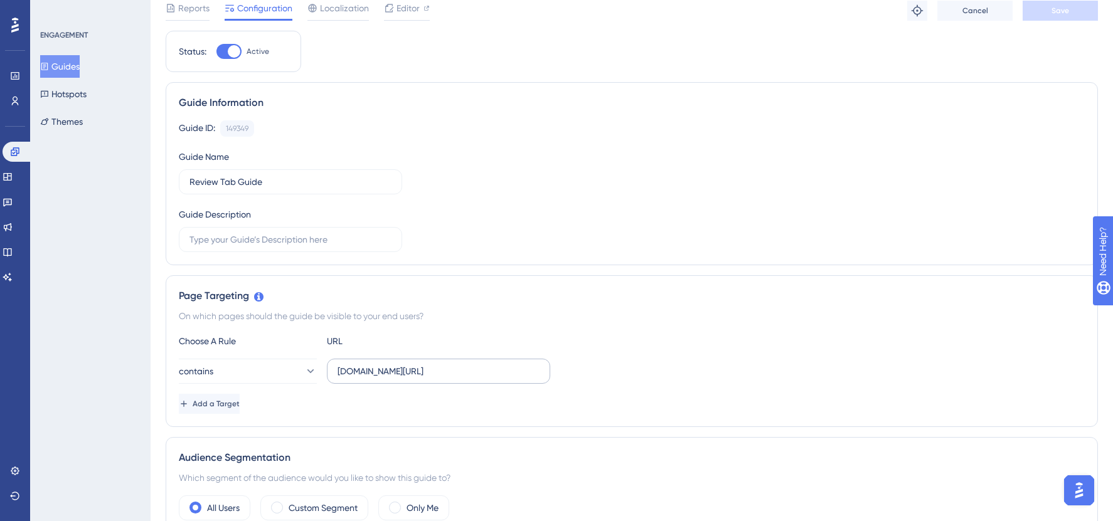
scroll to position [61, 0]
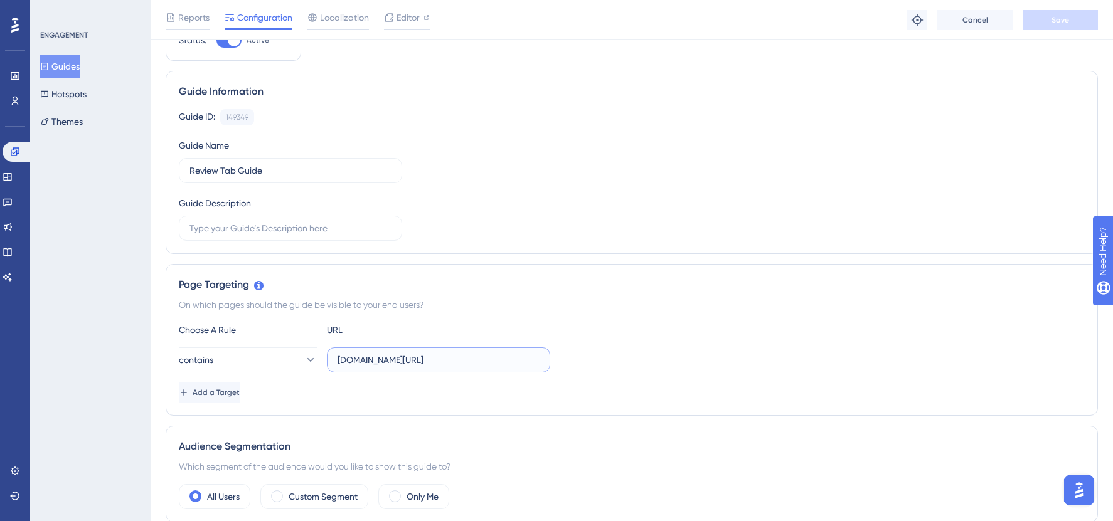
drag, startPoint x: 491, startPoint y: 351, endPoint x: 491, endPoint y: 375, distance: 23.8
click at [491, 375] on div "Choose A Rule URL contains staging.siftmed.ca/cases Add a Target" at bounding box center [632, 363] width 906 height 80
paste input "staging.siftmed.ca"
click at [338, 360] on input "sstaging.siftmed.ca" at bounding box center [439, 360] width 202 height 14
click at [341, 360] on input "sstaging.siftmed.ca" at bounding box center [439, 360] width 202 height 14
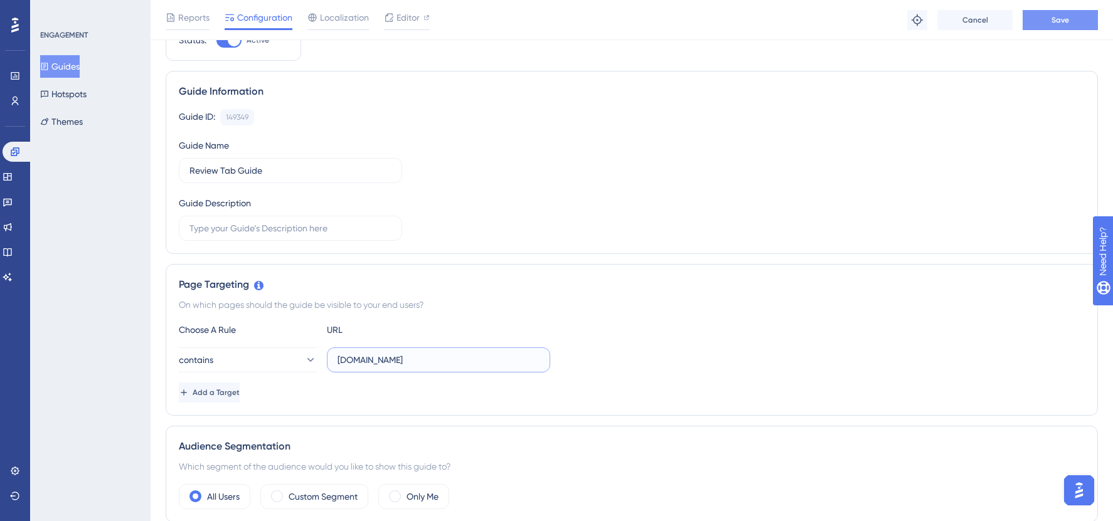
type input "staging.siftmed.ca"
click at [1045, 21] on button "Save" at bounding box center [1060, 20] width 75 height 20
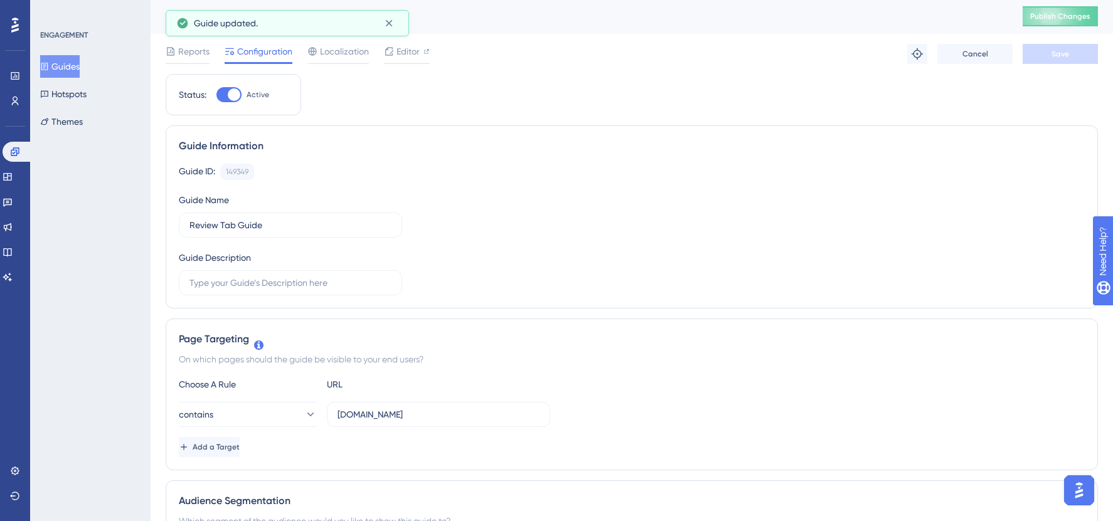
scroll to position [0, 0]
click at [1066, 6] on div "Review Tab Guide Publish Changes" at bounding box center [632, 17] width 963 height 35
click at [1059, 14] on span "Publish Changes" at bounding box center [1060, 18] width 60 height 10
click at [405, 60] on span "Editor" at bounding box center [408, 52] width 23 height 15
click at [405, 58] on span "Editor" at bounding box center [408, 52] width 23 height 15
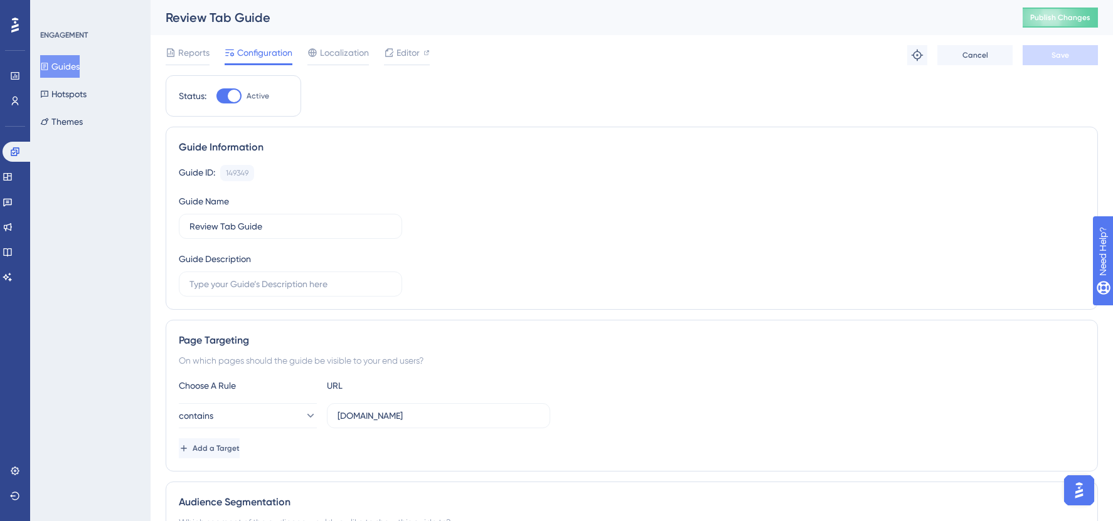
click at [402, 36] on div "Reports Configuration Localization Editor Troubleshoot Cancel Save" at bounding box center [632, 55] width 932 height 40
click at [410, 64] on div at bounding box center [407, 64] width 46 height 2
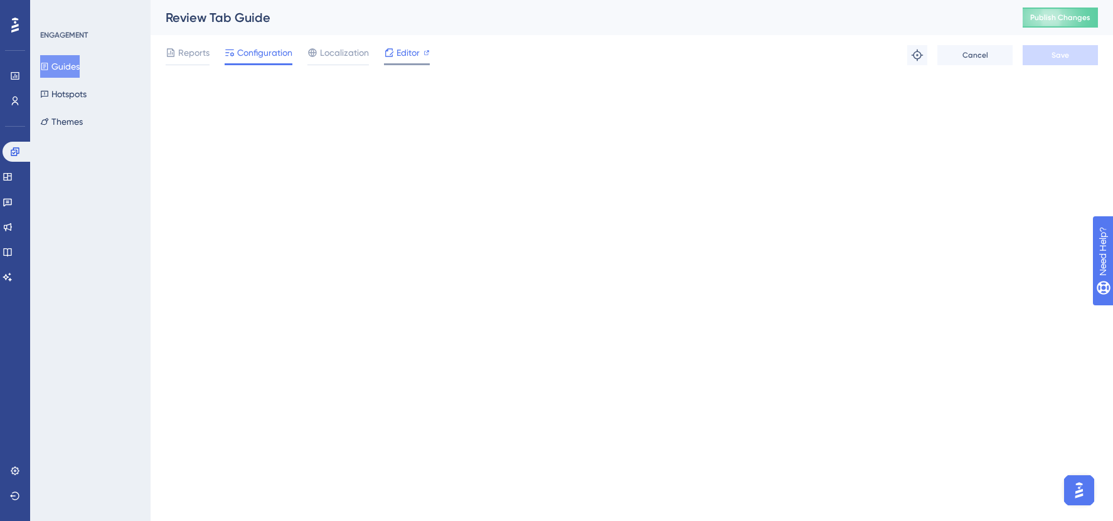
click at [419, 51] on span "Editor" at bounding box center [408, 52] width 23 height 15
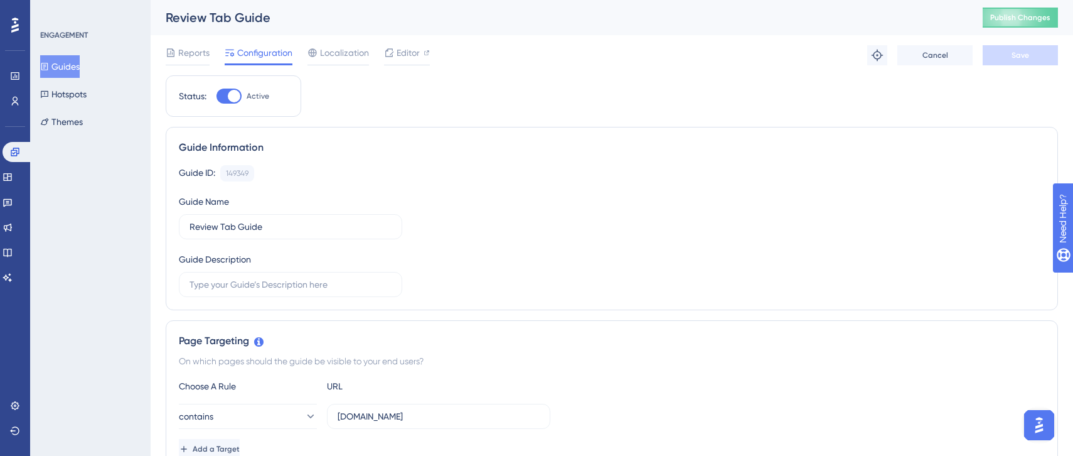
click at [403, 40] on div "Reports Configuration Localization Editor Troubleshoot Cancel Save" at bounding box center [612, 55] width 892 height 40
click at [407, 56] on span "Editor" at bounding box center [408, 52] width 23 height 15
click at [1030, 429] on img "Open AI Assistant Launcher" at bounding box center [1039, 424] width 23 height 23
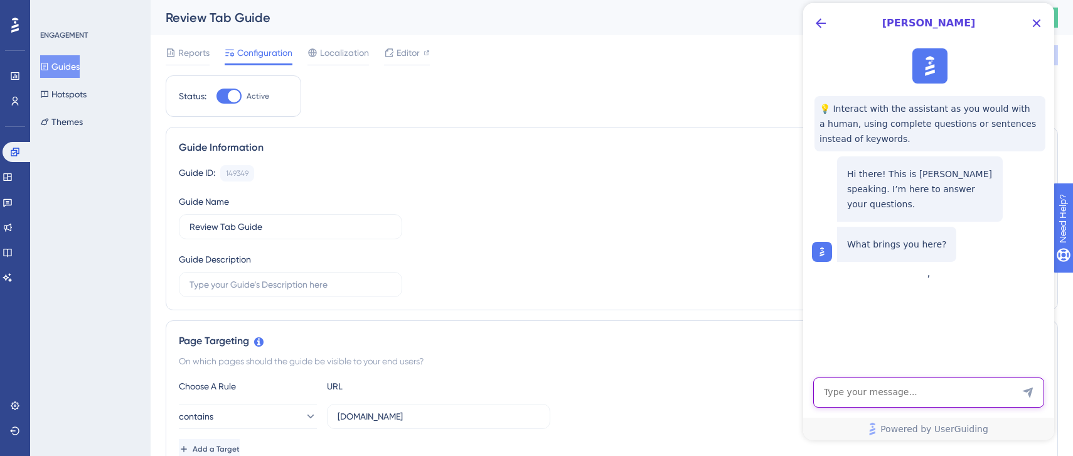
click at [915, 397] on textarea "AI Assistant Text Input" at bounding box center [928, 392] width 231 height 30
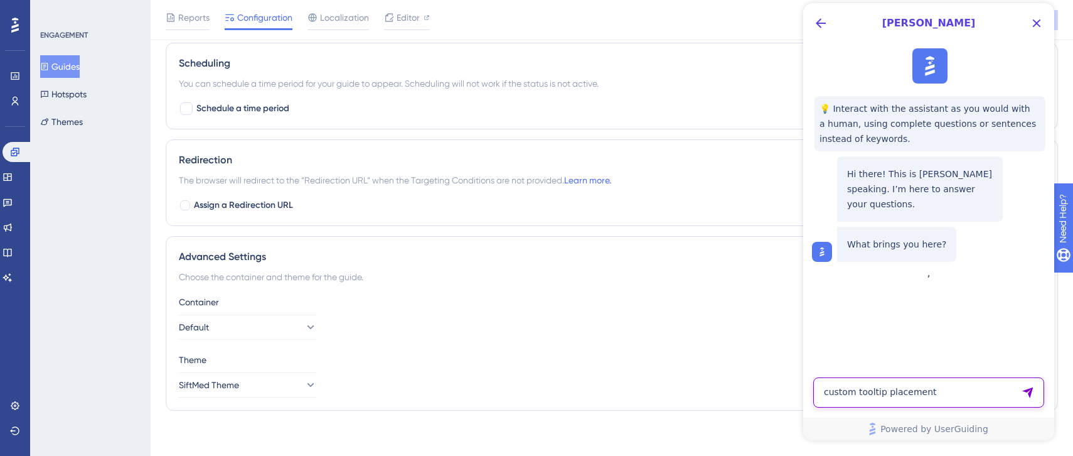
scroll to position [796, 0]
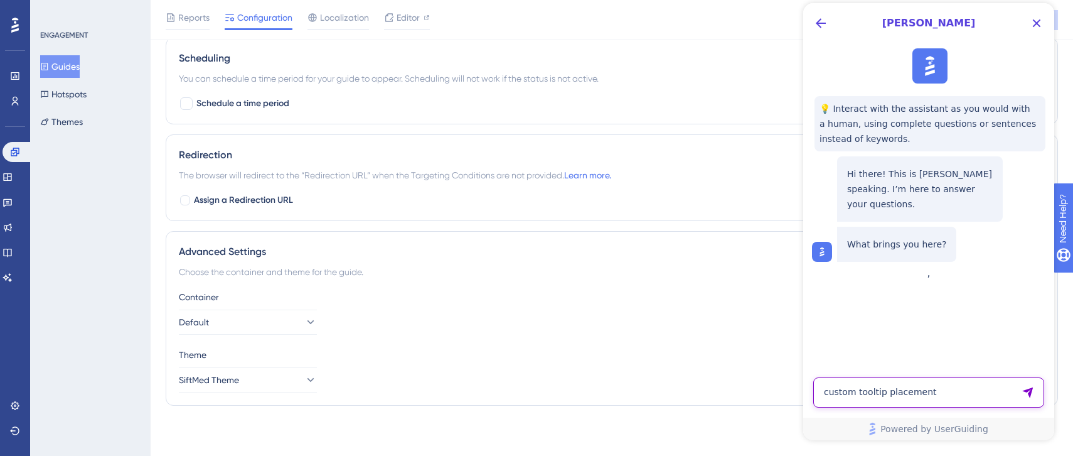
click at [975, 395] on textarea "custom tooltip placement" at bounding box center [928, 392] width 231 height 30
type textarea "custom tooltip placement is off screen"
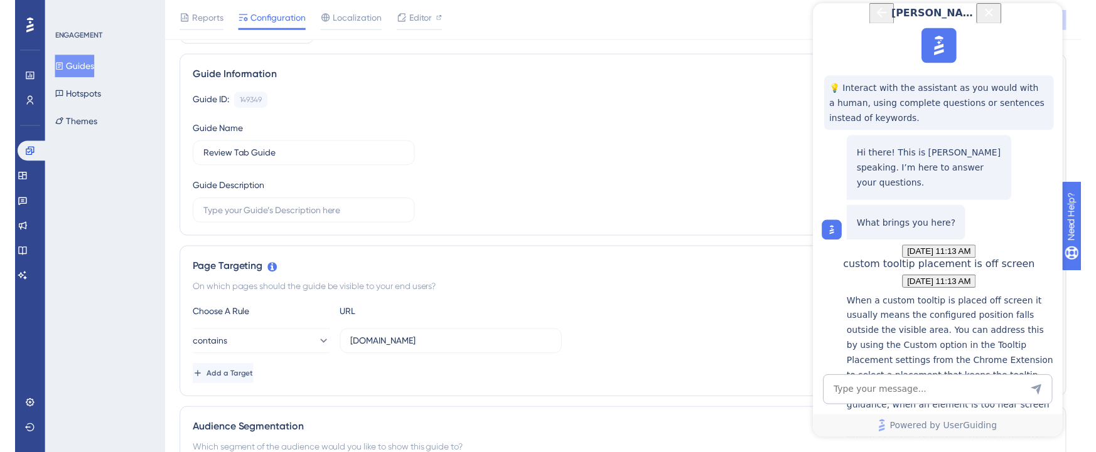
scroll to position [260, 0]
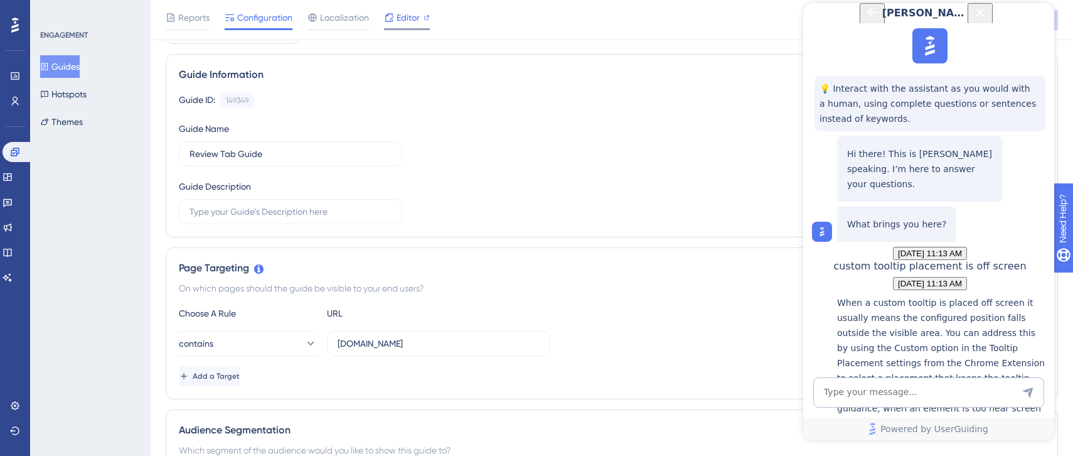
click at [390, 14] on icon at bounding box center [389, 18] width 10 height 10
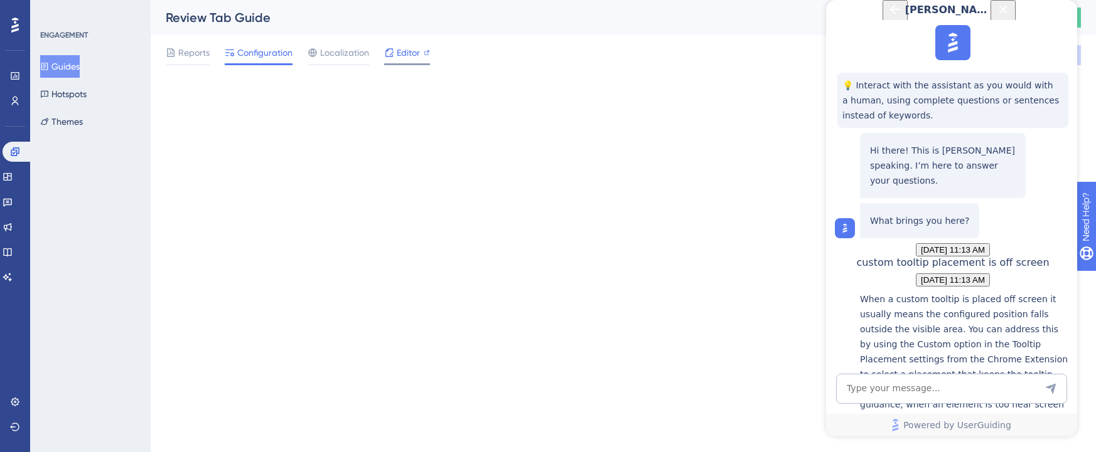
scroll to position [0, 0]
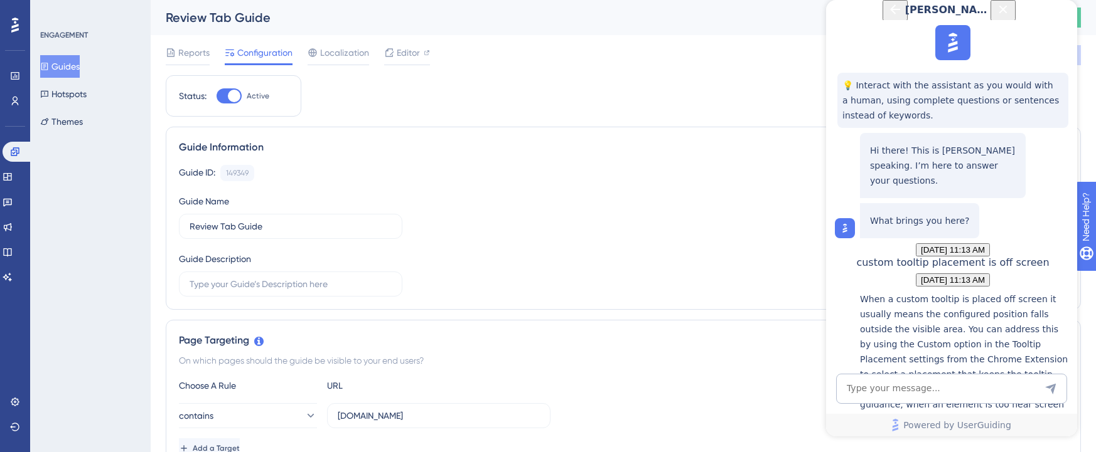
click at [425, 67] on div "Reports Configuration Localization Editor Troubleshoot Cancel Save" at bounding box center [623, 55] width 915 height 40
click at [419, 53] on span "Editor" at bounding box center [408, 52] width 23 height 15
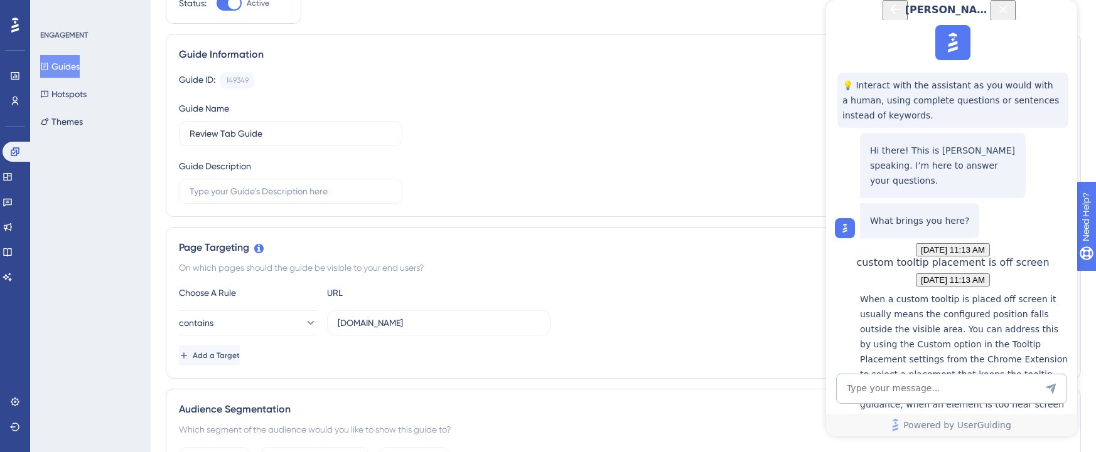
scroll to position [227, 0]
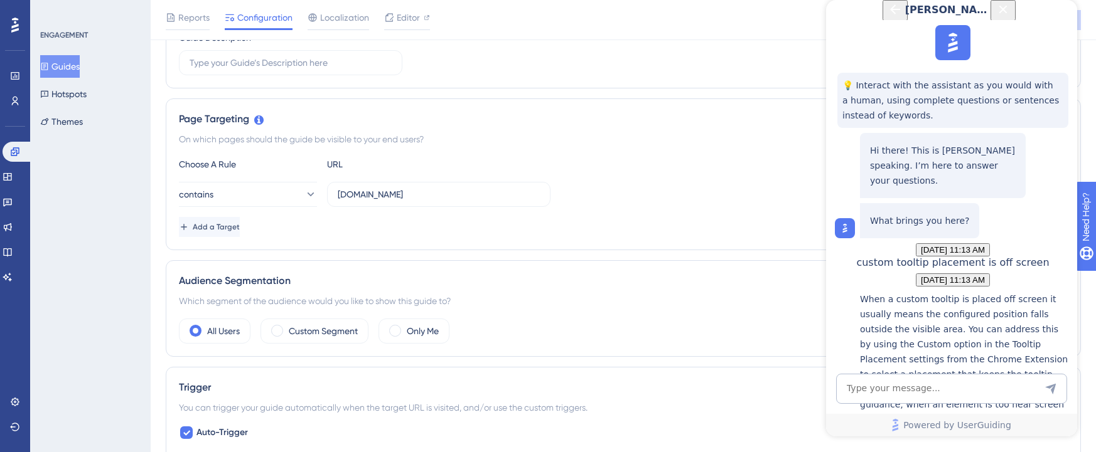
click at [1007, 13] on icon "Close Button" at bounding box center [1003, 9] width 8 height 8
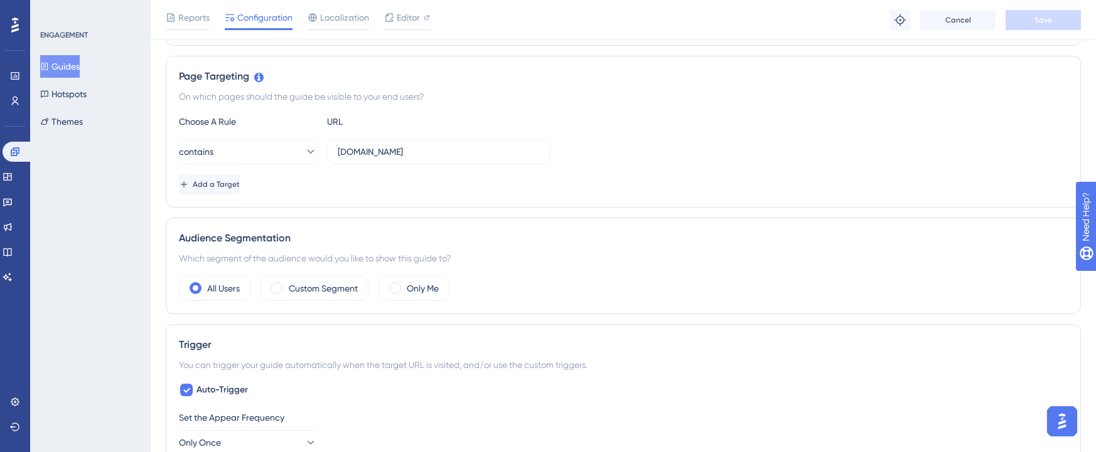
scroll to position [131, 0]
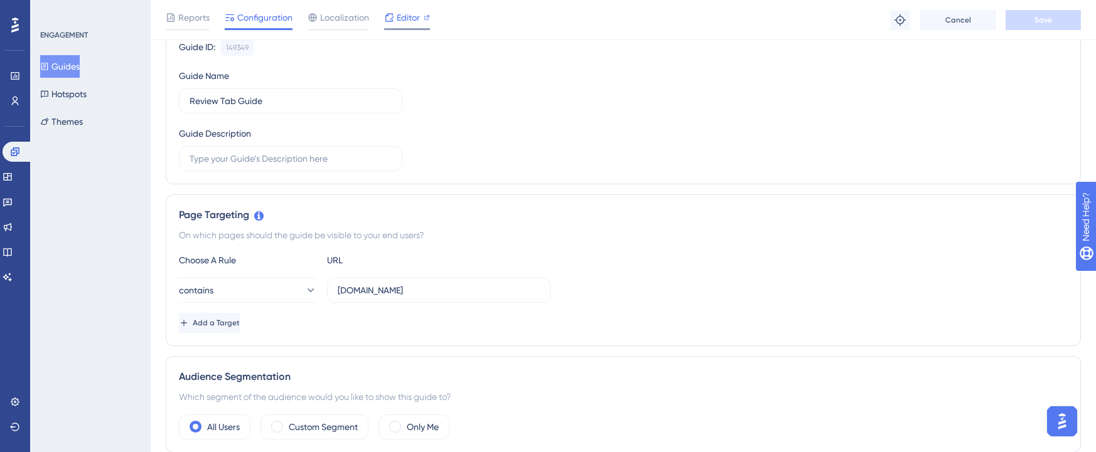
click at [397, 16] on span "Editor" at bounding box center [408, 17] width 23 height 15
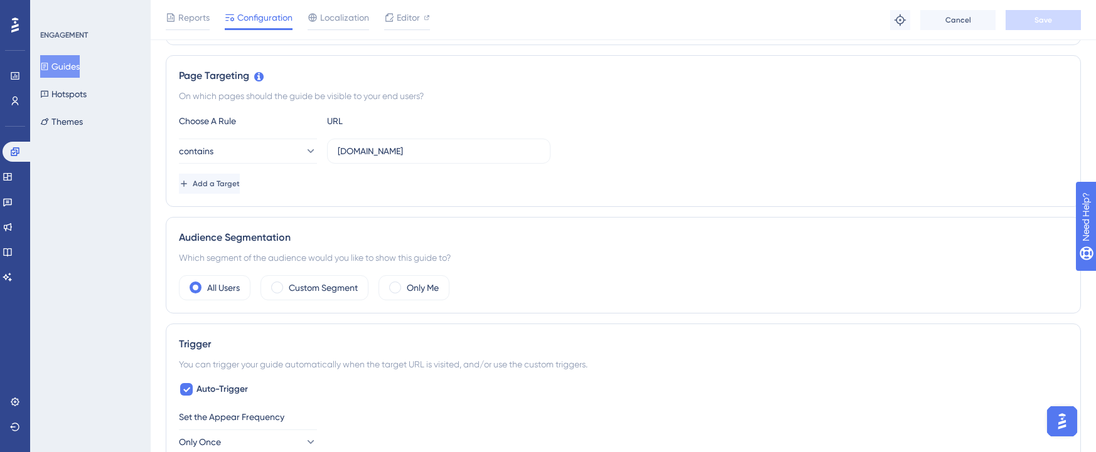
scroll to position [114, 0]
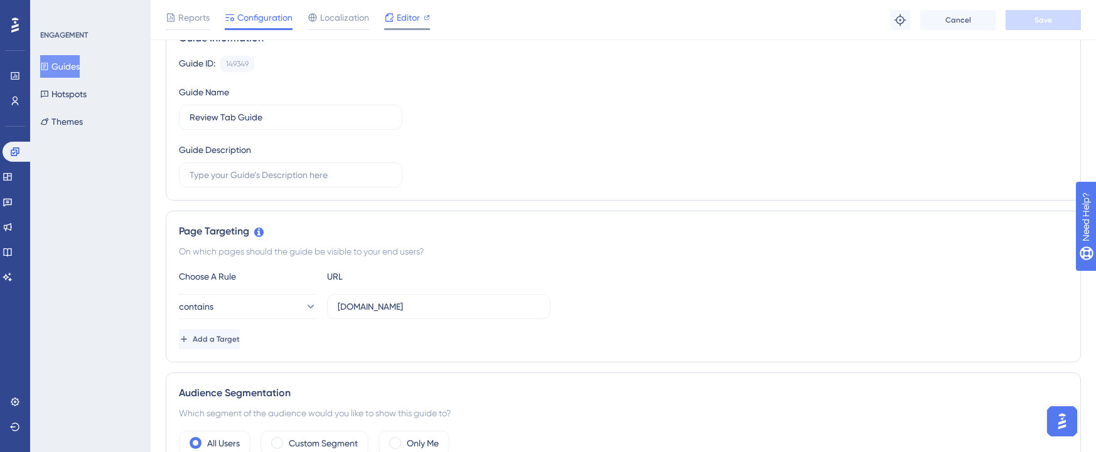
click at [407, 23] on span "Editor" at bounding box center [408, 17] width 23 height 15
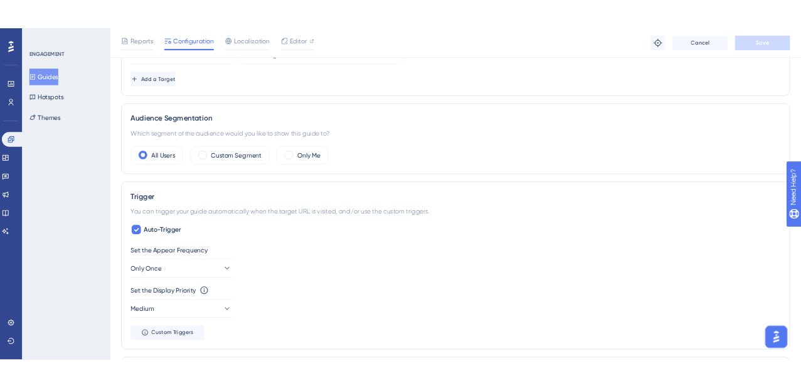
scroll to position [387, 0]
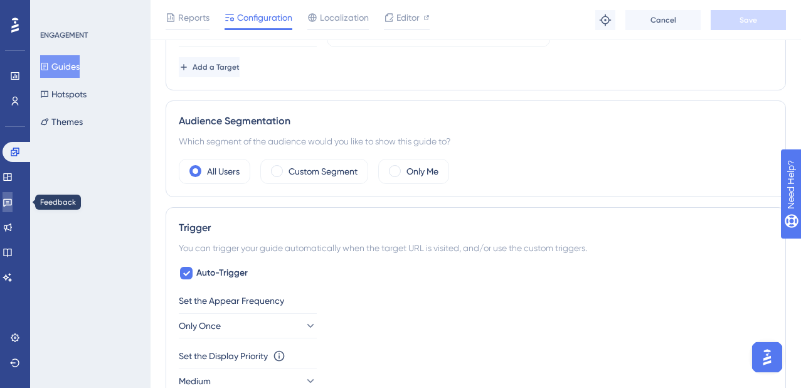
click at [13, 205] on icon at bounding box center [8, 202] width 10 height 10
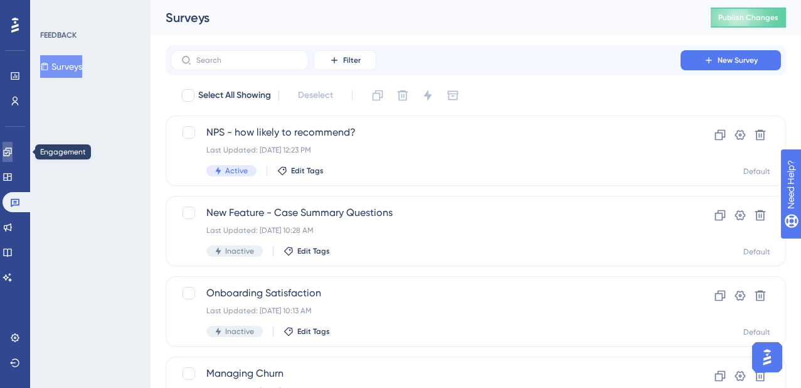
click at [11, 152] on icon at bounding box center [7, 151] width 8 height 8
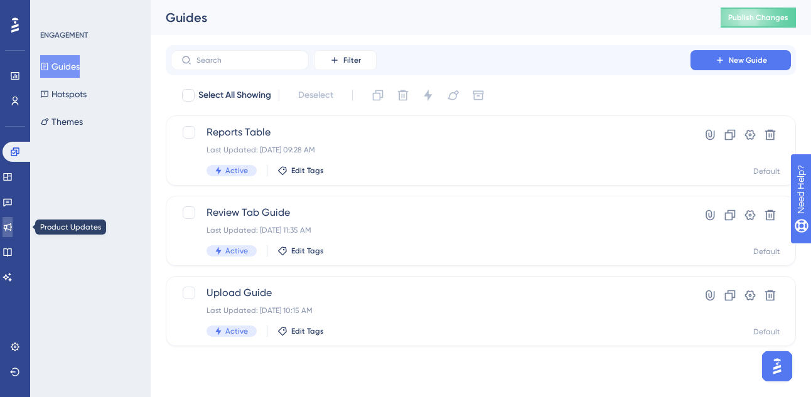
click at [13, 231] on icon at bounding box center [8, 227] width 10 height 10
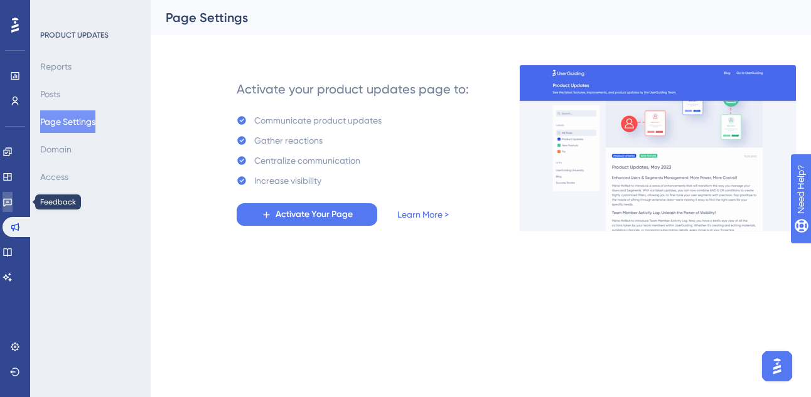
click at [13, 194] on link at bounding box center [8, 202] width 10 height 20
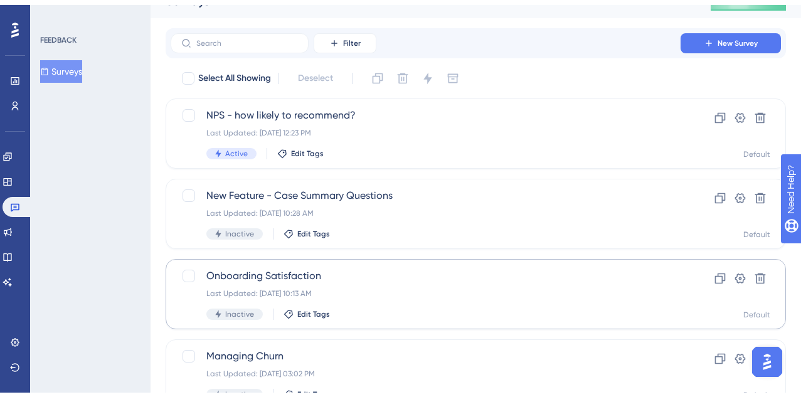
scroll to position [70, 0]
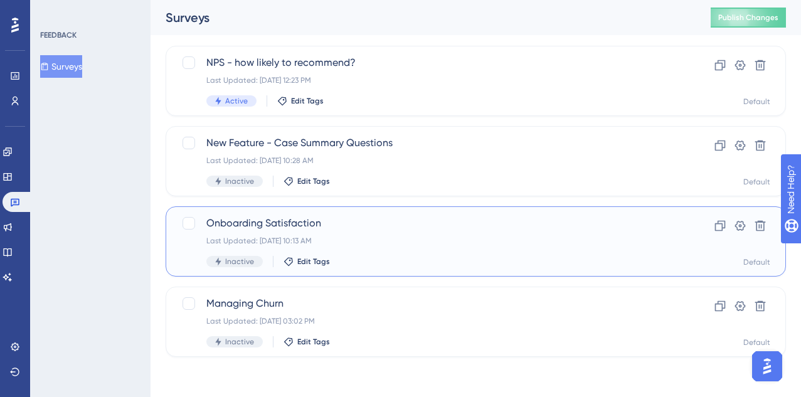
click at [449, 243] on div "Last Updated: Aug 15 2025, 10:13 AM" at bounding box center [425, 241] width 439 height 10
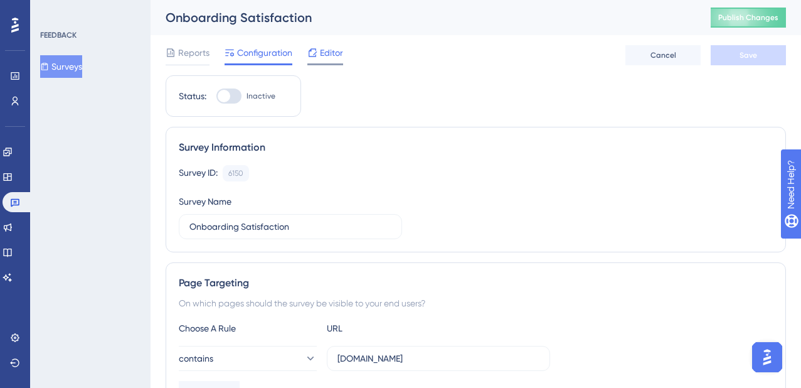
click at [311, 55] on icon at bounding box center [312, 53] width 10 height 10
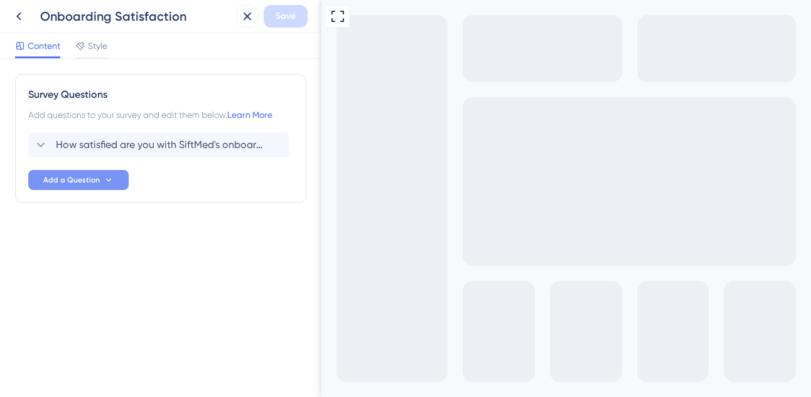
click at [104, 182] on icon at bounding box center [109, 180] width 10 height 10
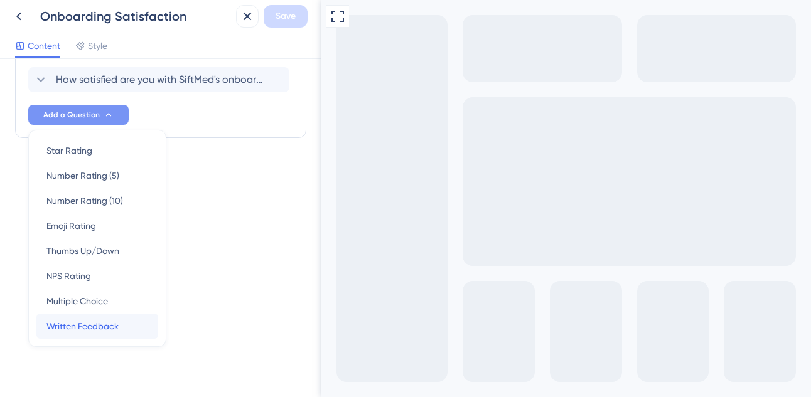
click at [115, 324] on span "Written Feedback" at bounding box center [82, 326] width 72 height 15
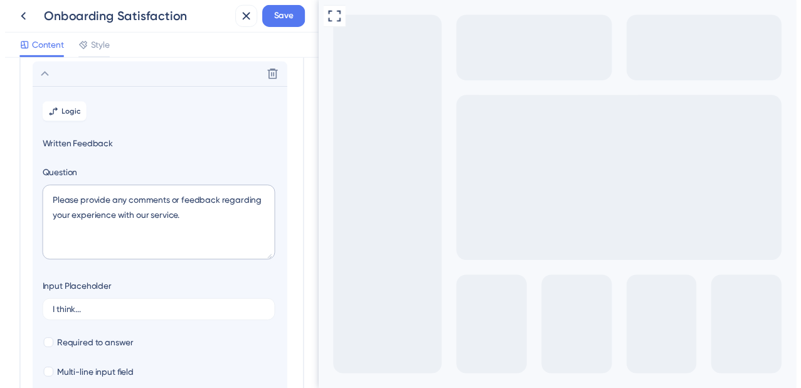
scroll to position [109, 0]
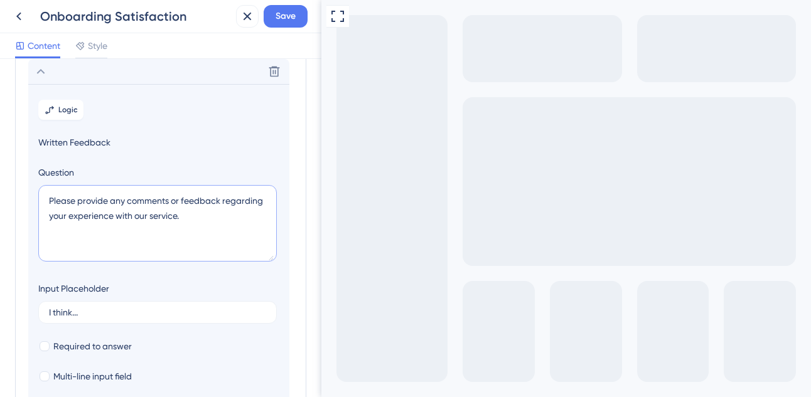
drag, startPoint x: 200, startPoint y: 223, endPoint x: 44, endPoint y: 201, distance: 157.2
click at [45, 201] on textarea "Please provide any comments or feedback regarding your experience with our serv…" at bounding box center [157, 223] width 238 height 77
type textarea "Your feedback gives us direction. What's one thing you'd like to see different …"
click at [284, 19] on span "Save" at bounding box center [285, 16] width 20 height 15
drag, startPoint x: 105, startPoint y: 241, endPoint x: 41, endPoint y: 200, distance: 76.8
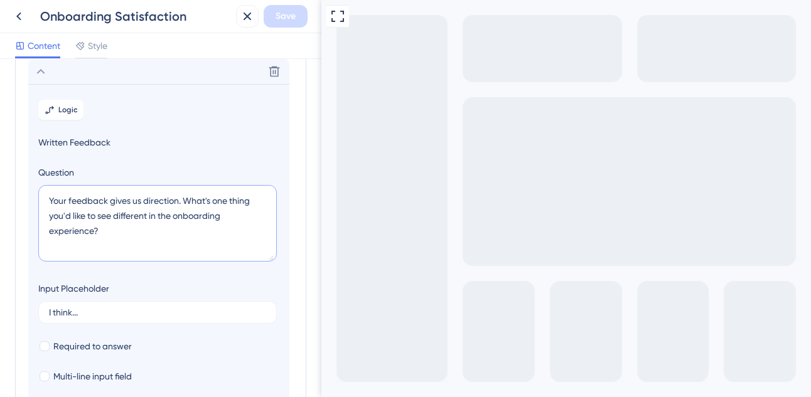
click at [41, 200] on textarea "Your feedback gives us direction. What's one thing you'd like to see different …" at bounding box center [157, 223] width 238 height 77
click at [16, 16] on icon at bounding box center [18, 16] width 15 height 15
click at [16, 0] on html "Onboarding Satisfaction Save Content Style Survey Questions Add questions to yo…" at bounding box center [405, 0] width 811 height 0
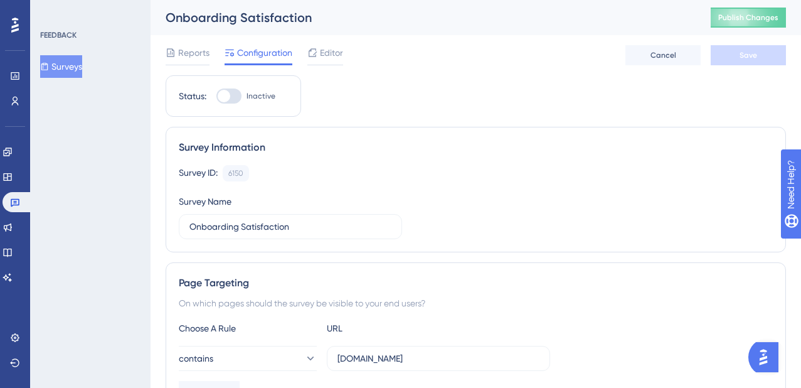
click at [58, 61] on button "Surveys" at bounding box center [61, 66] width 42 height 23
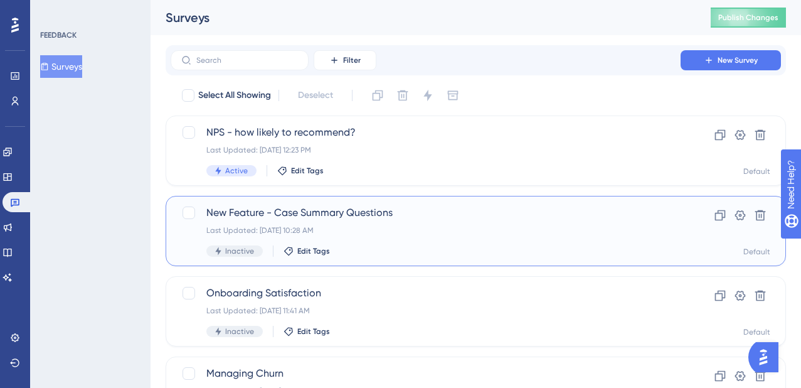
click at [491, 255] on div "Inactive Edit Tags" at bounding box center [425, 250] width 439 height 11
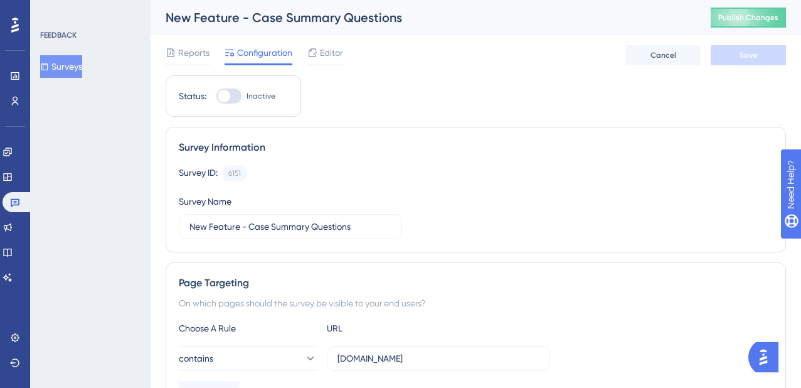
click at [203, 11] on div "New Feature - Case Summary Questions" at bounding box center [423, 18] width 514 height 18
click at [259, 22] on div "New Feature - Case Summary Questions" at bounding box center [423, 18] width 514 height 18
click at [323, 62] on div "Editor" at bounding box center [325, 55] width 36 height 20
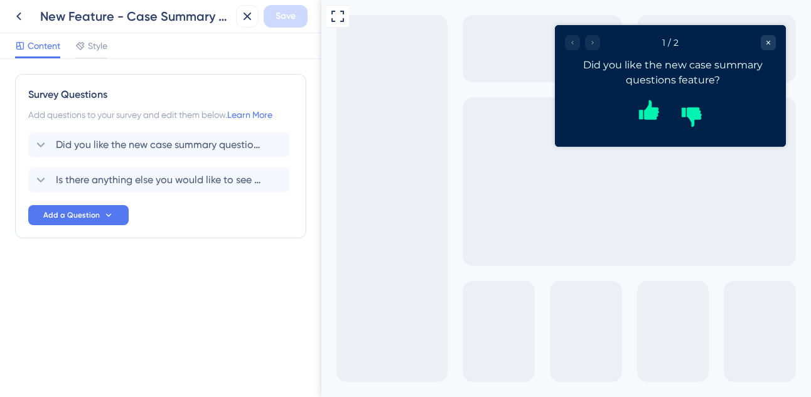
click at [117, 18] on div "New Feature - Case Summary Questions" at bounding box center [135, 17] width 191 height 18
click at [124, 16] on div "New Feature - Case Summary Questions" at bounding box center [135, 17] width 191 height 18
click at [205, 19] on div "New Feature - Case Summary Questions" at bounding box center [135, 17] width 191 height 18
click at [225, 19] on div "New Feature - Case Summary Questions" at bounding box center [135, 17] width 191 height 18
click at [211, 17] on div "New Feature - Case Summary Questions" at bounding box center [135, 17] width 191 height 18
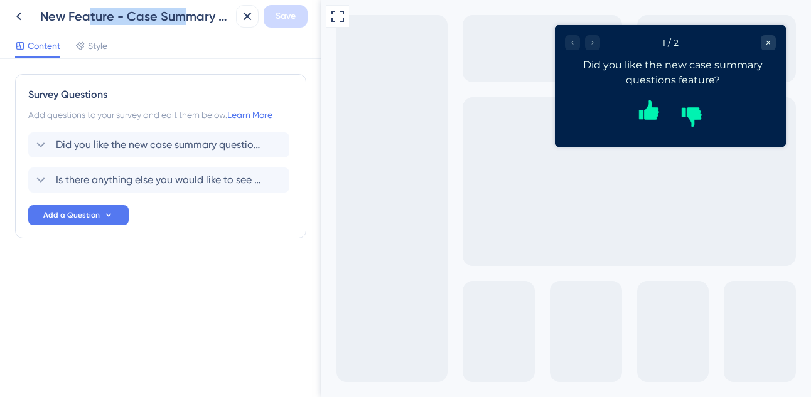
drag, startPoint x: 179, startPoint y: 15, endPoint x: 91, endPoint y: 15, distance: 87.8
click at [91, 15] on div "New Feature - Case Summary Questions" at bounding box center [135, 17] width 191 height 18
click at [165, 52] on div "Content Style" at bounding box center [160, 46] width 321 height 26
click at [21, 20] on icon at bounding box center [18, 16] width 15 height 15
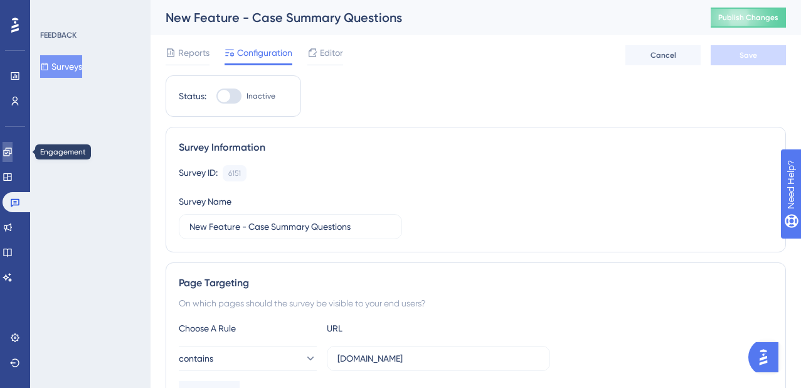
click at [11, 152] on icon at bounding box center [7, 151] width 8 height 8
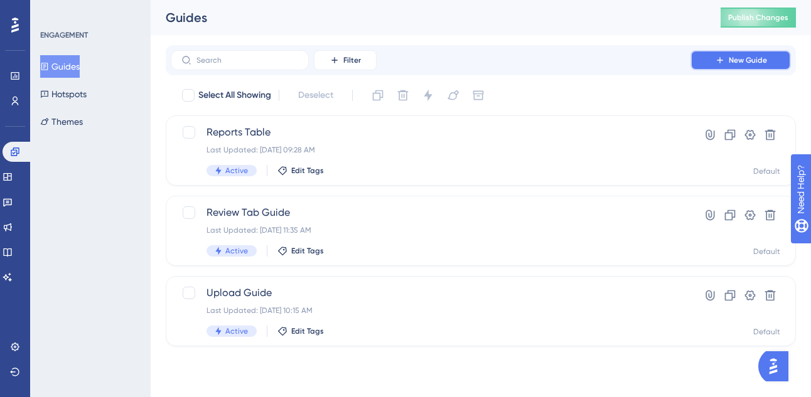
click at [733, 61] on span "New Guide" at bounding box center [747, 60] width 38 height 10
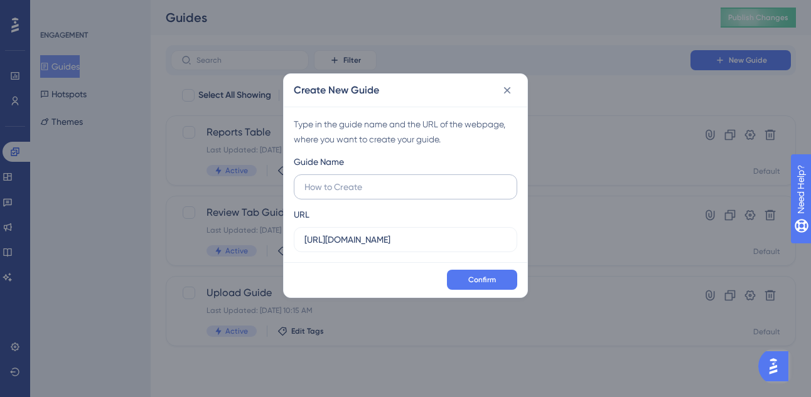
type input "C"
type input "Setting up Case Questions"
click at [492, 281] on span "Confirm" at bounding box center [482, 280] width 28 height 10
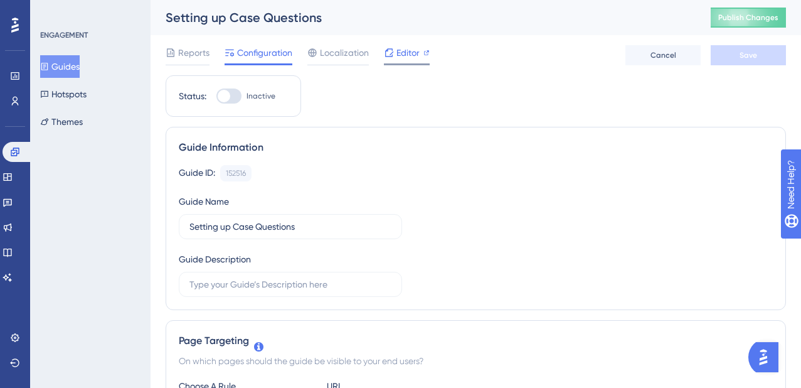
click at [410, 53] on span "Editor" at bounding box center [408, 52] width 23 height 15
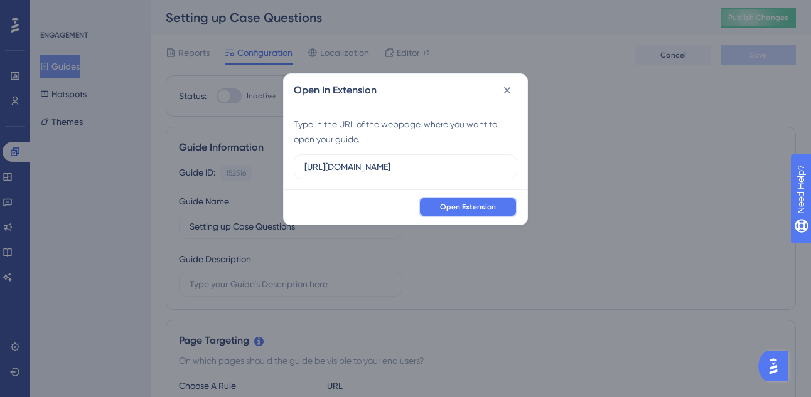
click at [480, 210] on span "Open Extension" at bounding box center [468, 207] width 56 height 10
click at [509, 92] on icon at bounding box center [507, 90] width 7 height 7
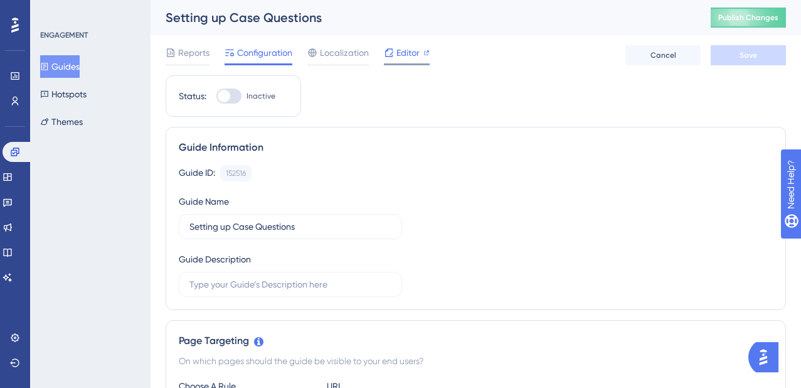
click at [410, 53] on span "Editor" at bounding box center [408, 52] width 23 height 15
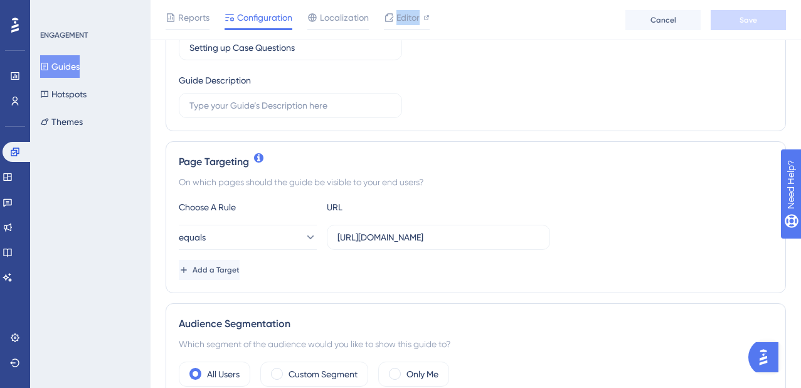
scroll to position [202, 0]
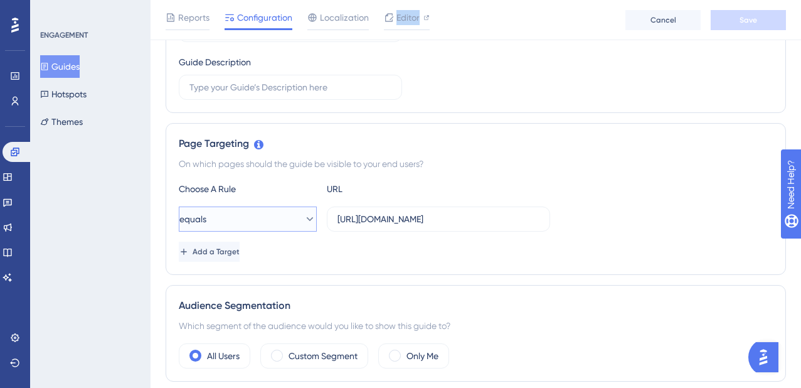
click at [256, 221] on button "equals" at bounding box center [248, 218] width 138 height 25
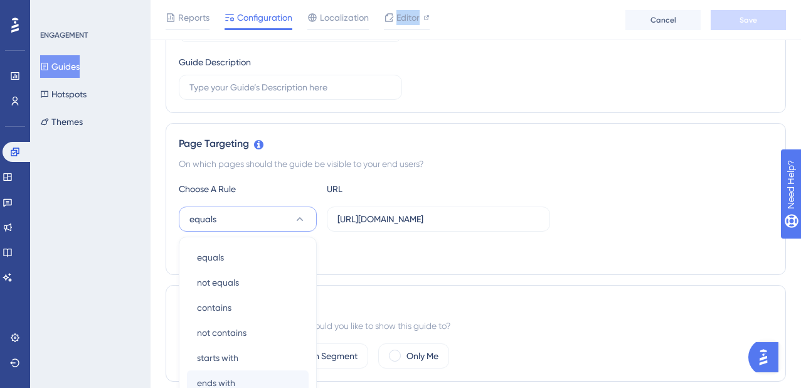
scroll to position [341, 0]
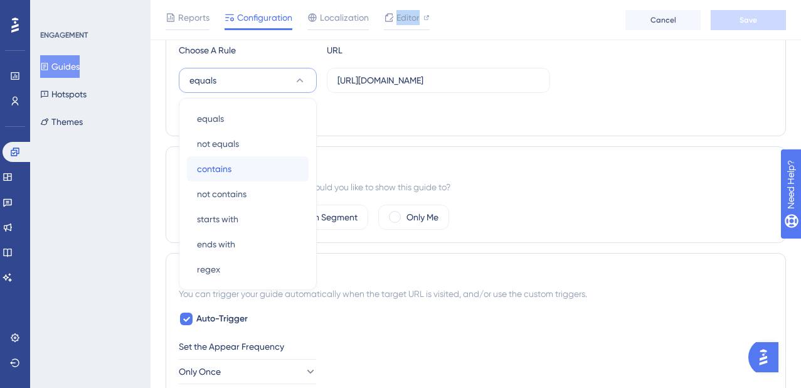
click at [226, 166] on span "contains" at bounding box center [214, 168] width 35 height 15
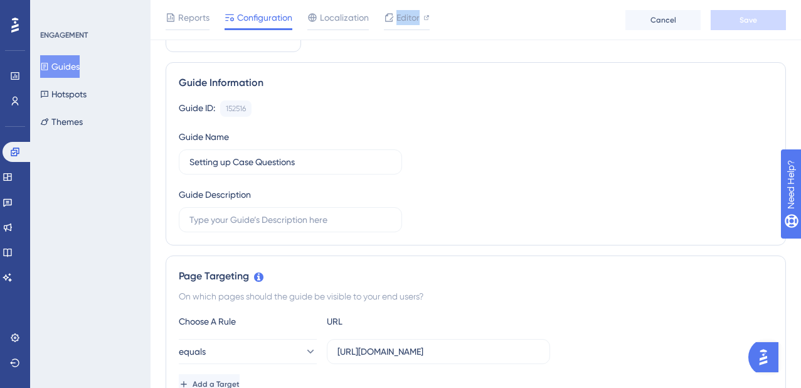
scroll to position [0, 0]
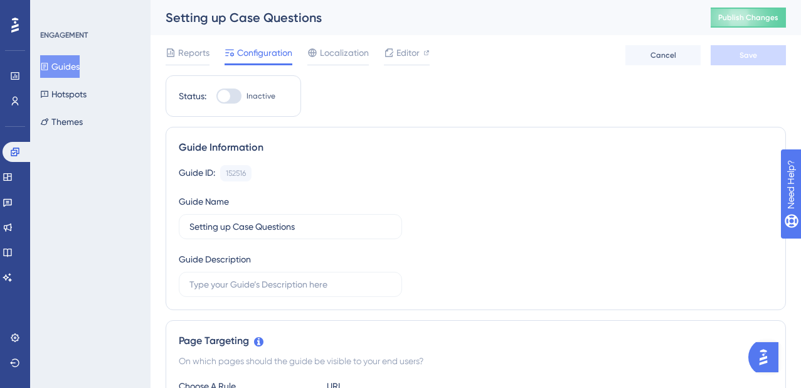
click at [10, 197] on icon at bounding box center [8, 202] width 10 height 10
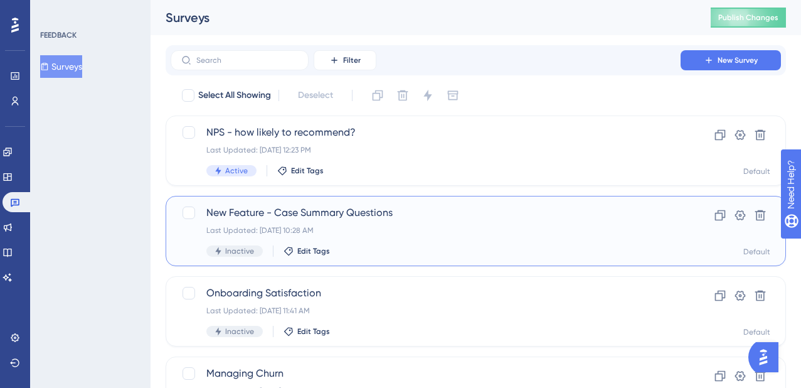
click at [488, 233] on div "Last Updated: Aug 15 2025, 10:28 AM" at bounding box center [425, 230] width 439 height 10
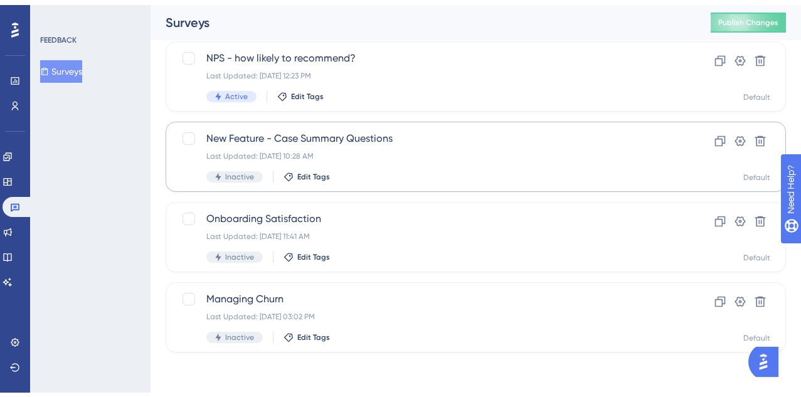
scroll to position [70, 0]
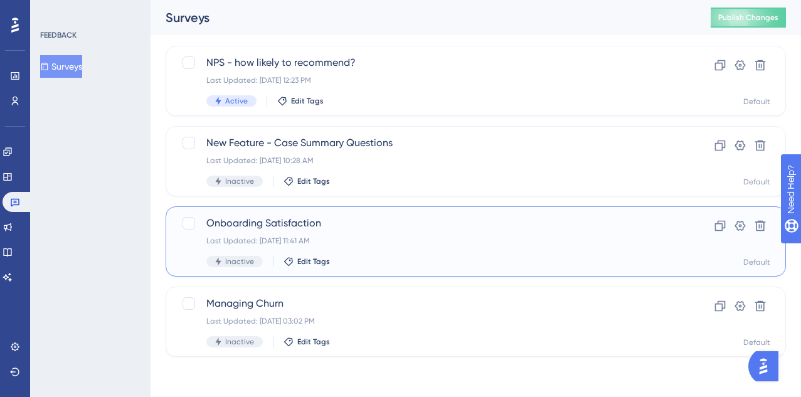
click at [413, 214] on div "Onboarding Satisfaction Last Updated: Sep 23 2025, 11:41 AM Inactive Edit Tags …" at bounding box center [476, 241] width 621 height 70
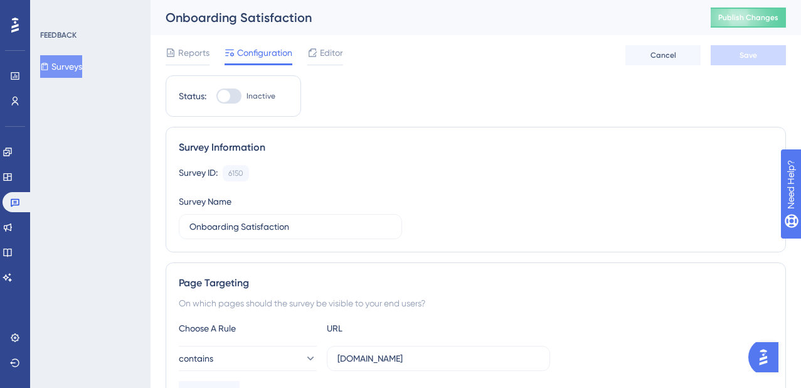
click at [323, 43] on div "Reports Configuration Editor Cancel Save" at bounding box center [476, 55] width 621 height 40
click at [324, 51] on span "Editor" at bounding box center [331, 52] width 23 height 15
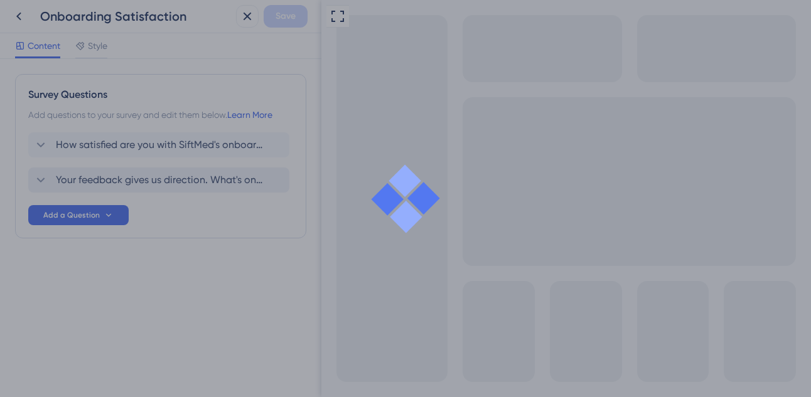
click at [149, 183] on span "Your feedback gives us direction. What's one thing you'd like to see different …" at bounding box center [159, 180] width 207 height 15
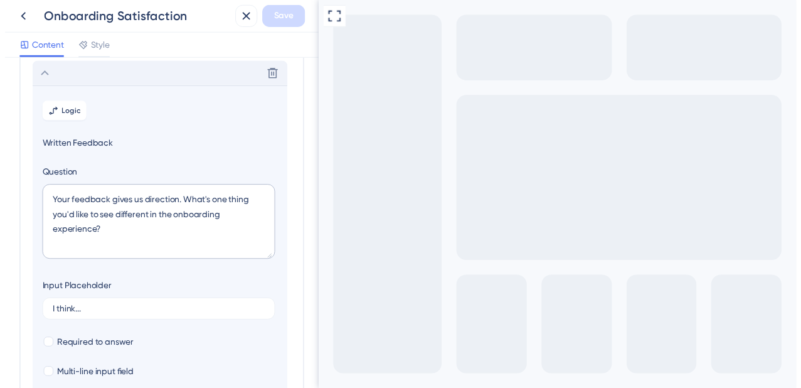
scroll to position [109, 0]
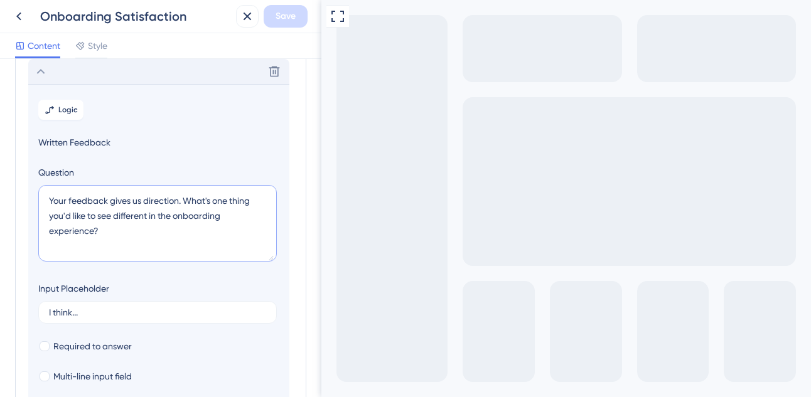
click at [147, 218] on textarea "Your feedback gives us direction. What's one thing you'd like to see different …" at bounding box center [157, 223] width 238 height 77
type textarea "Your feedback gives us direction. What's one thing you'd like to see differentl…"
click at [288, 18] on span "Save" at bounding box center [285, 16] width 20 height 15
click at [11, 24] on button at bounding box center [19, 16] width 23 height 23
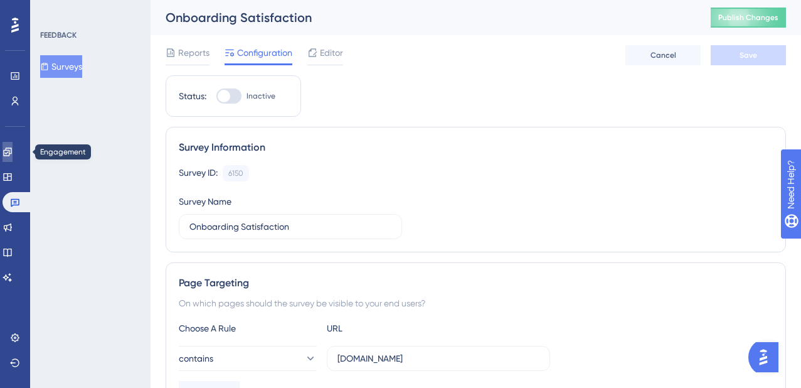
click at [12, 159] on link at bounding box center [8, 152] width 10 height 20
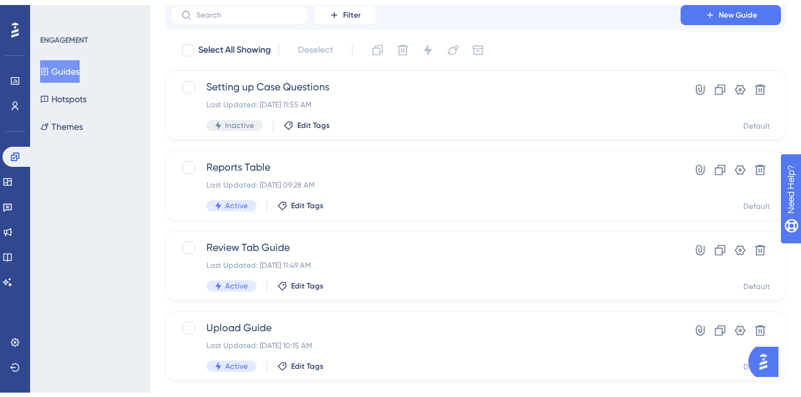
scroll to position [70, 0]
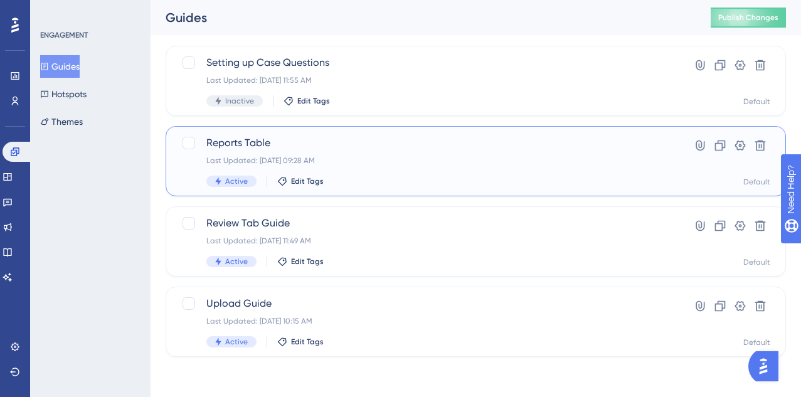
click at [378, 161] on div "Last Updated: Sep 23 2025, 09:28 AM" at bounding box center [425, 161] width 439 height 10
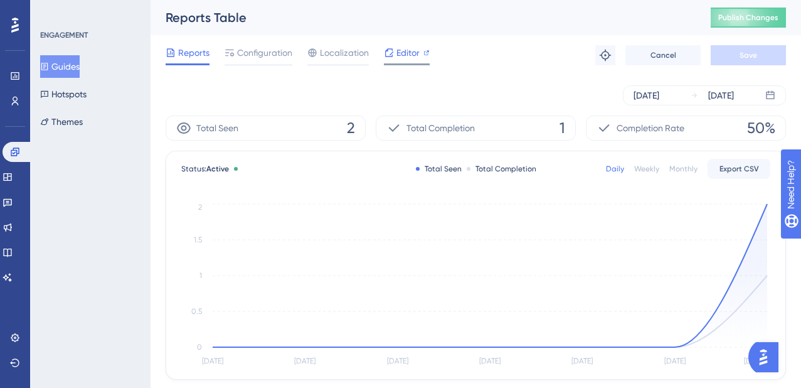
click at [404, 51] on span "Editor" at bounding box center [408, 52] width 23 height 15
click at [241, 53] on span "Configuration" at bounding box center [264, 52] width 55 height 15
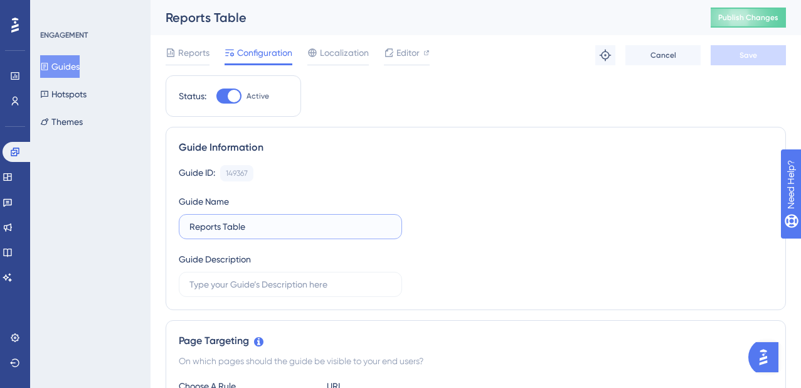
click at [277, 223] on input "Reports Table" at bounding box center [290, 227] width 202 height 14
click at [227, 227] on input "Reports Table" at bounding box center [290, 227] width 202 height 14
type input "Reports Tab Guide"
click at [762, 60] on button "Save" at bounding box center [748, 55] width 75 height 20
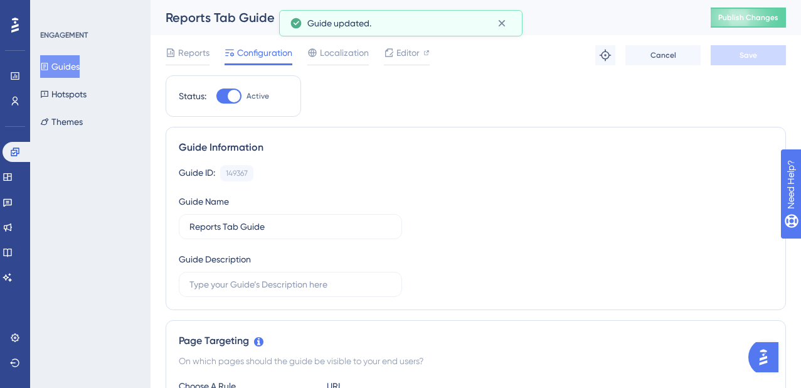
click at [68, 60] on button "Guides" at bounding box center [60, 66] width 40 height 23
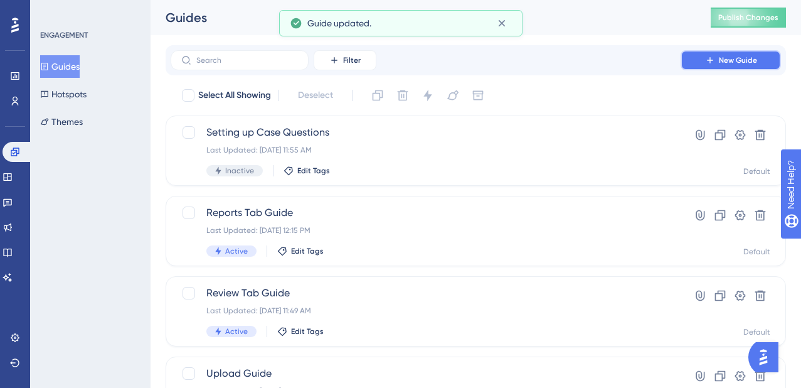
click at [725, 63] on span "New Guide" at bounding box center [738, 60] width 38 height 10
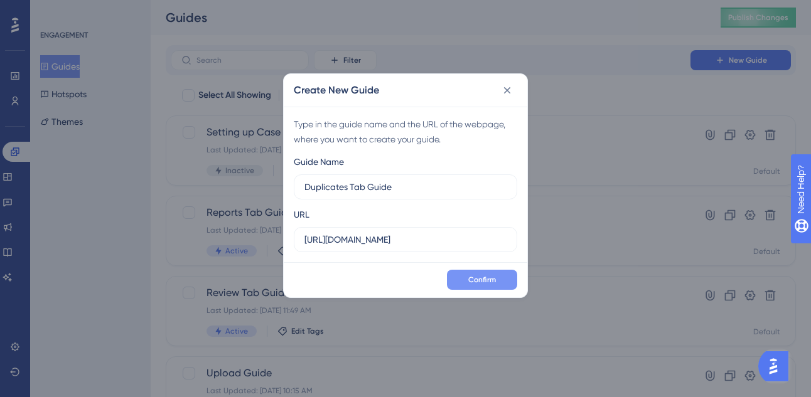
type input "Duplicates Tab Guide"
click at [493, 281] on span "Confirm" at bounding box center [482, 280] width 28 height 10
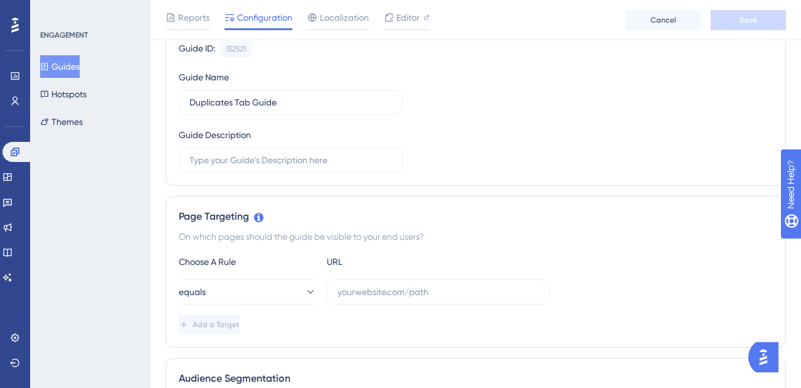
scroll to position [182, 0]
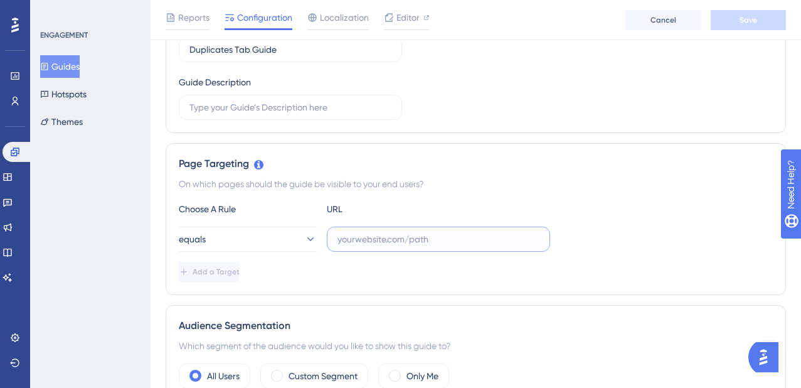
click at [357, 243] on input "text" at bounding box center [439, 239] width 202 height 14
type input "staging.siftmed.ca"
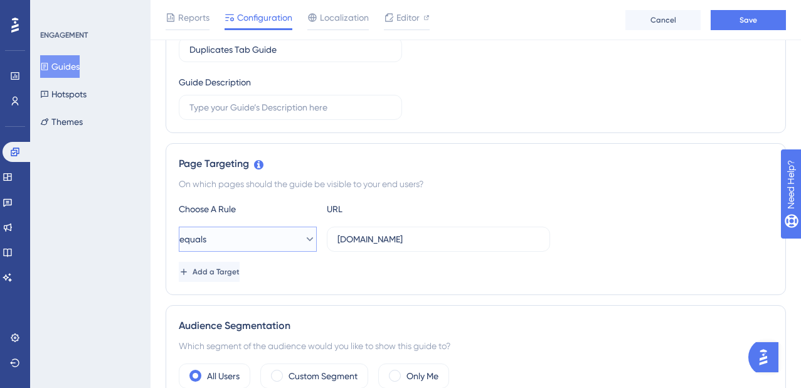
click at [257, 229] on button "equals" at bounding box center [248, 239] width 138 height 25
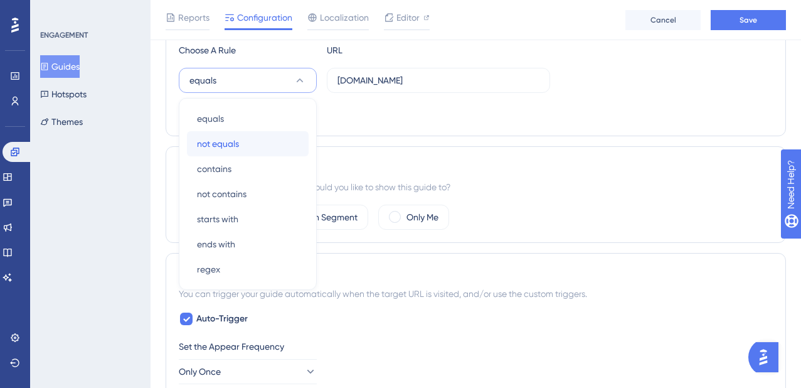
click at [225, 139] on span "not equals" at bounding box center [218, 143] width 42 height 15
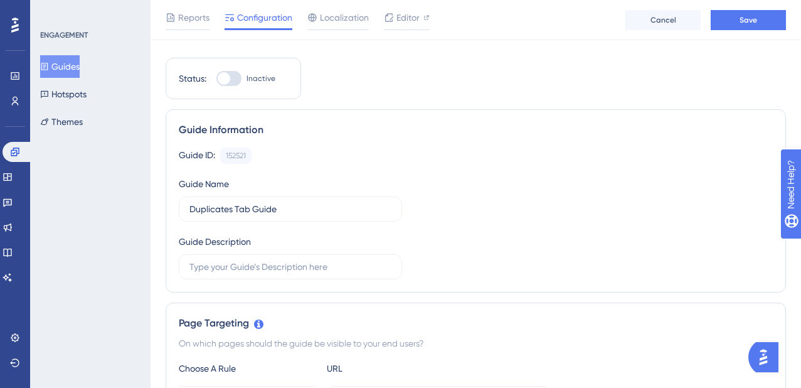
scroll to position [0, 0]
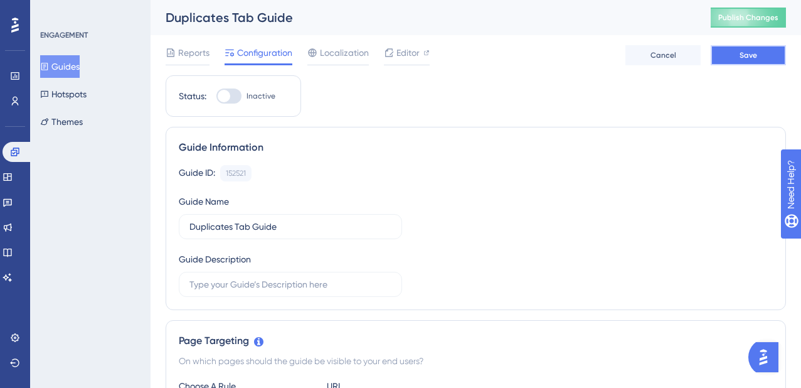
click at [780, 56] on button "Save" at bounding box center [748, 55] width 75 height 20
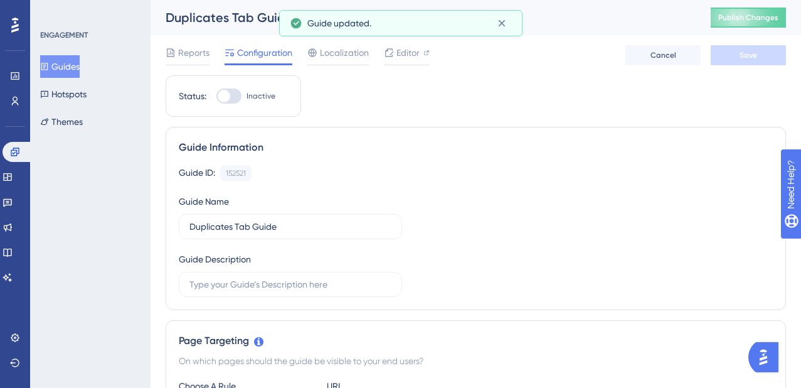
click at [80, 64] on button "Guides" at bounding box center [60, 66] width 40 height 23
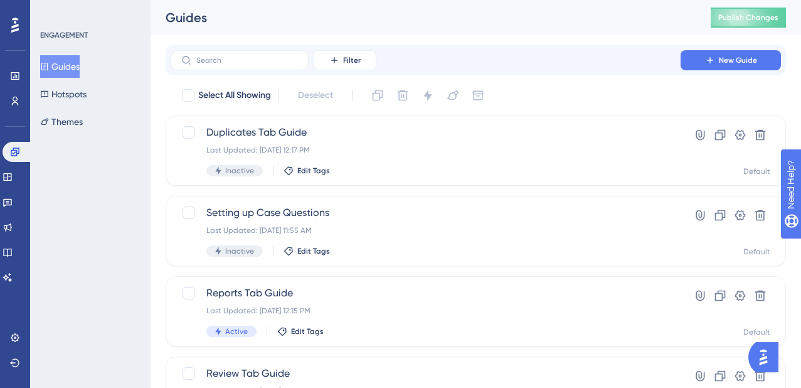
click at [61, 181] on div "ENGAGEMENT Guides Hotspots Themes" at bounding box center [90, 194] width 120 height 388
click at [13, 233] on link at bounding box center [8, 227] width 10 height 20
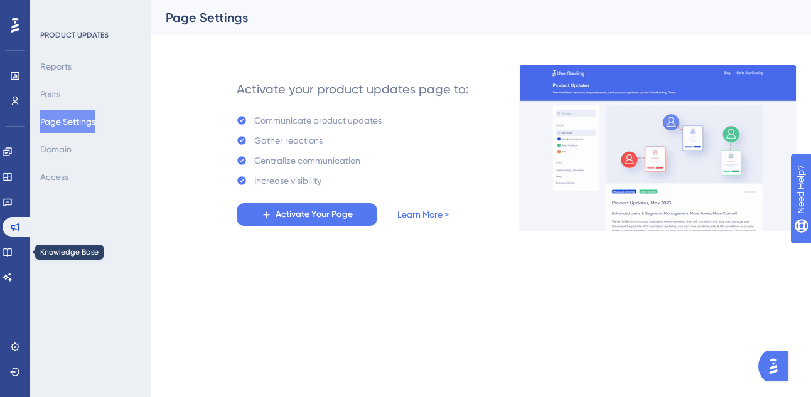
click at [10, 265] on div "Engagement Widgets Feedback Product Updates Knowledge Base AI Assistant" at bounding box center [15, 215] width 25 height 146
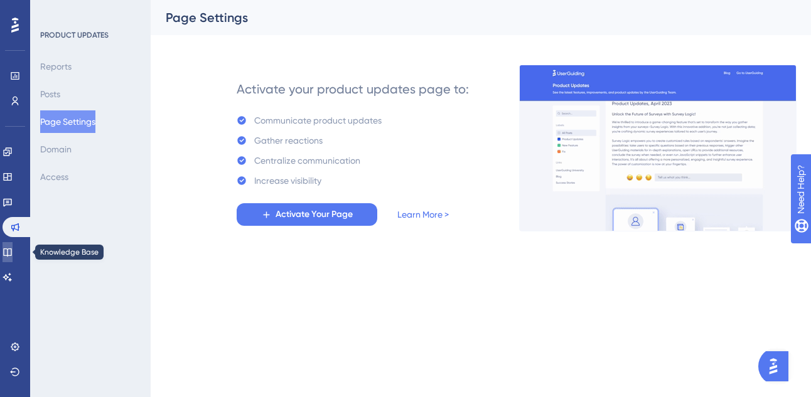
click at [13, 258] on link at bounding box center [8, 252] width 10 height 20
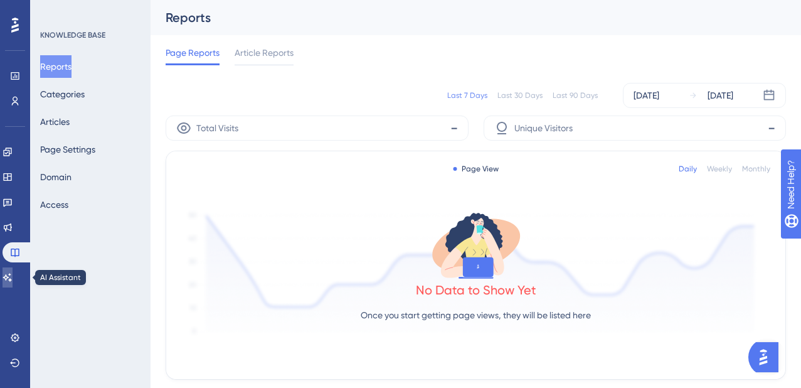
click at [13, 273] on icon at bounding box center [8, 277] width 10 height 10
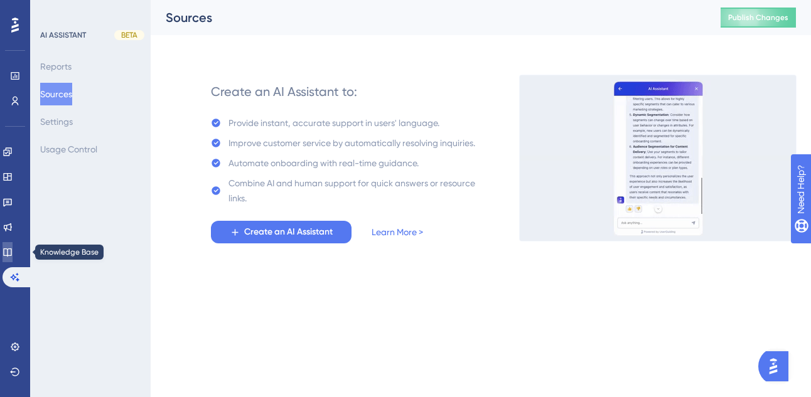
click at [11, 254] on icon at bounding box center [7, 252] width 8 height 8
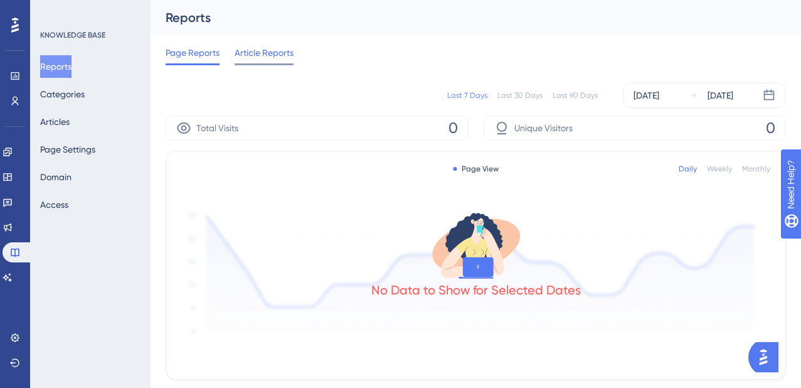
click at [260, 56] on span "Article Reports" at bounding box center [264, 52] width 59 height 15
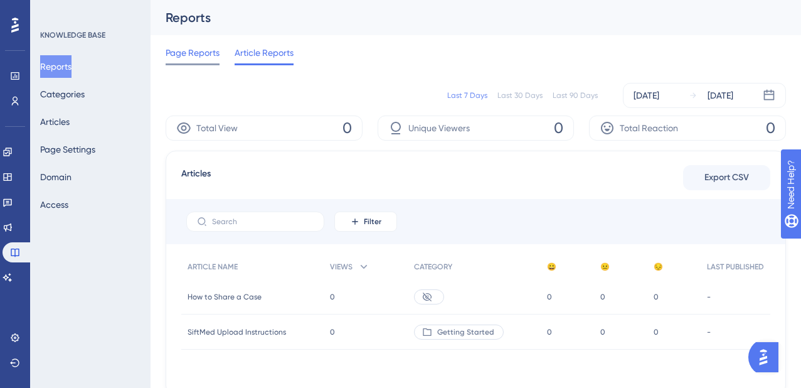
click at [205, 58] on span "Page Reports" at bounding box center [193, 52] width 54 height 15
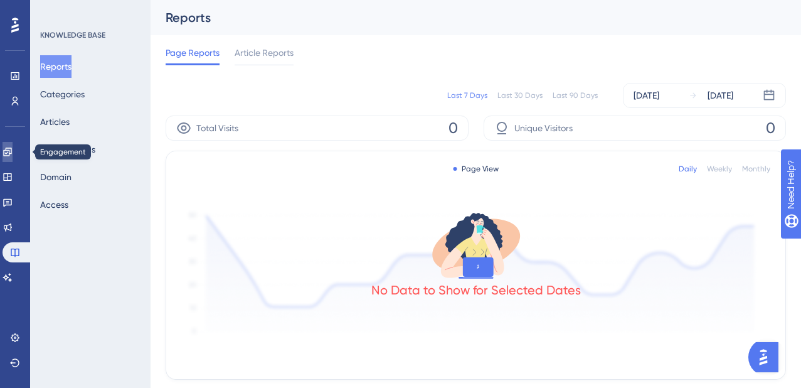
click at [13, 151] on link at bounding box center [8, 152] width 10 height 20
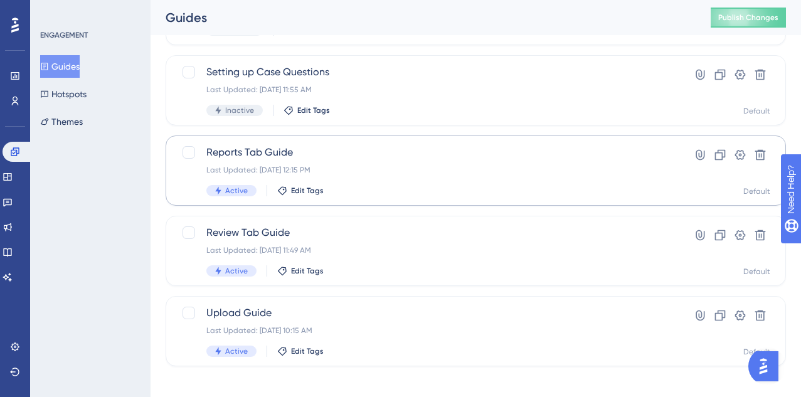
scroll to position [150, 0]
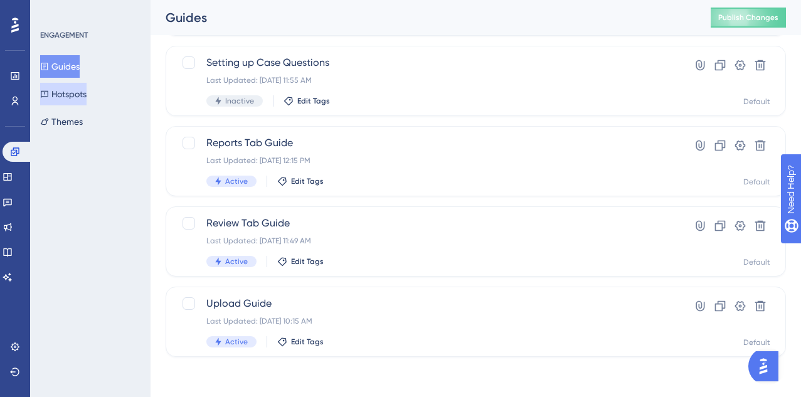
click at [87, 90] on button "Hotspots" at bounding box center [63, 94] width 46 height 23
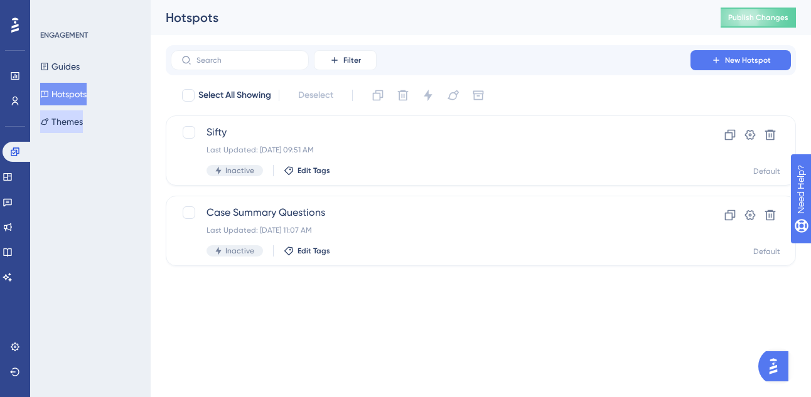
click at [82, 125] on button "Themes" at bounding box center [61, 121] width 43 height 23
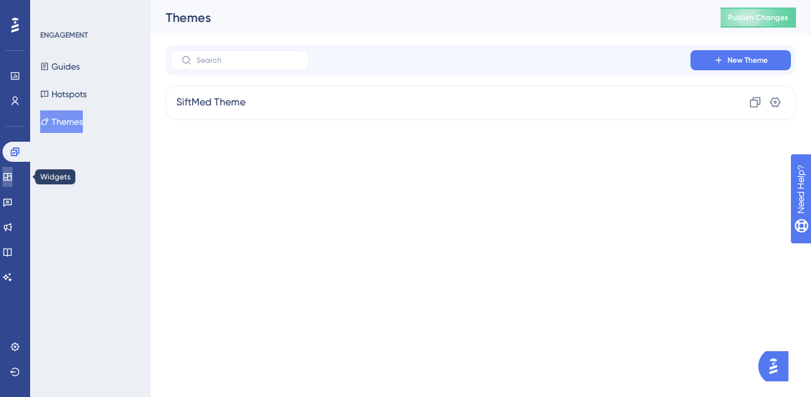
click at [11, 179] on icon at bounding box center [7, 177] width 8 height 8
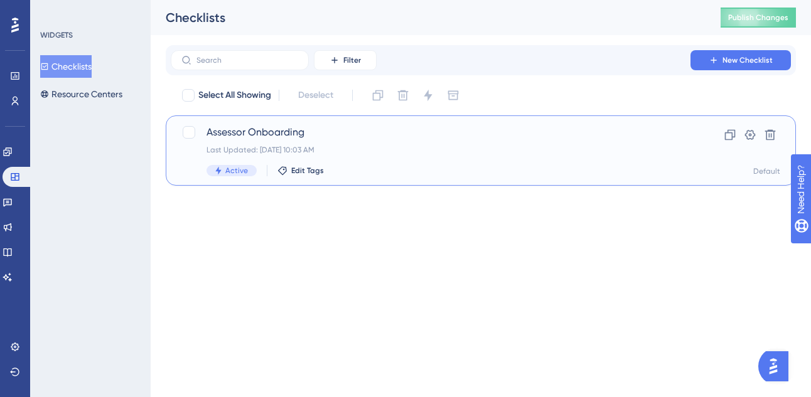
click at [521, 159] on div "Assessor Onboarding Last Updated: Aug 14 2025, 10:03 AM Active Edit Tags" at bounding box center [430, 150] width 448 height 51
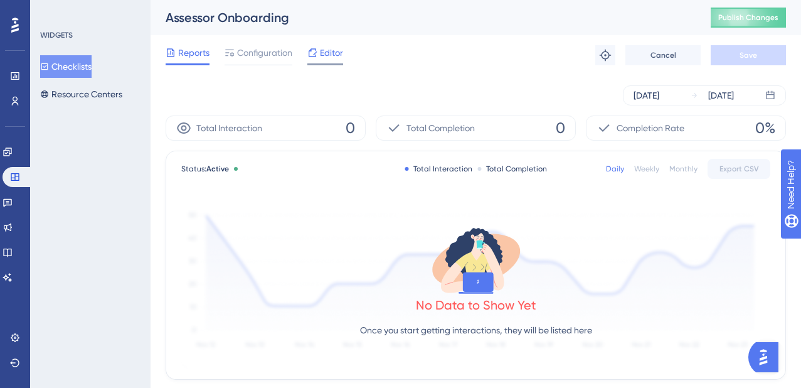
click at [324, 51] on span "Editor" at bounding box center [331, 52] width 23 height 15
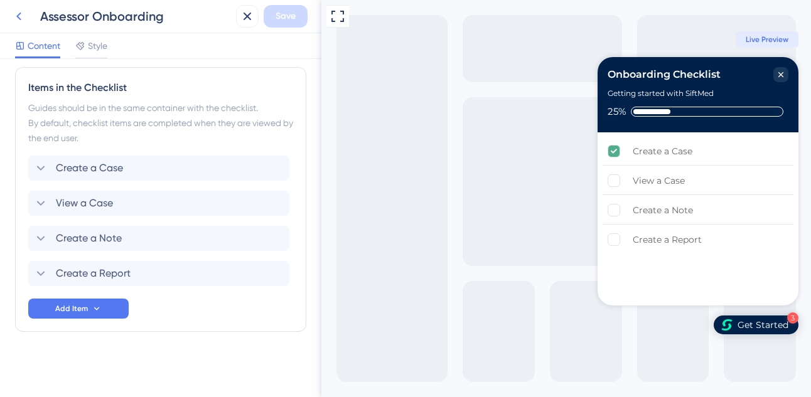
click at [21, 16] on icon at bounding box center [18, 16] width 15 height 15
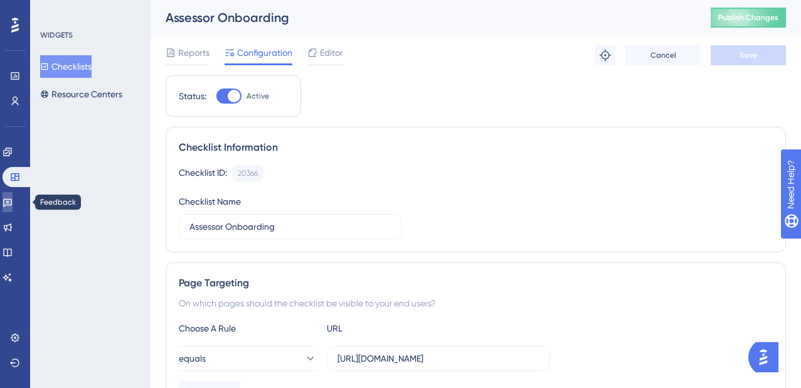
click at [12, 201] on icon at bounding box center [7, 203] width 9 height 8
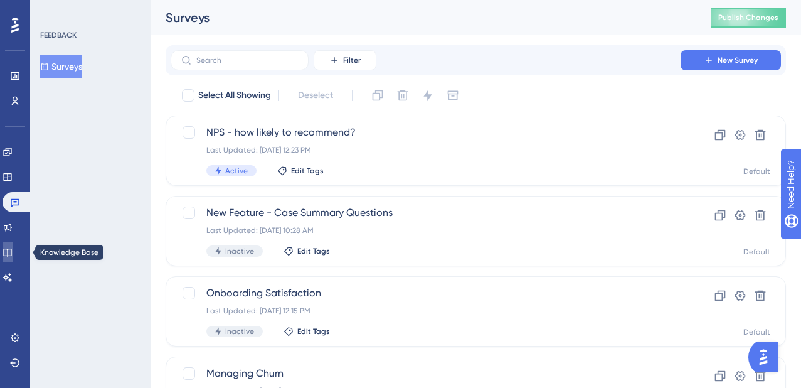
click at [13, 250] on link at bounding box center [8, 252] width 10 height 20
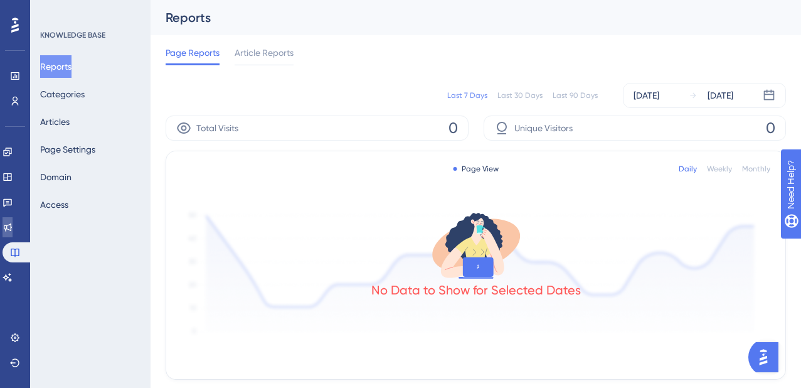
click at [13, 227] on icon at bounding box center [8, 227] width 10 height 10
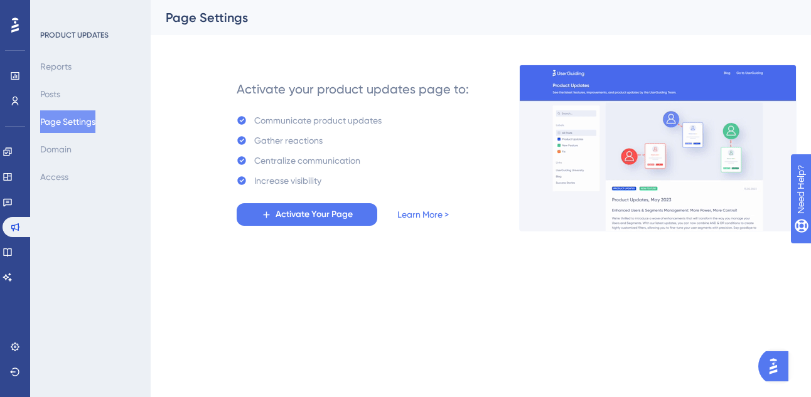
click at [19, 65] on div "Performance Users" at bounding box center [15, 73] width 20 height 76
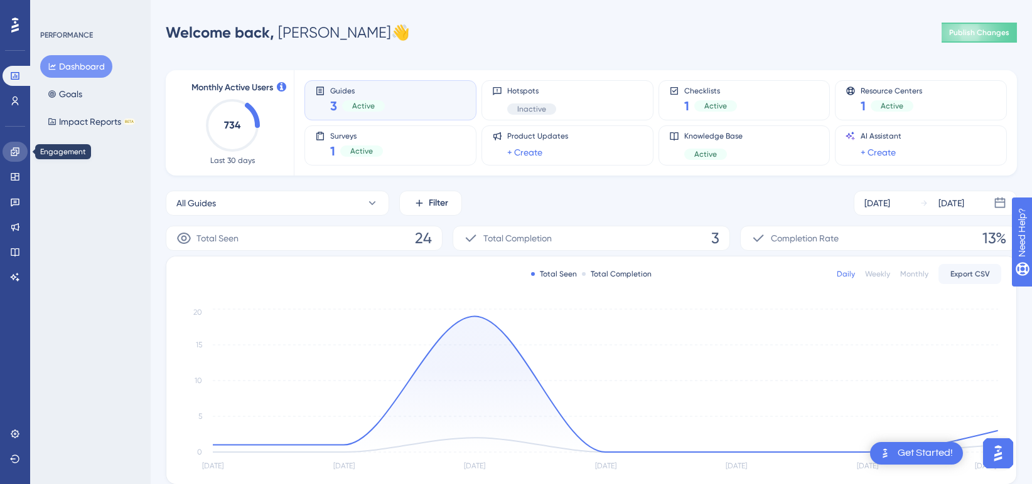
click at [14, 155] on icon at bounding box center [15, 151] width 8 height 8
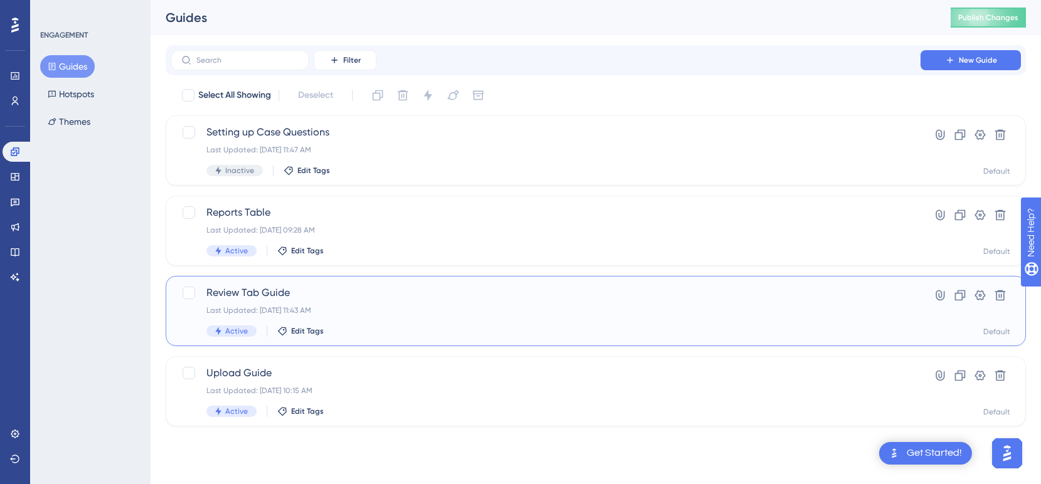
click at [372, 297] on span "Review Tab Guide" at bounding box center [545, 292] width 678 height 15
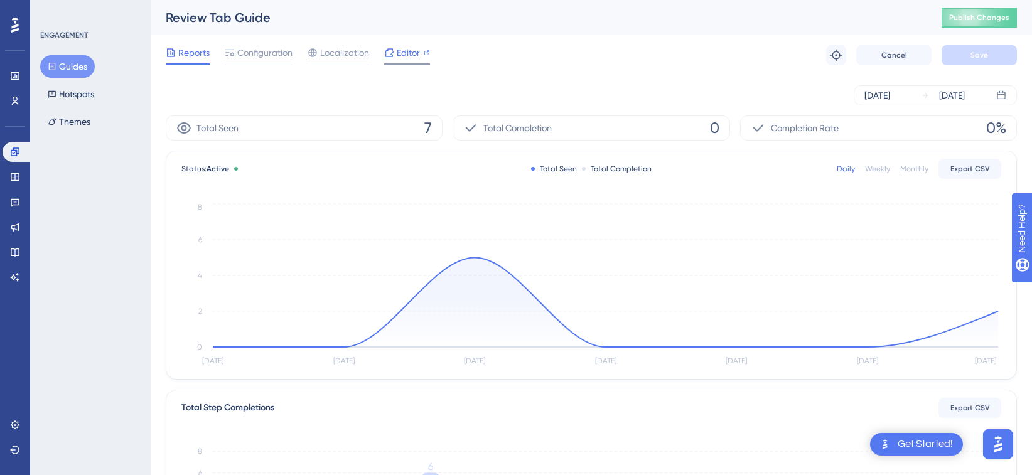
click at [400, 55] on span "Editor" at bounding box center [408, 52] width 23 height 15
